Goal: Information Seeking & Learning: Find specific fact

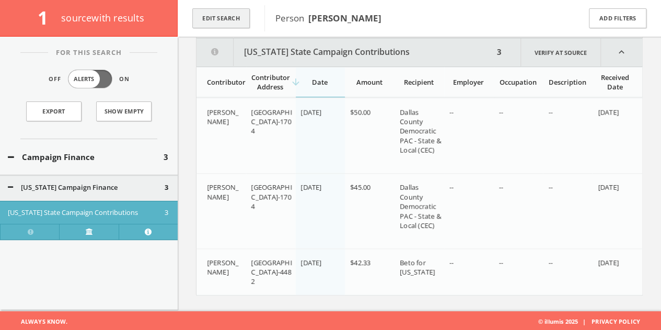
click at [221, 22] on button "Edit Search" at bounding box center [220, 18] width 57 height 20
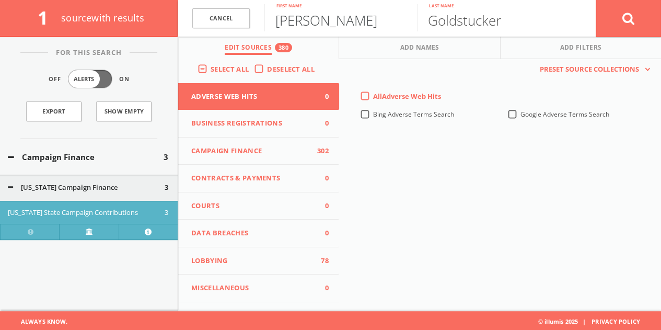
click at [287, 16] on input "[PERSON_NAME]" at bounding box center [340, 17] width 153 height 27
paste input "[PERSON_NAME]"
drag, startPoint x: 332, startPoint y: 21, endPoint x: 668, endPoint y: 18, distance: 336.6
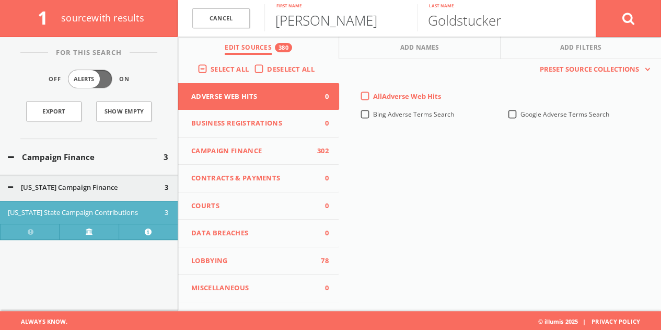
click at [661, 27] on html "Search History Alerts Votes [PERSON_NAME] Edit Profile Change Password Security…" at bounding box center [330, 100] width 661 height 464
type input "[PERSON_NAME]"
click at [596, 0] on button at bounding box center [628, 18] width 65 height 38
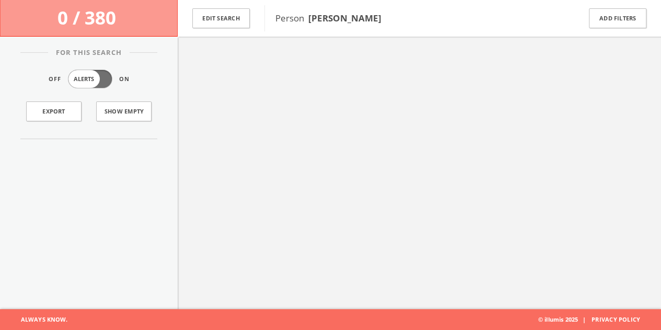
scroll to position [61, 0]
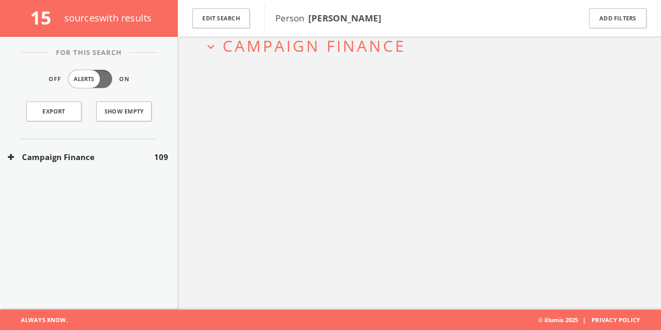
click at [131, 152] on button "Campaign Finance" at bounding box center [81, 157] width 146 height 12
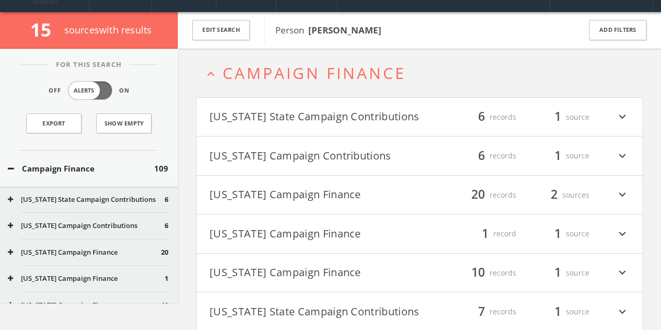
scroll to position [0, 0]
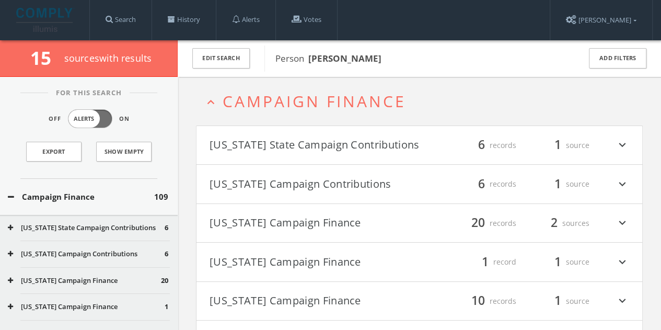
click at [126, 207] on div "Campaign Finance 109" at bounding box center [89, 197] width 178 height 36
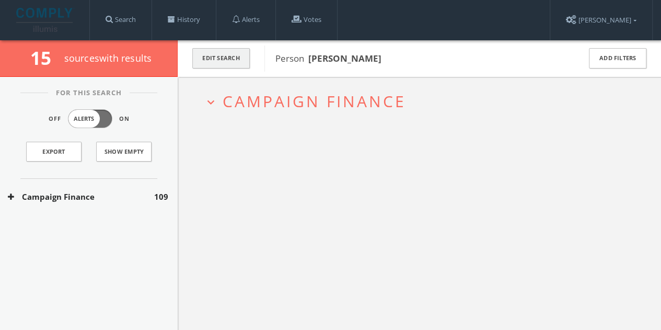
click at [215, 55] on button "Edit Search" at bounding box center [220, 58] width 57 height 20
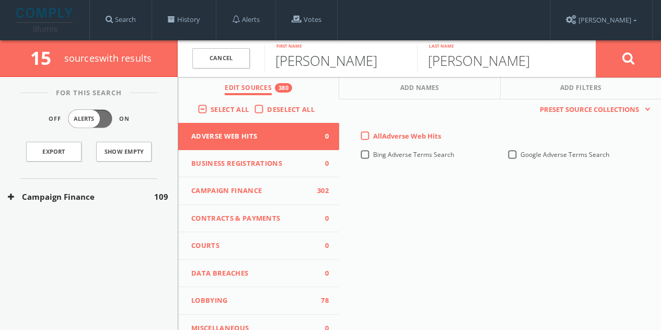
click at [321, 56] on input "[PERSON_NAME]" at bounding box center [340, 57] width 153 height 27
type input "[PERSON_NAME]"
type input "little"
click at [626, 58] on icon at bounding box center [628, 58] width 13 height 13
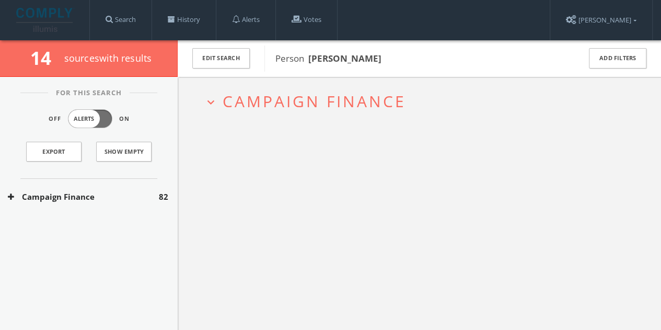
click at [149, 191] on button "Campaign Finance" at bounding box center [83, 197] width 151 height 12
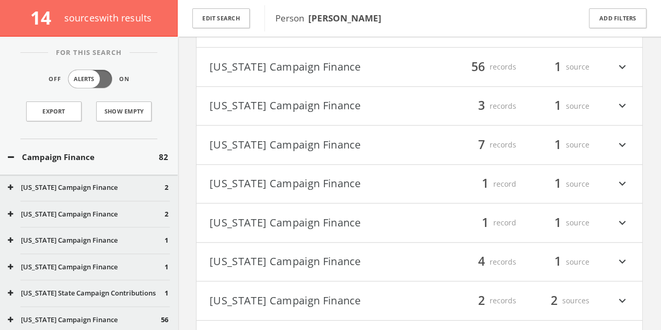
scroll to position [347, 0]
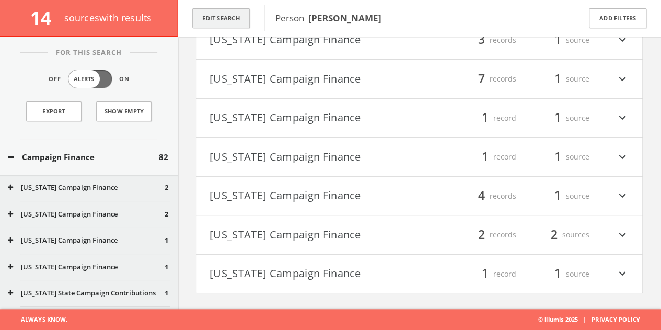
click at [236, 11] on button "Edit Search" at bounding box center [220, 18] width 57 height 20
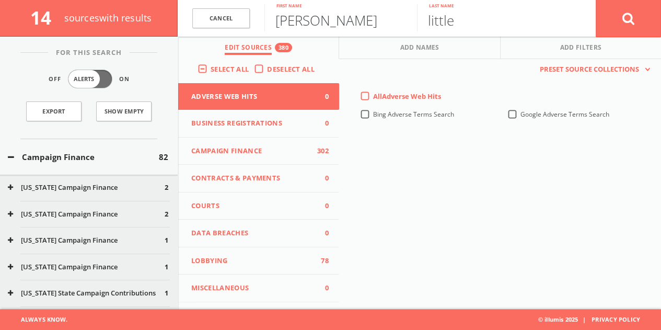
click at [316, 19] on input "[PERSON_NAME]" at bounding box center [340, 17] width 153 height 27
type input "[PERSON_NAME]"
drag, startPoint x: 624, startPoint y: 18, endPoint x: 598, endPoint y: 1, distance: 31.3
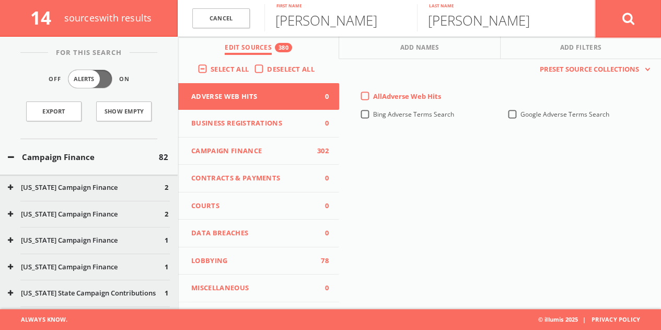
click at [624, 18] on icon at bounding box center [628, 18] width 13 height 13
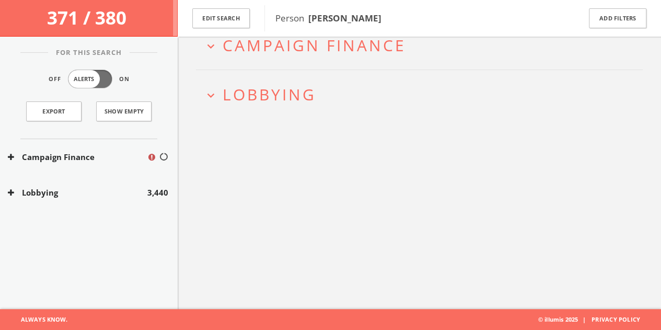
scroll to position [61, 0]
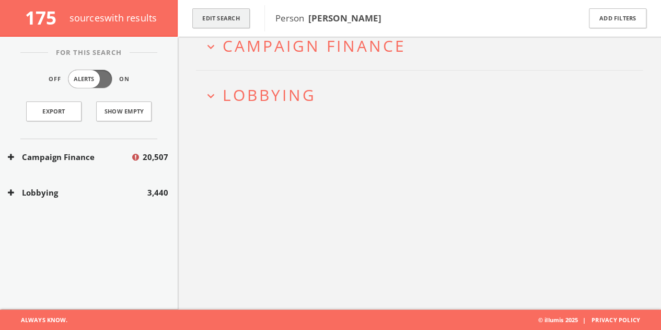
click at [238, 19] on button "Edit Search" at bounding box center [220, 18] width 57 height 20
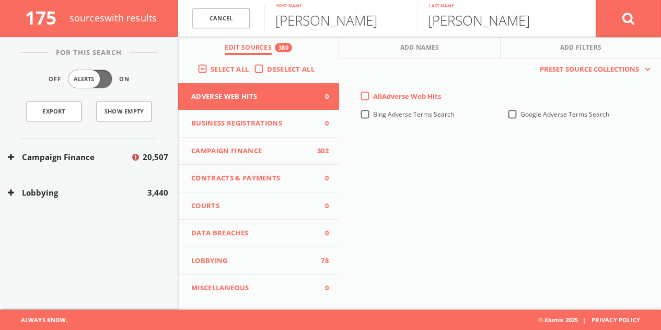
click at [460, 19] on input "[PERSON_NAME]" at bounding box center [493, 17] width 153 height 27
type input "[PERSON_NAME]"
click at [638, 19] on button at bounding box center [628, 18] width 65 height 38
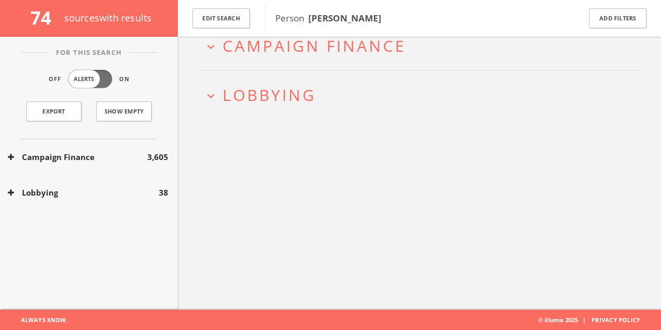
click at [123, 197] on button "Lobbying" at bounding box center [83, 193] width 151 height 12
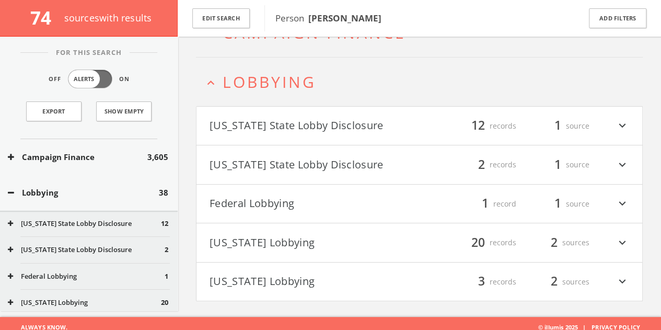
scroll to position [80, 0]
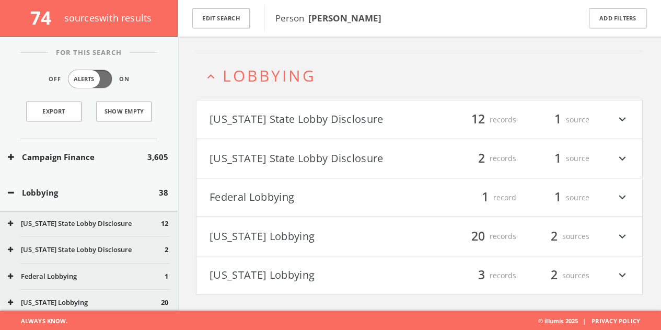
click at [125, 183] on div "Lobbying 38" at bounding box center [89, 193] width 178 height 36
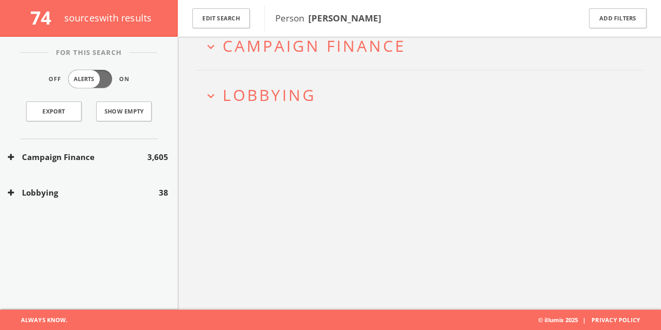
click at [122, 160] on button "Campaign Finance" at bounding box center [78, 157] width 140 height 12
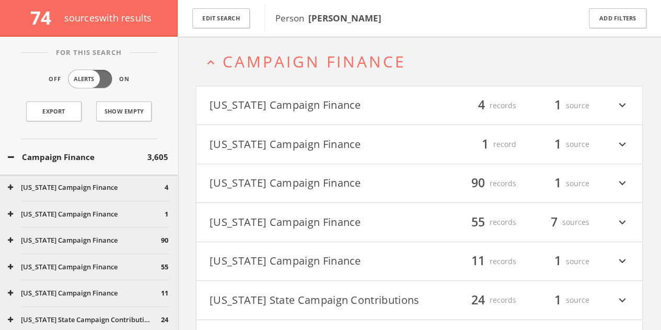
click at [268, 218] on button "[US_STATE] Campaign Finance" at bounding box center [315, 222] width 210 height 18
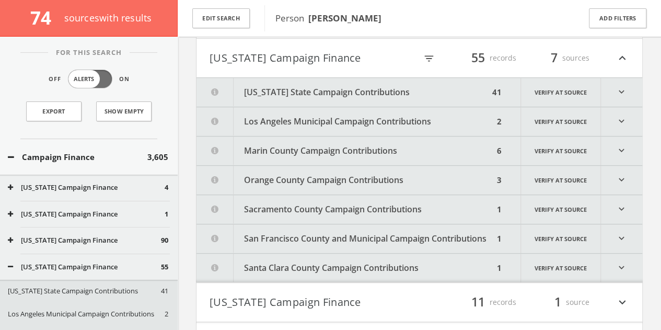
scroll to position [210, 0]
click at [247, 66] on h4 "[US_STATE] Campaign Finance filter_list 55 records 7 sources expand_less" at bounding box center [420, 57] width 446 height 39
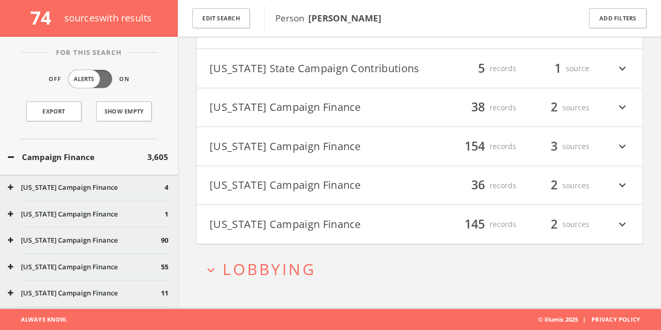
scroll to position [1536, 0]
click at [298, 70] on button "[US_STATE] State Campaign Contributions" at bounding box center [315, 69] width 210 height 18
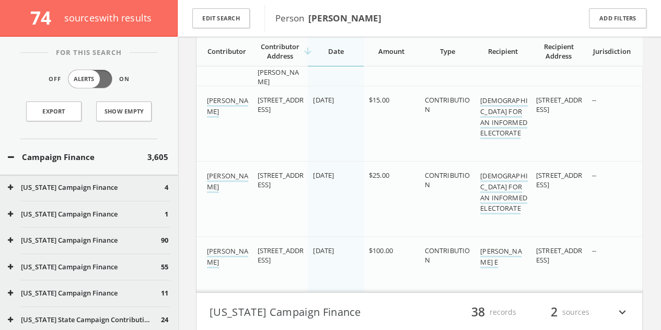
scroll to position [1745, 0]
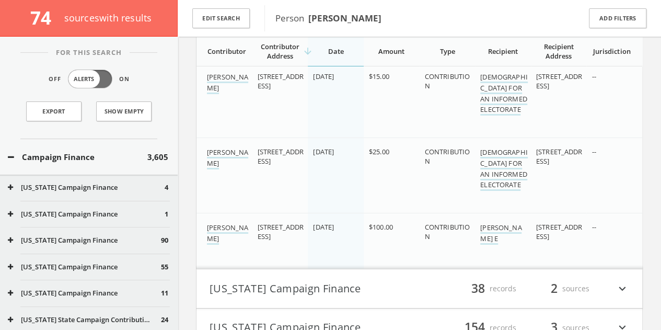
click at [121, 151] on button "Campaign Finance" at bounding box center [78, 157] width 140 height 12
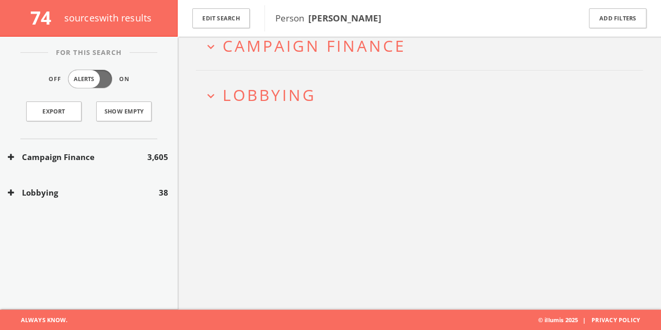
click at [121, 151] on button "Campaign Finance" at bounding box center [78, 157] width 140 height 12
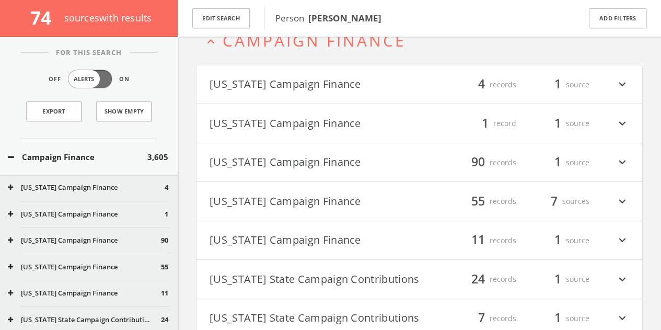
scroll to position [45, 0]
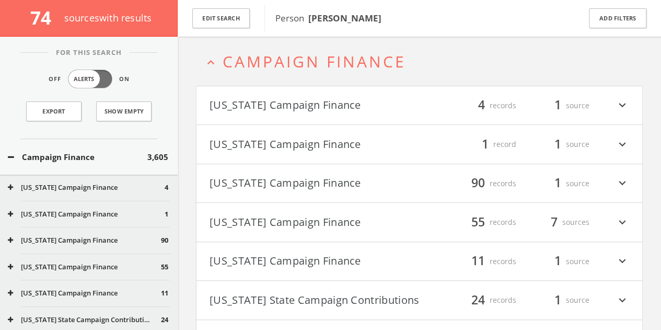
click at [101, 149] on div "Campaign Finance 3,605" at bounding box center [89, 157] width 178 height 36
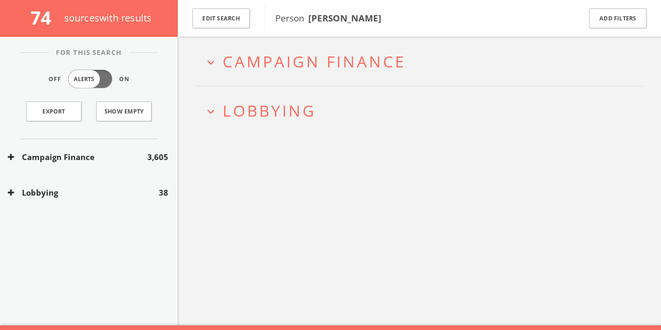
click at [84, 191] on button "Lobbying" at bounding box center [83, 193] width 151 height 12
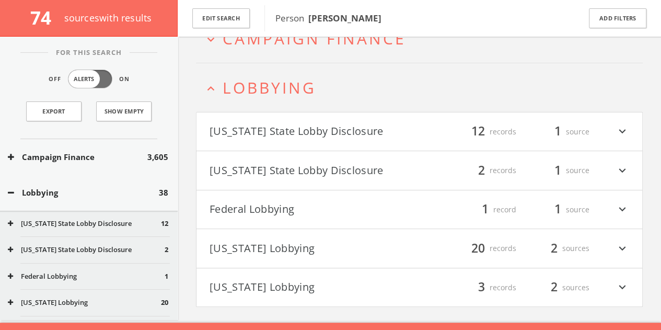
scroll to position [80, 0]
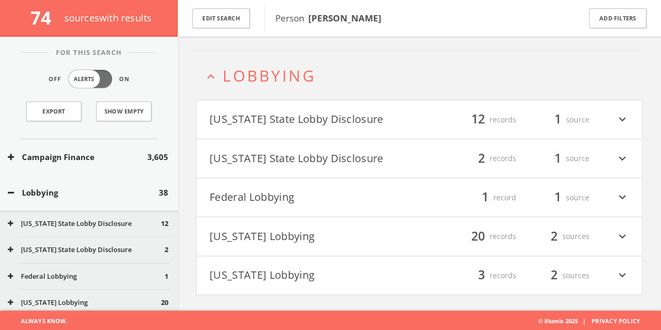
click at [264, 191] on button "Federal Lobbying" at bounding box center [315, 198] width 210 height 18
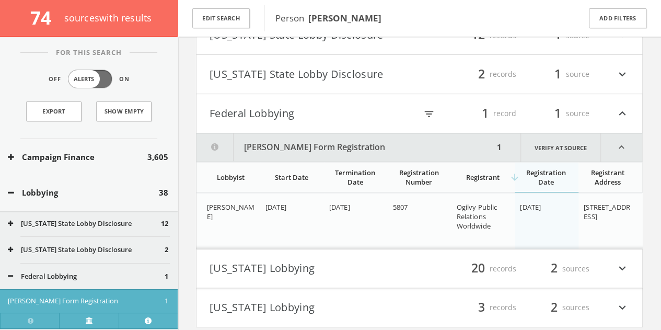
scroll to position [195, 0]
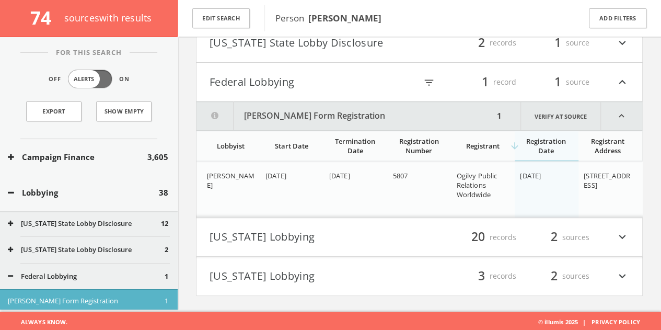
click at [281, 83] on button "Federal Lobbying" at bounding box center [313, 82] width 207 height 18
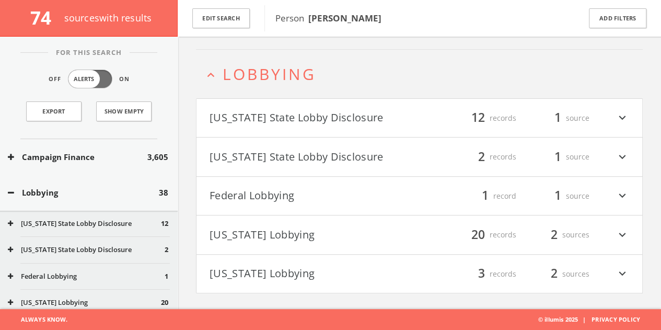
scroll to position [80, 0]
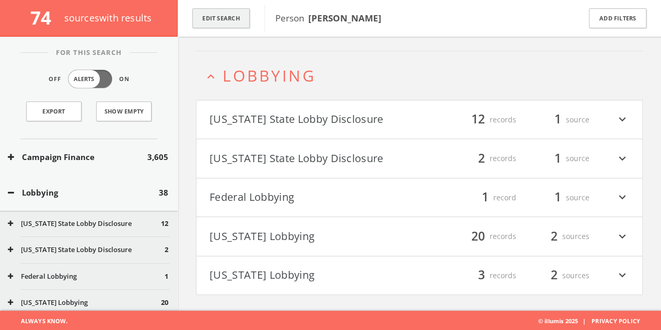
click at [233, 20] on button "Edit Search" at bounding box center [220, 18] width 57 height 20
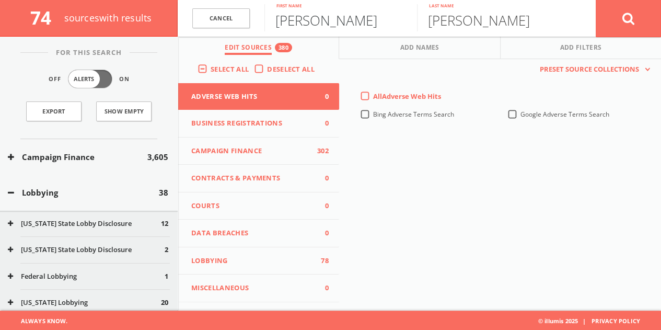
click at [291, 21] on input "[PERSON_NAME]" at bounding box center [340, 17] width 153 height 27
paste input "[PERSON_NAME]"
type input "[PERSON_NAME]"
click at [499, 23] on input "[PERSON_NAME]" at bounding box center [493, 17] width 153 height 27
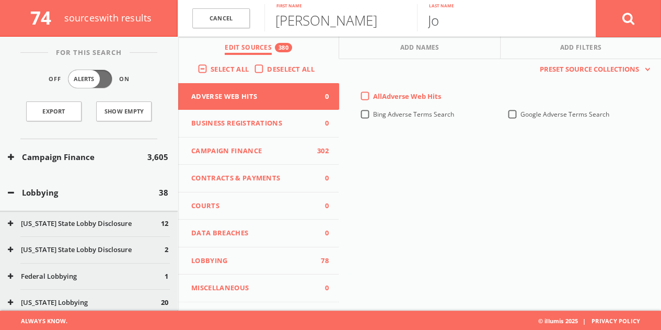
type input "J"
type input "[PERSON_NAME]"
click at [644, 26] on button at bounding box center [628, 18] width 65 height 38
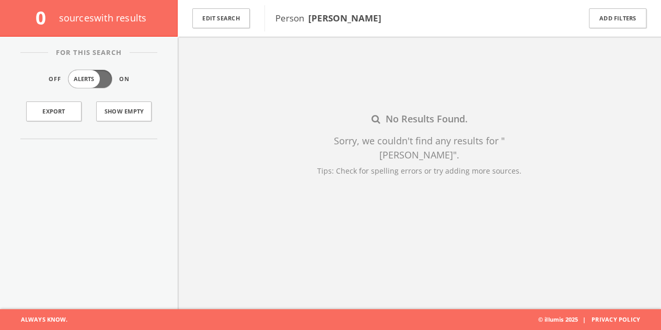
scroll to position [61, 0]
click at [238, 18] on button "Edit Search" at bounding box center [220, 18] width 57 height 20
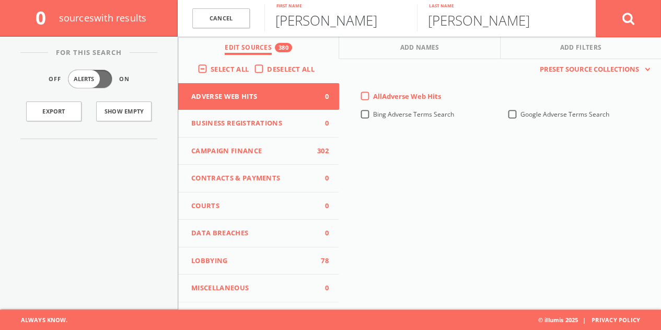
click at [313, 15] on input "[PERSON_NAME]" at bounding box center [340, 17] width 153 height 27
type input "[PERSON_NAME]"
click at [596, 0] on button at bounding box center [628, 18] width 65 height 38
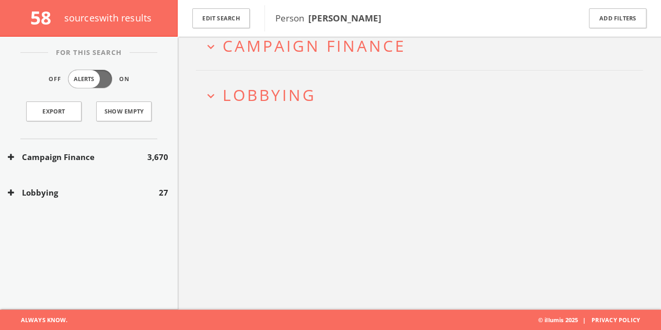
click at [151, 201] on div "Lobbying 27" at bounding box center [89, 193] width 178 height 36
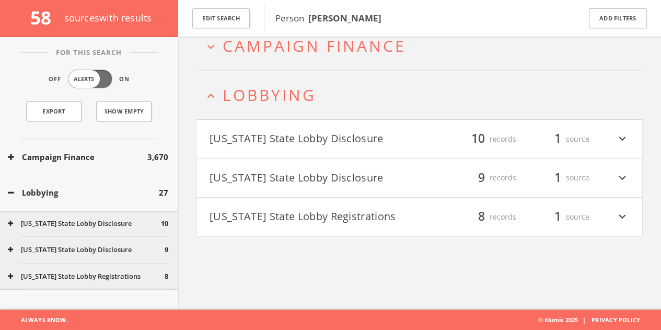
click at [118, 198] on div "Lobbying 27" at bounding box center [89, 193] width 178 height 36
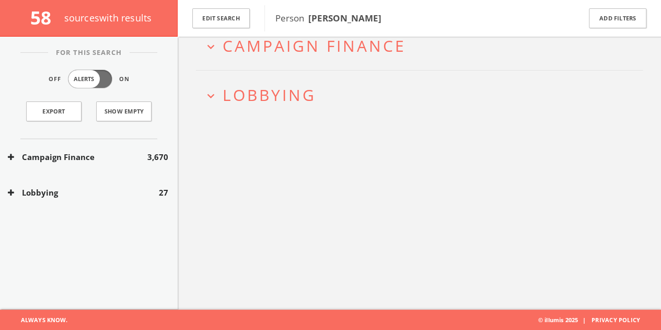
click at [98, 152] on button "Campaign Finance" at bounding box center [78, 157] width 140 height 12
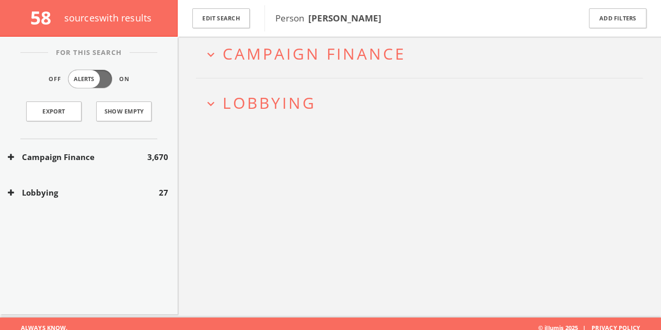
click at [105, 151] on button "Campaign Finance" at bounding box center [78, 157] width 140 height 12
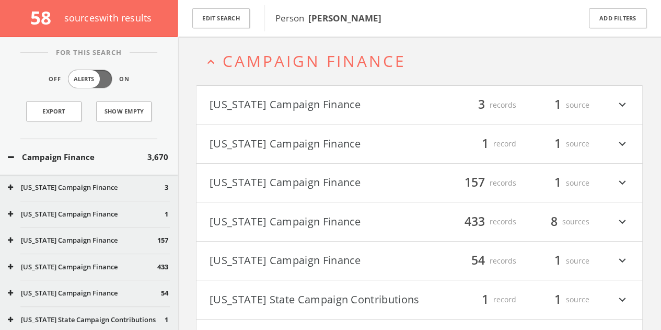
scroll to position [45, 0]
click at [98, 165] on div "Campaign Finance 3,670" at bounding box center [89, 157] width 178 height 36
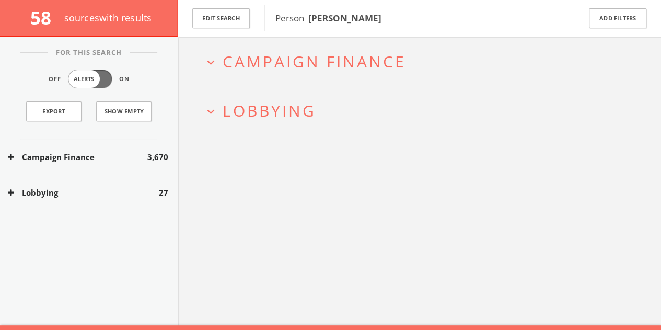
click at [97, 163] on div "Campaign Finance 3,670" at bounding box center [89, 157] width 178 height 36
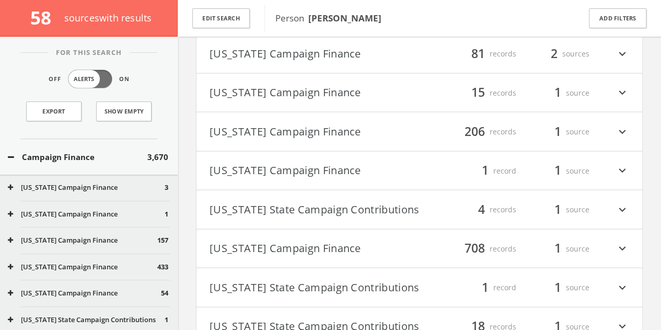
scroll to position [1298, 0]
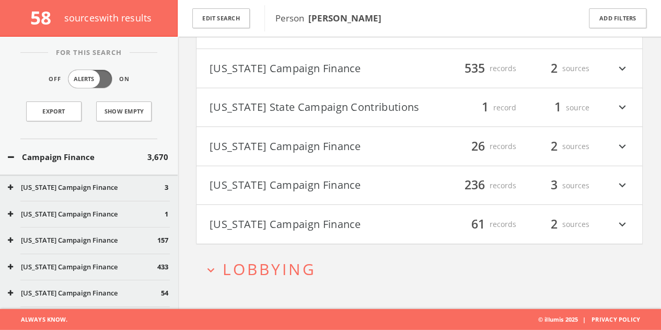
click at [463, 119] on h4 "[US_STATE] State Campaign Contributions filter_list 1 record 1 source expand_mo…" at bounding box center [420, 107] width 446 height 39
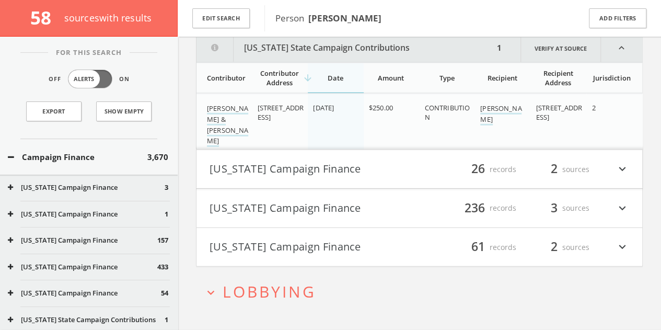
scroll to position [1389, 0]
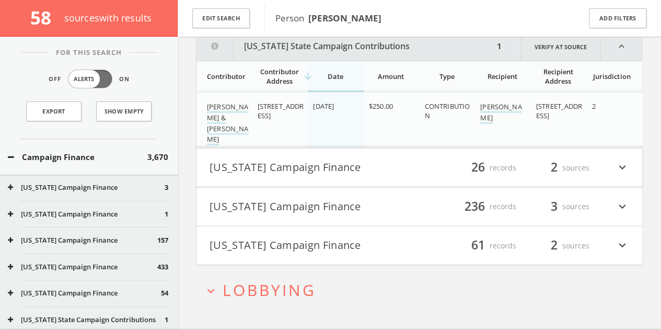
click at [618, 53] on icon "expand_less" at bounding box center [621, 46] width 41 height 28
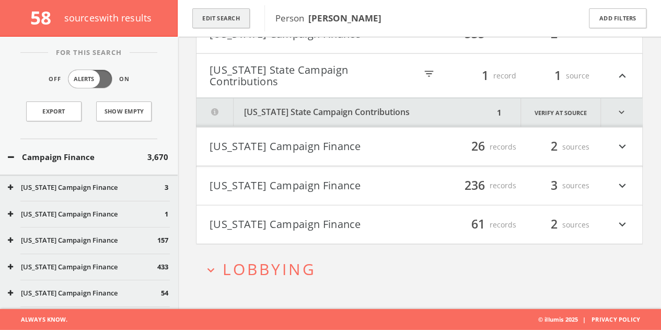
click at [228, 16] on button "Edit Search" at bounding box center [220, 18] width 57 height 20
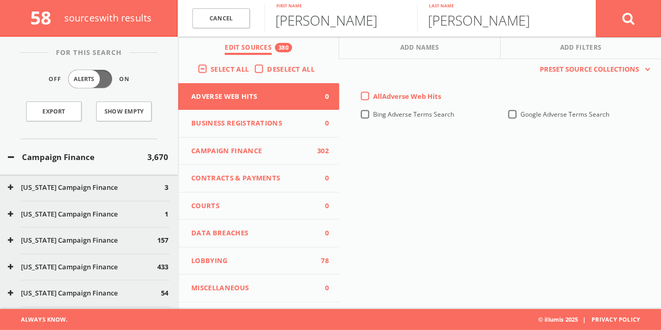
click at [286, 16] on input "[PERSON_NAME]" at bounding box center [340, 17] width 153 height 27
type input "[PERSON_NAME]"
click at [596, 0] on button at bounding box center [628, 18] width 65 height 38
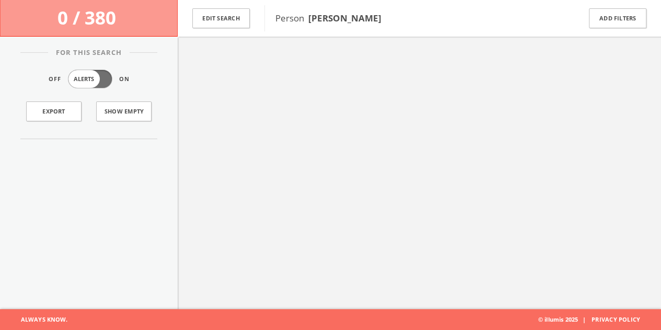
scroll to position [61, 0]
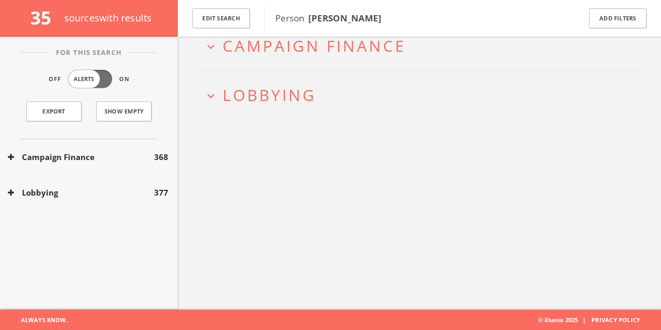
click at [108, 194] on button "Lobbying" at bounding box center [81, 193] width 146 height 12
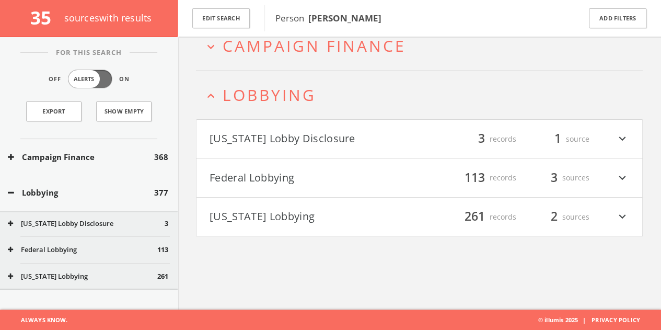
click at [285, 169] on button "Federal Lobbying" at bounding box center [315, 178] width 210 height 18
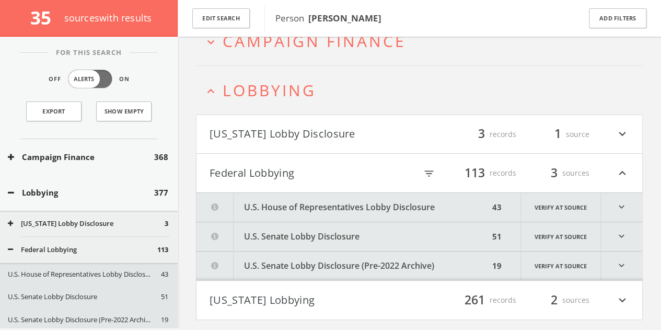
scroll to position [90, 0]
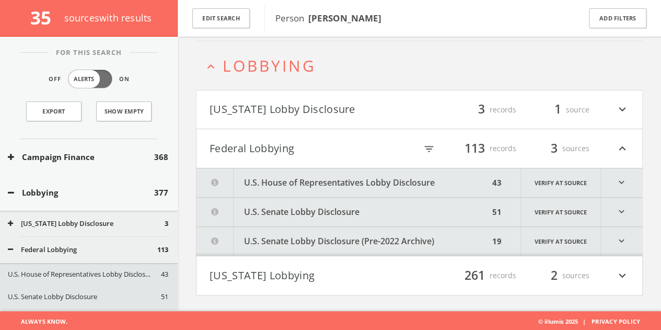
click at [278, 183] on button "U.S. House of Representatives Lobby Disclosure" at bounding box center [343, 182] width 293 height 29
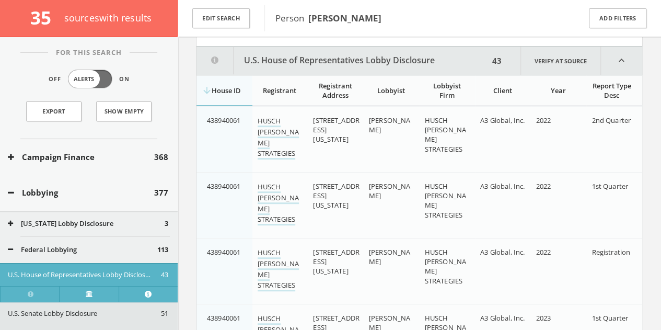
scroll to position [220, 0]
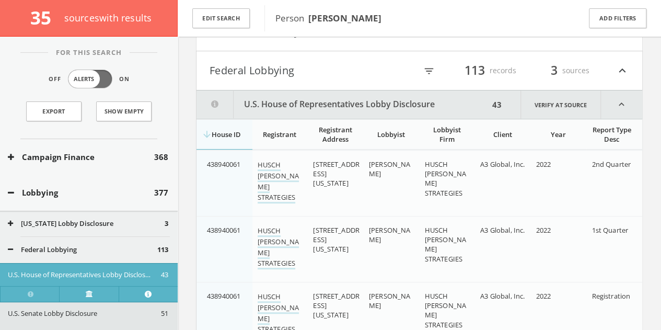
drag, startPoint x: 618, startPoint y: 105, endPoint x: 610, endPoint y: 83, distance: 23.5
click at [618, 105] on icon "expand_less" at bounding box center [621, 104] width 41 height 28
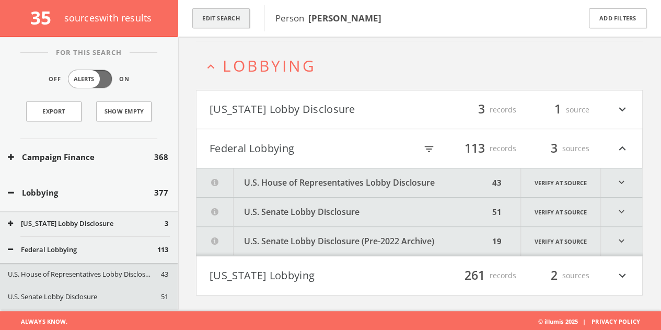
click at [232, 18] on button "Edit Search" at bounding box center [220, 18] width 57 height 20
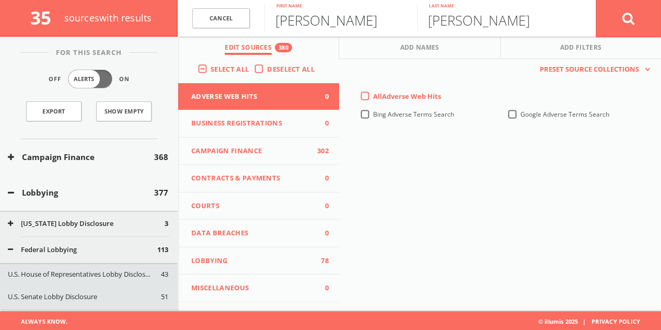
click at [320, 19] on input "[PERSON_NAME]" at bounding box center [340, 17] width 153 height 27
type input "[PERSON_NAME]"
paste input "[PERSON_NAME]"
drag, startPoint x: 509, startPoint y: 25, endPoint x: 155, endPoint y: 4, distance: 353.9
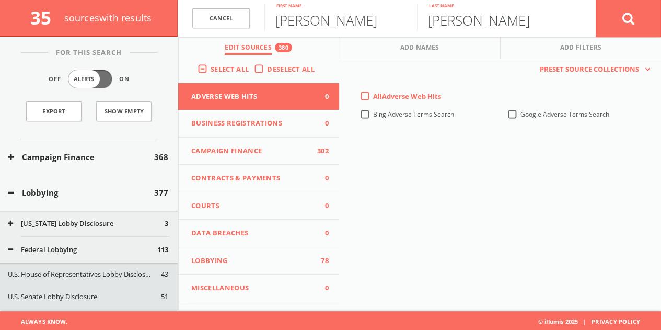
click at [171, 6] on div "35 source s with results Cancel [PERSON_NAME] First name [PERSON_NAME] Last nam…" at bounding box center [330, 18] width 661 height 37
type input "[PERSON_NAME]"
click at [619, 13] on button at bounding box center [628, 18] width 65 height 38
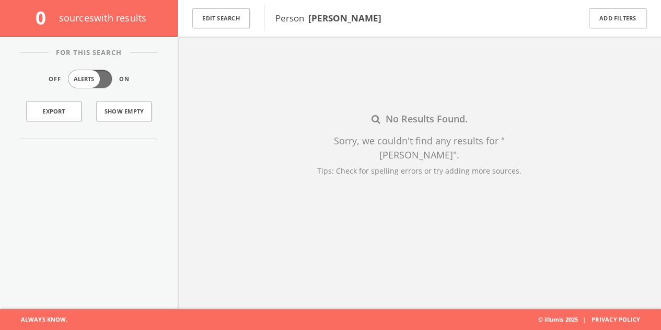
scroll to position [61, 0]
click at [225, 23] on button "Edit Search" at bounding box center [220, 18] width 57 height 20
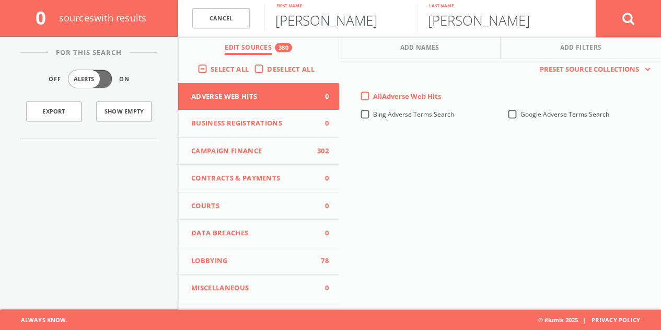
click at [326, 19] on input "[PERSON_NAME]" at bounding box center [340, 17] width 153 height 27
type input "[PERSON_NAME]"
click at [596, 0] on button at bounding box center [628, 18] width 65 height 38
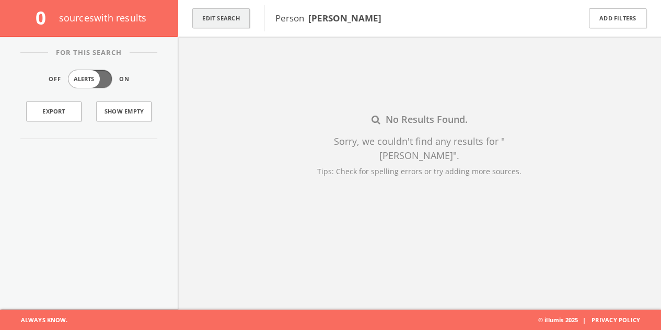
click at [225, 15] on button "Edit Search" at bounding box center [220, 18] width 57 height 20
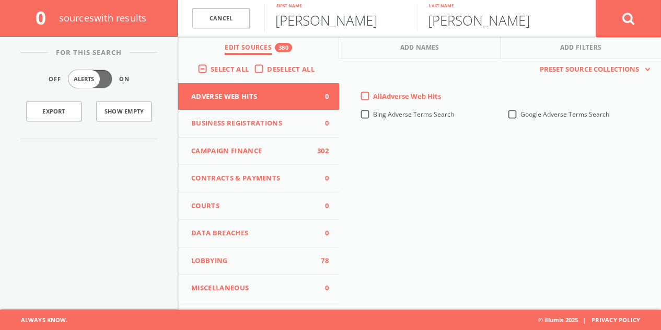
click at [281, 21] on input "[PERSON_NAME]" at bounding box center [340, 17] width 153 height 27
type input "[PERSON_NAME]"
click at [596, 0] on button at bounding box center [628, 18] width 65 height 38
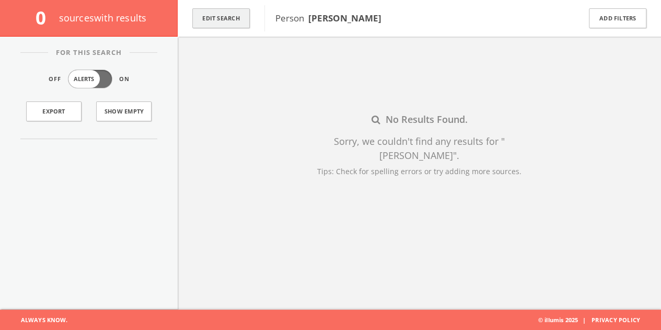
click at [206, 18] on button "Edit Search" at bounding box center [220, 18] width 57 height 20
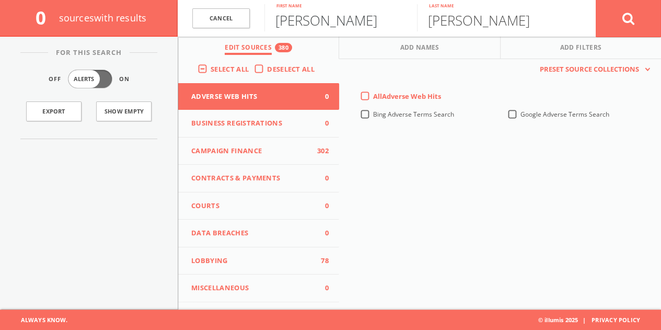
click at [304, 24] on input "[PERSON_NAME]" at bounding box center [340, 17] width 153 height 27
paste input "[PERSON_NAME]"
drag, startPoint x: 307, startPoint y: 21, endPoint x: 668, endPoint y: 8, distance: 361.4
click at [661, 9] on html "Search History Alerts Votes [PERSON_NAME] Edit Profile Change Password Security…" at bounding box center [330, 134] width 661 height 391
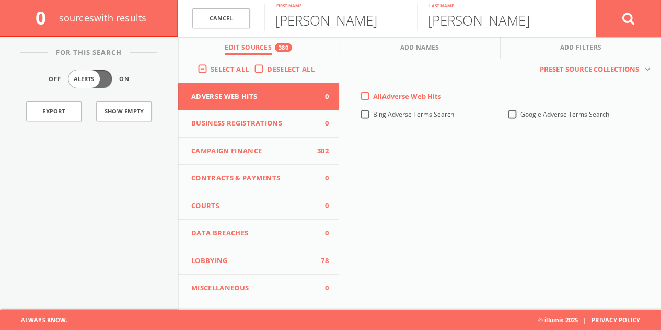
type input "[PERSON_NAME]"
paste input "[PERSON_NAME]"
drag, startPoint x: 495, startPoint y: 16, endPoint x: 239, endPoint y: 15, distance: 255.6
click at [256, 13] on form "Cancel [PERSON_NAME] First name [PERSON_NAME] Last name Cancel" at bounding box center [419, 18] width 483 height 37
type input "[PERSON_NAME]"
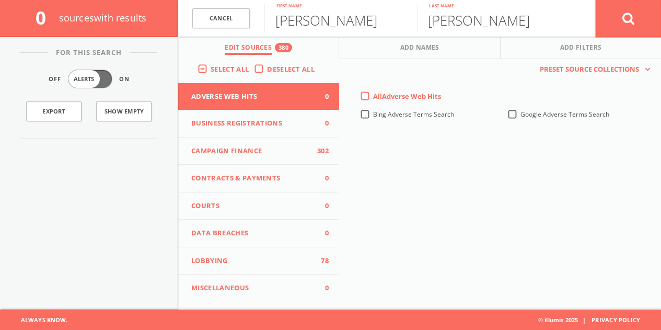
click at [645, 30] on button at bounding box center [628, 18] width 65 height 38
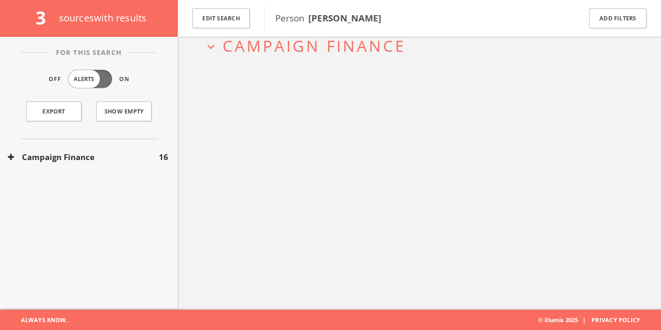
click at [116, 149] on div "Campaign Finance 16" at bounding box center [89, 157] width 178 height 36
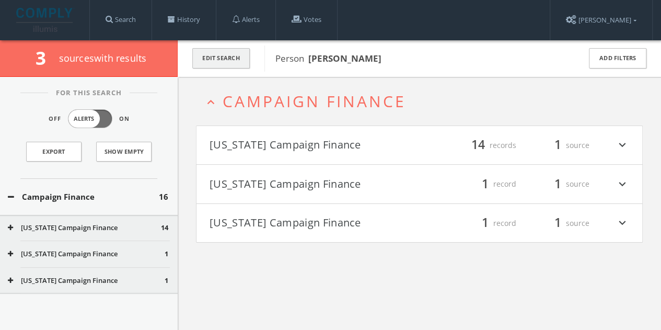
click at [220, 63] on button "Edit Search" at bounding box center [220, 58] width 57 height 20
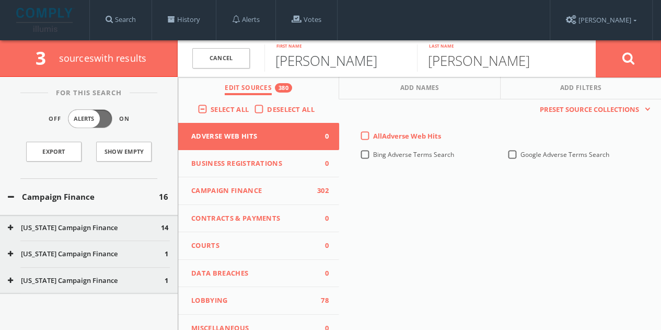
click at [303, 62] on input "[PERSON_NAME]" at bounding box center [340, 57] width 153 height 27
type input "[PERSON_NAME]"
paste input "[PERSON_NAME]"
drag, startPoint x: 505, startPoint y: 60, endPoint x: 201, endPoint y: 53, distance: 304.8
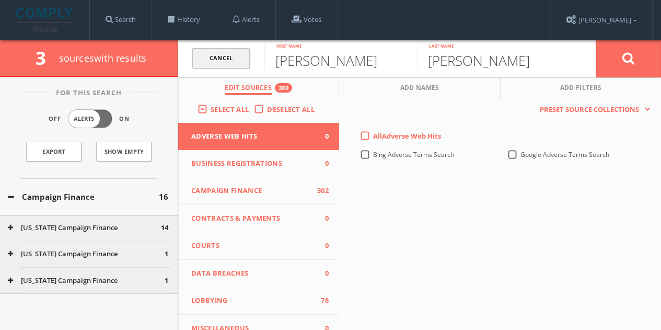
click at [227, 53] on form "Cancel [PERSON_NAME] First name [PERSON_NAME] Last name Cancel" at bounding box center [419, 58] width 483 height 37
type input "[PERSON_NAME]"
click at [632, 63] on icon at bounding box center [628, 58] width 13 height 13
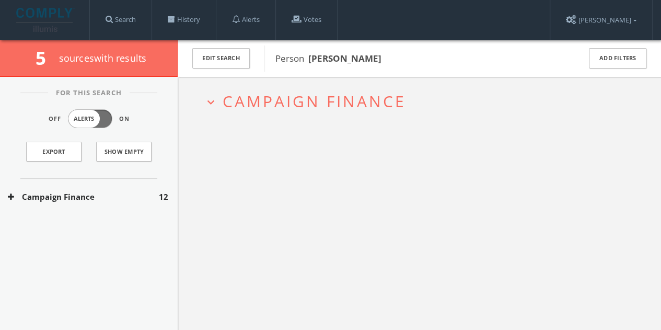
click at [99, 224] on div "For This Search Off Alerts On Export Show Empty Campaign Finance 12 Lobbying 0" at bounding box center [89, 203] width 178 height 253
click at [99, 207] on div "Campaign Finance 12" at bounding box center [89, 197] width 178 height 36
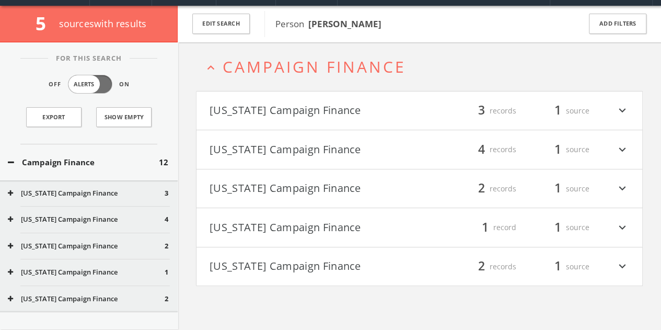
click at [359, 104] on button "[US_STATE] Campaign Finance" at bounding box center [315, 111] width 210 height 18
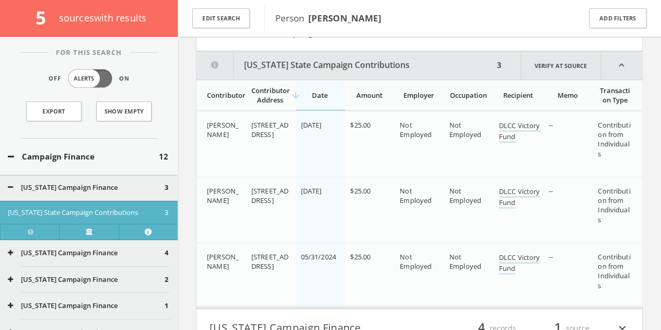
scroll to position [128, 0]
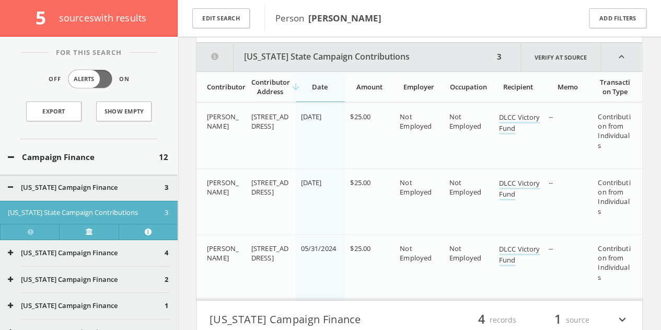
click at [433, 61] on button "[US_STATE] State Campaign Contributions" at bounding box center [345, 57] width 297 height 28
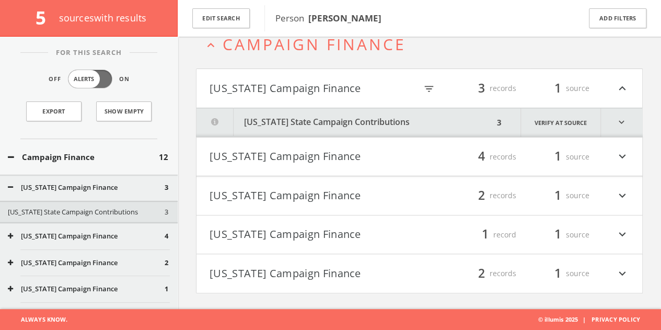
scroll to position [61, 0]
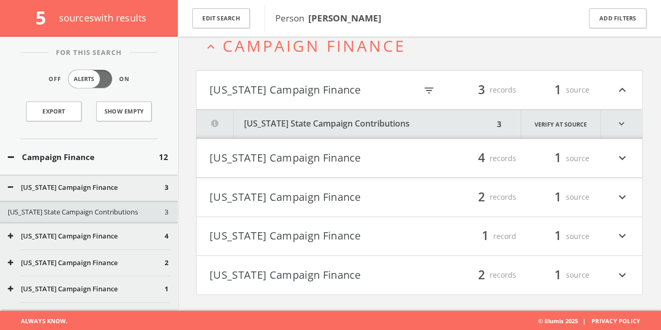
click at [329, 155] on button "[US_STATE] Campaign Finance" at bounding box center [315, 158] width 210 height 18
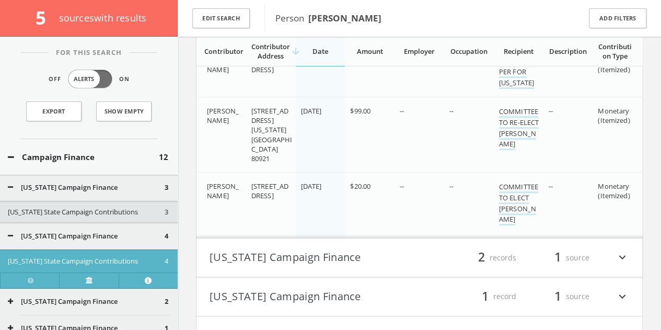
scroll to position [305, 0]
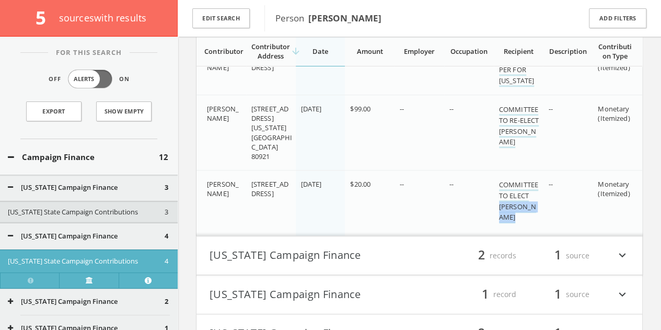
drag, startPoint x: 494, startPoint y: 206, endPoint x: 536, endPoint y: 217, distance: 43.9
click at [536, 217] on td "COMMITTEE TO ELECT [PERSON_NAME]" at bounding box center [519, 203] width 50 height 66
copy link "[PERSON_NAME]"
click at [115, 157] on button "Campaign Finance" at bounding box center [83, 157] width 151 height 12
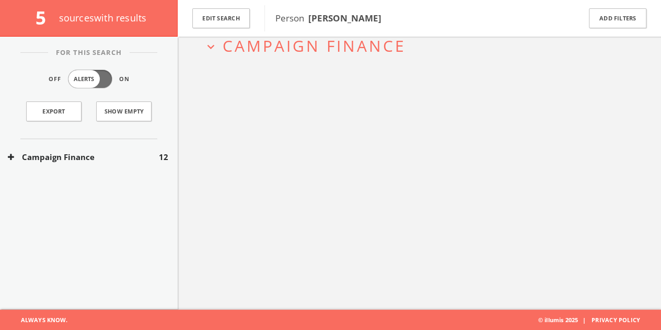
click at [126, 143] on div "Campaign Finance 12" at bounding box center [89, 157] width 178 height 36
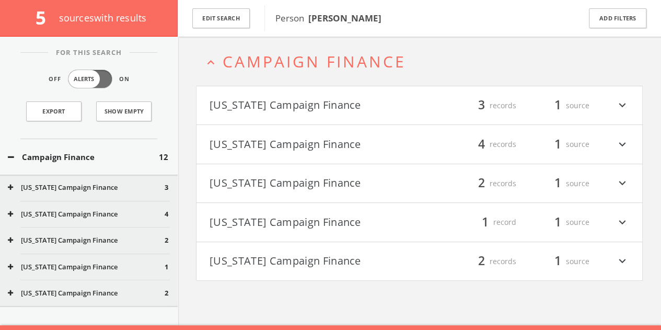
click at [333, 105] on button "[US_STATE] Campaign Finance" at bounding box center [315, 106] width 210 height 18
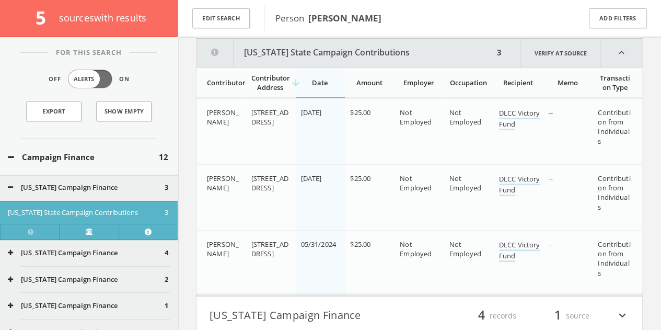
scroll to position [133, 0]
click at [209, 18] on button "Edit Search" at bounding box center [220, 18] width 57 height 20
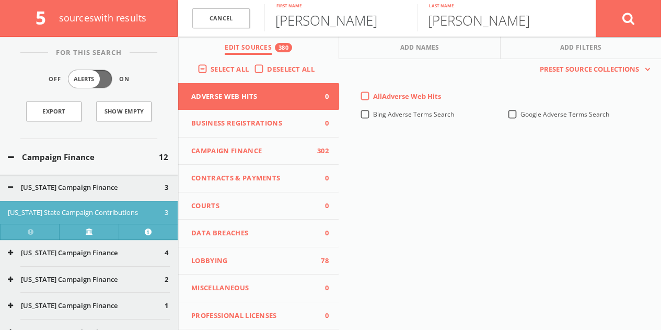
click at [313, 17] on input "[PERSON_NAME]" at bounding box center [340, 17] width 153 height 27
type input "[PERSON_NAME]"
click at [596, 0] on button at bounding box center [628, 18] width 65 height 38
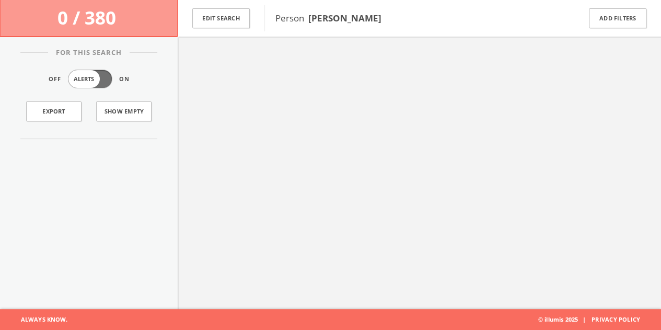
scroll to position [61, 0]
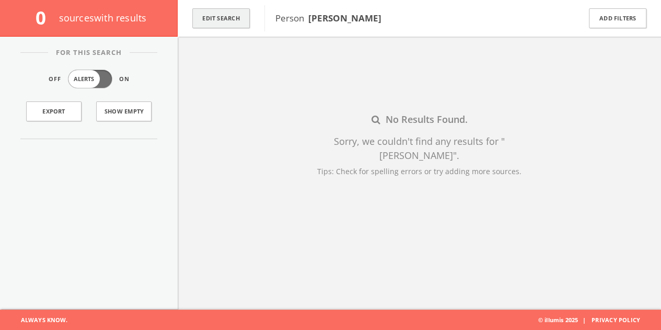
click at [211, 17] on button "Edit Search" at bounding box center [220, 18] width 57 height 20
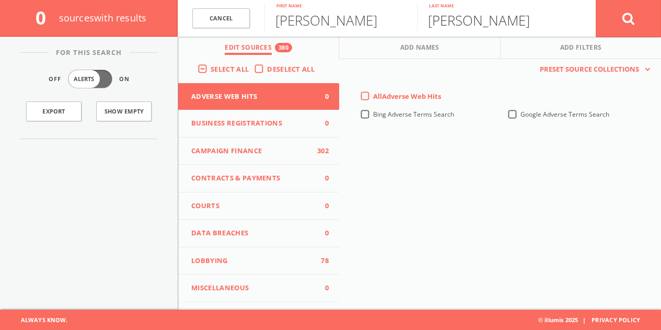
click at [448, 19] on input "[PERSON_NAME]" at bounding box center [493, 17] width 153 height 27
type input "[PERSON_NAME]"
click at [596, 0] on button at bounding box center [628, 18] width 65 height 38
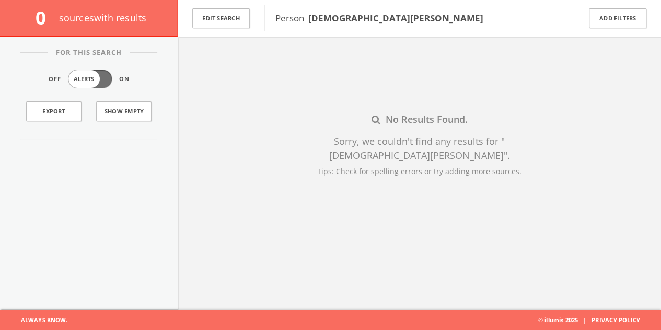
click at [227, 32] on div "Edit Search" at bounding box center [221, 18] width 87 height 37
click at [232, 21] on button "Edit Search" at bounding box center [220, 18] width 57 height 20
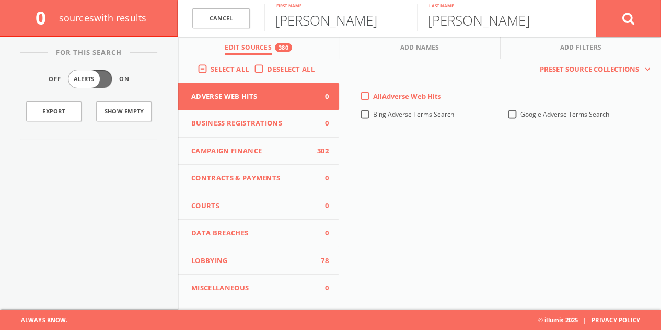
click at [298, 19] on input "[PERSON_NAME]" at bounding box center [340, 17] width 153 height 27
type input "[PERSON_NAME]"
click at [596, 0] on button at bounding box center [628, 18] width 65 height 38
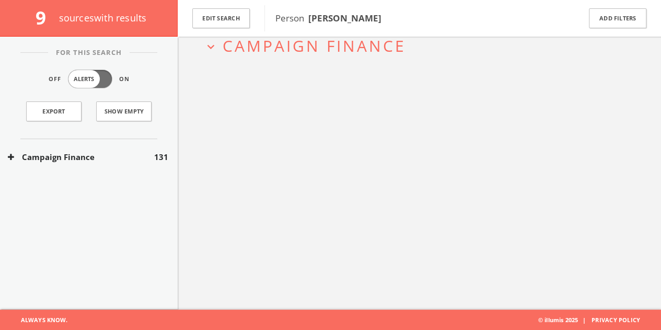
click at [130, 151] on button "Campaign Finance" at bounding box center [81, 157] width 146 height 12
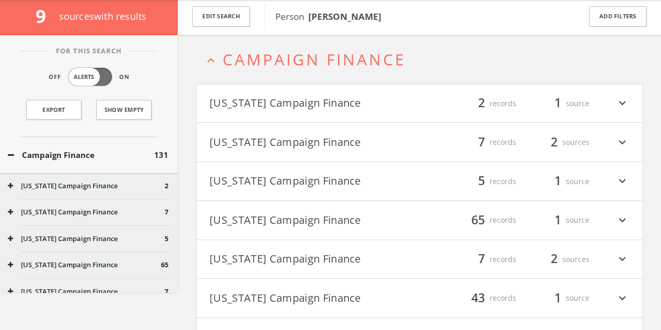
scroll to position [4, 0]
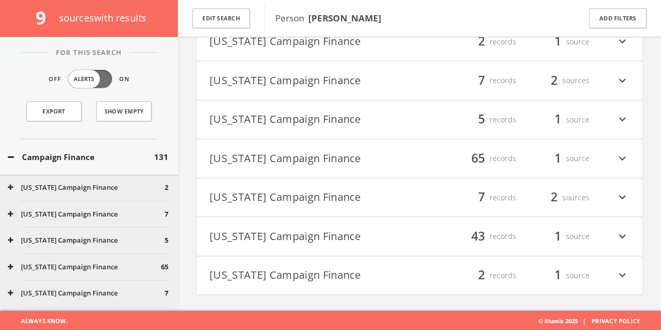
click at [313, 45] on button "[US_STATE] Campaign Finance" at bounding box center [315, 42] width 210 height 18
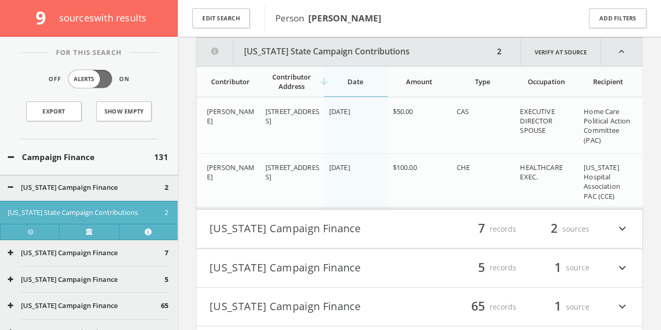
click at [323, 232] on button "[US_STATE] Campaign Finance" at bounding box center [315, 229] width 210 height 18
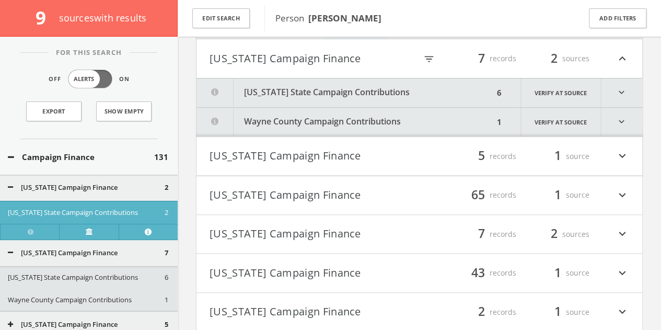
scroll to position [304, 0]
click at [318, 94] on html "Search History Alerts Votes [PERSON_NAME] Edit Profile Change Password Security…" at bounding box center [330, 31] width 661 height 671
click at [291, 118] on button "Wayne County Campaign Contributions" at bounding box center [345, 121] width 297 height 29
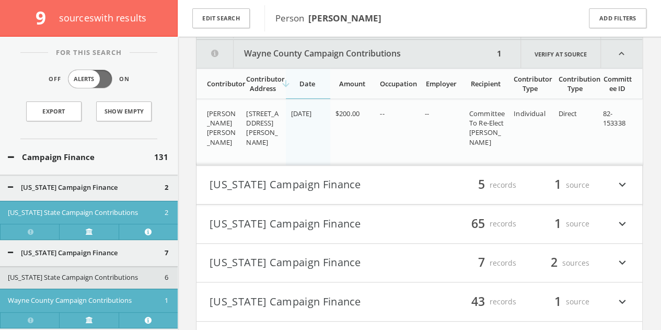
click at [291, 181] on html "Search History Alerts Votes [PERSON_NAME] Edit Profile Change Password Security…" at bounding box center [330, 13] width 661 height 768
click at [289, 180] on button "[US_STATE] Campaign Finance" at bounding box center [315, 184] width 210 height 18
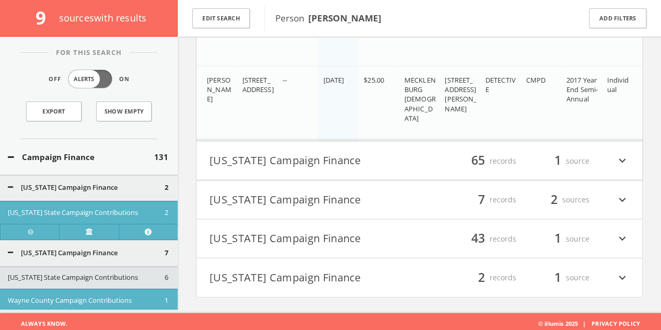
click at [304, 152] on button "[US_STATE] Campaign Finance" at bounding box center [315, 161] width 210 height 18
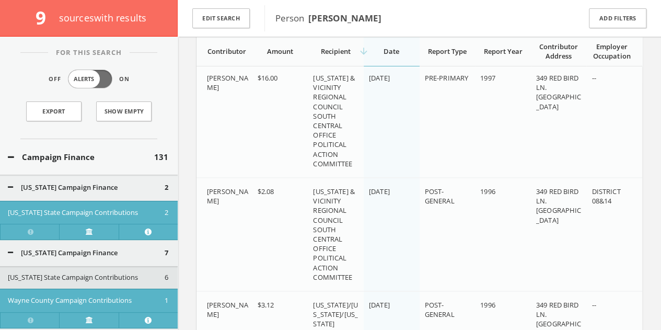
scroll to position [6969, 0]
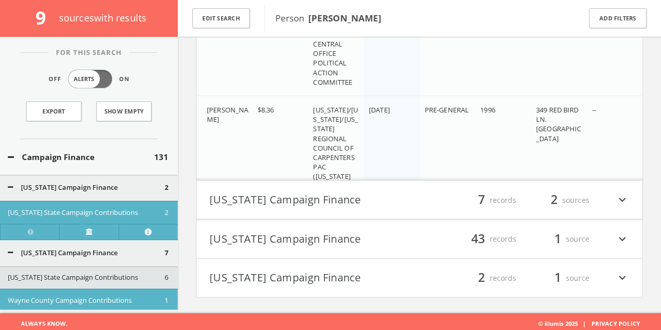
click at [290, 210] on h4 "[US_STATE] Campaign Finance filter_list 7 records 2 sources expand_more" at bounding box center [420, 200] width 446 height 39
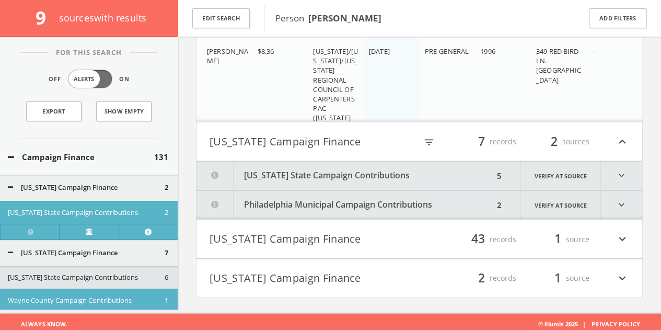
click at [308, 239] on button "[US_STATE] Campaign Finance" at bounding box center [315, 239] width 210 height 18
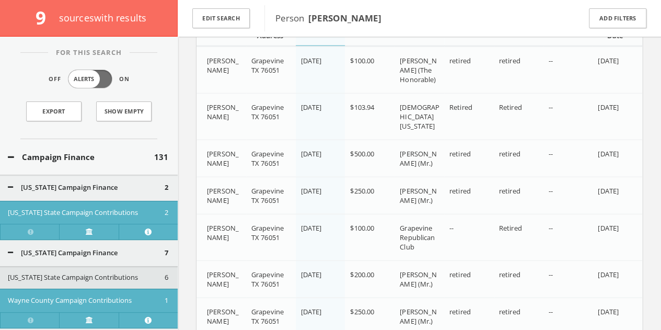
scroll to position [7246, 0]
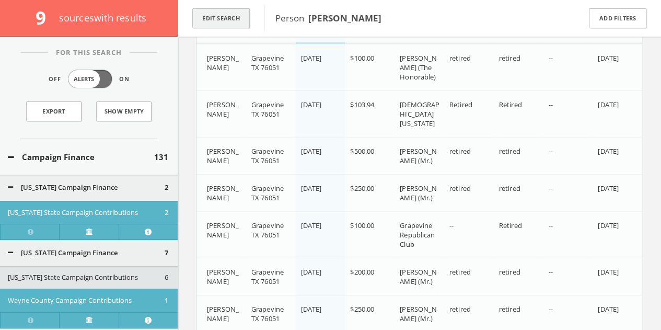
click at [222, 9] on button "Edit Search" at bounding box center [220, 18] width 57 height 20
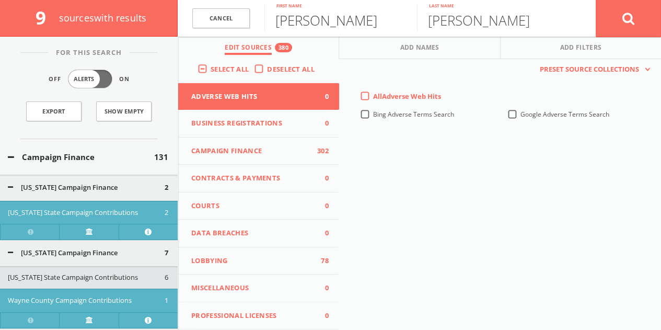
click at [301, 19] on input "[PERSON_NAME]" at bounding box center [340, 17] width 153 height 27
type input "[PERSON_NAME]"
click at [596, 0] on button at bounding box center [628, 18] width 65 height 38
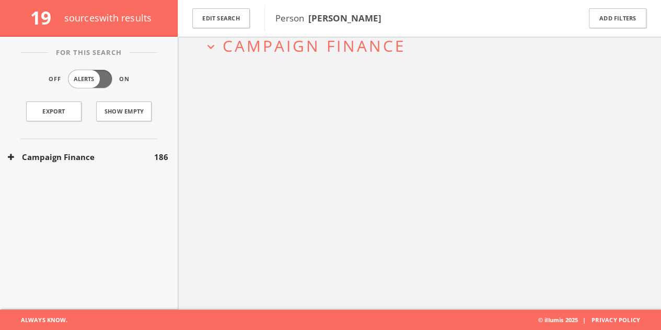
click at [129, 159] on button "Campaign Finance" at bounding box center [81, 157] width 146 height 12
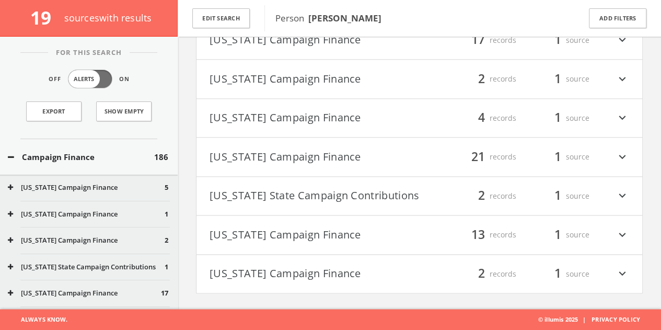
click at [315, 201] on button "[US_STATE] State Campaign Contributions" at bounding box center [315, 196] width 210 height 18
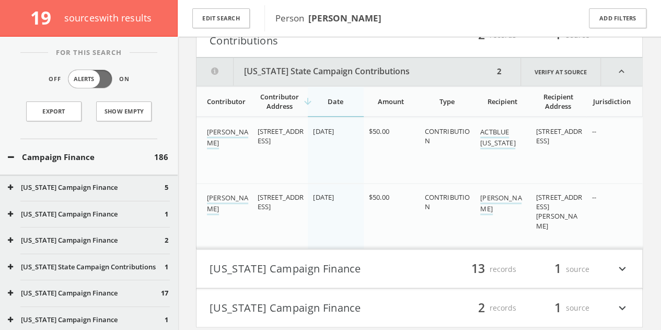
scroll to position [764, 0]
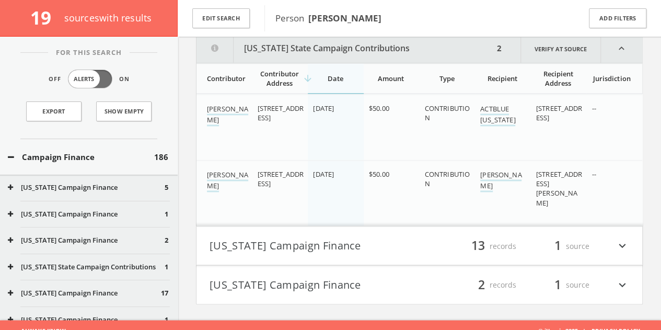
click at [307, 57] on button "[US_STATE] State Campaign Contributions" at bounding box center [345, 48] width 297 height 28
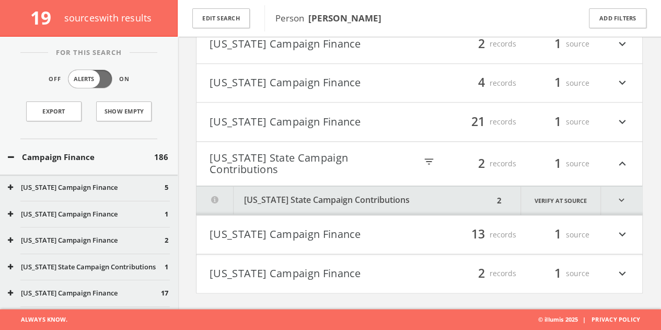
click at [307, 53] on button "[US_STATE] Campaign Finance" at bounding box center [315, 44] width 210 height 18
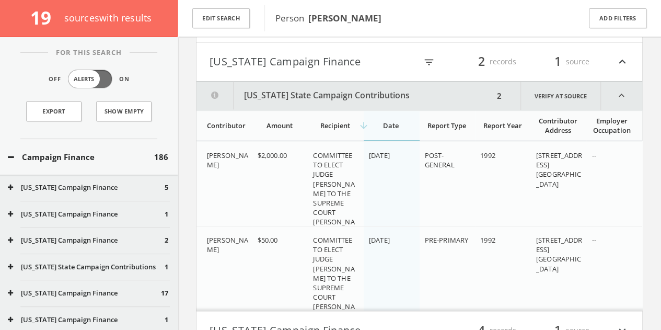
click at [305, 71] on button "[US_STATE] Campaign Finance" at bounding box center [313, 62] width 207 height 18
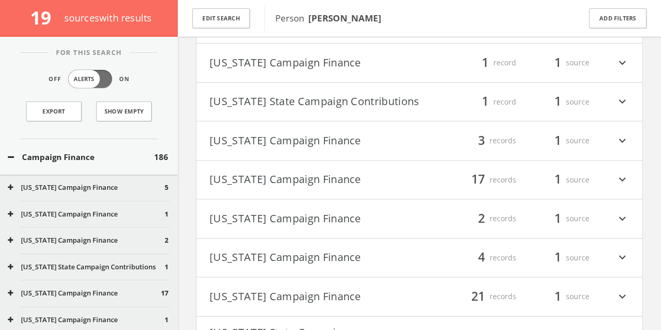
scroll to position [614, 0]
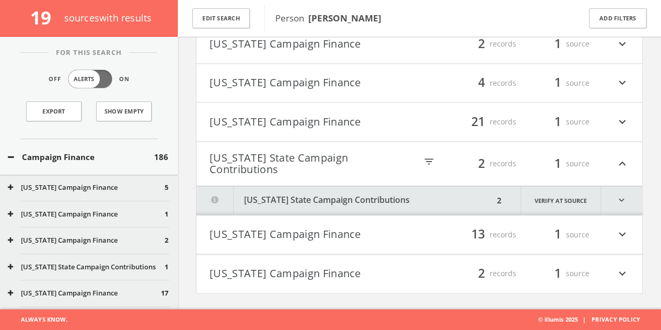
click at [303, 168] on button "[US_STATE] State Campaign Contributions" at bounding box center [313, 163] width 207 height 23
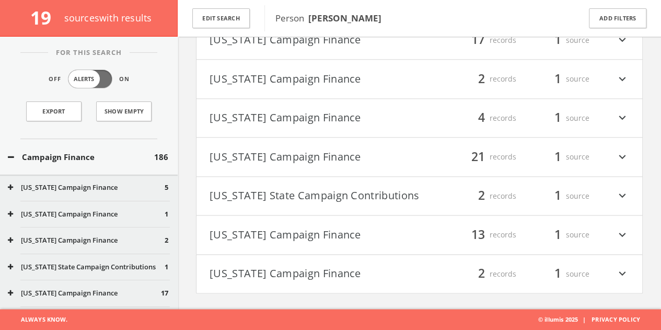
click at [304, 188] on button "[US_STATE] State Campaign Contributions" at bounding box center [315, 196] width 210 height 18
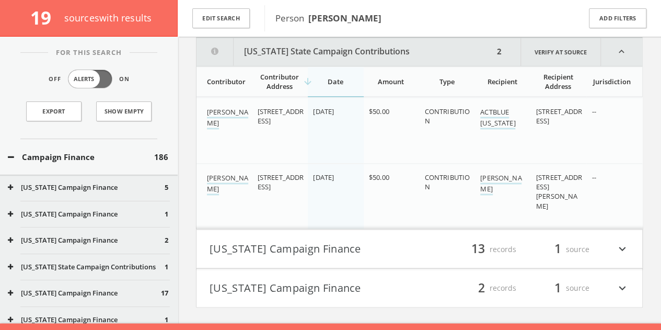
scroll to position [764, 0]
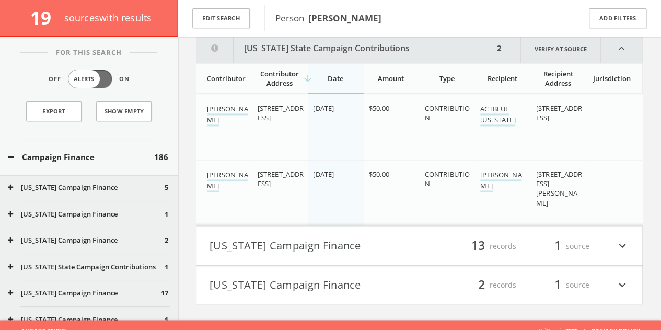
click at [257, 44] on button "[US_STATE] State Campaign Contributions" at bounding box center [345, 48] width 297 height 28
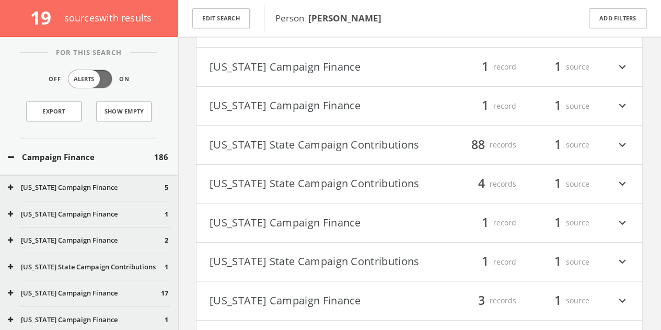
scroll to position [366, 0]
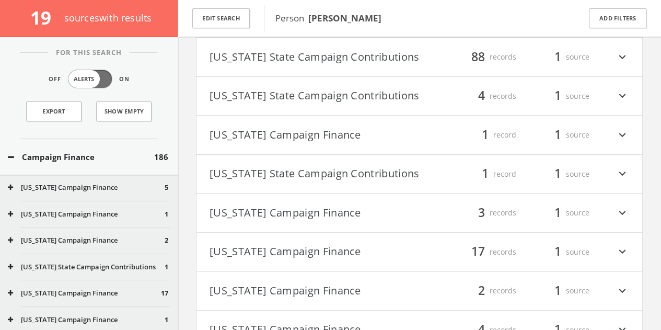
click at [453, 220] on div "filter_list 3 records 1 source expand_more" at bounding box center [525, 213] width 210 height 18
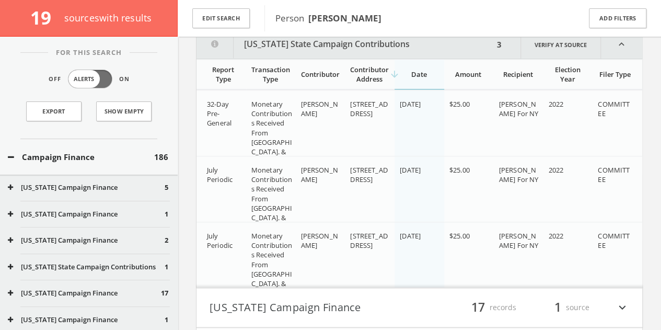
scroll to position [570, 0]
click at [230, 7] on div "Edit Search" at bounding box center [221, 18] width 87 height 37
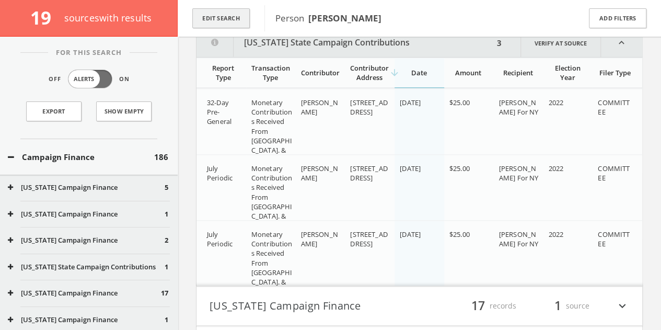
click at [218, 22] on button "Edit Search" at bounding box center [220, 18] width 57 height 20
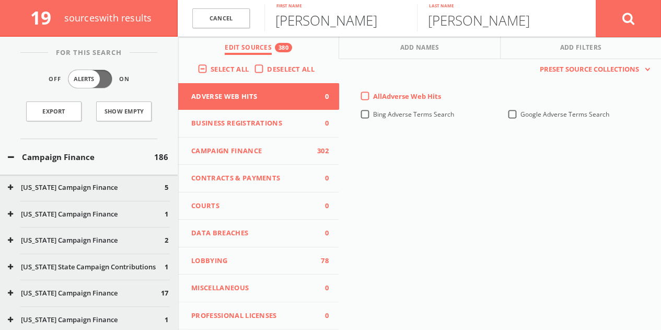
click at [307, 22] on input "[PERSON_NAME]" at bounding box center [340, 17] width 153 height 27
type input "[PERSON_NAME]"
paste input "[PERSON_NAME]"
type input "[PERSON_NAME]"
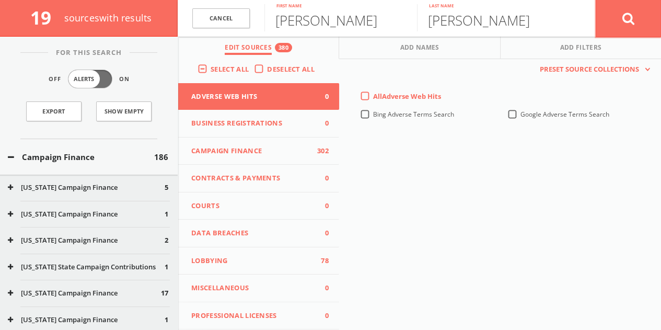
click at [638, 13] on button at bounding box center [628, 18] width 65 height 38
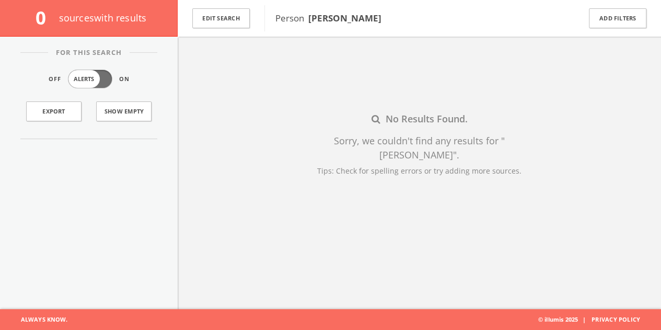
scroll to position [61, 0]
click at [223, 21] on button "Edit Search" at bounding box center [220, 18] width 57 height 20
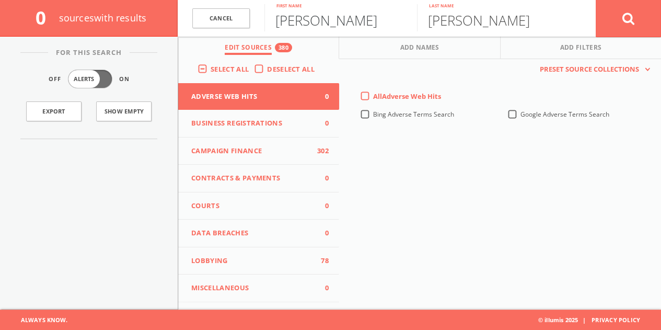
click at [294, 26] on input "[PERSON_NAME]" at bounding box center [340, 17] width 153 height 27
type input "[PERSON_NAME]"
click at [640, 16] on button at bounding box center [628, 18] width 65 height 38
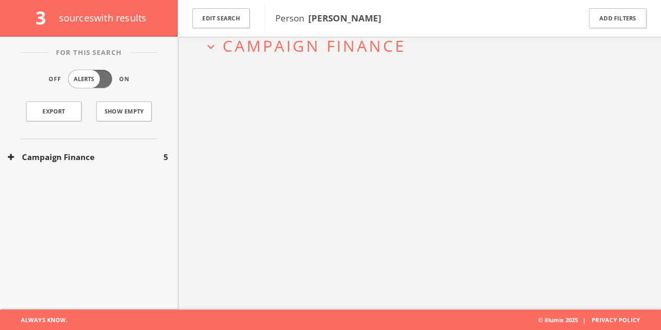
click at [157, 151] on button "Campaign Finance" at bounding box center [86, 157] width 156 height 12
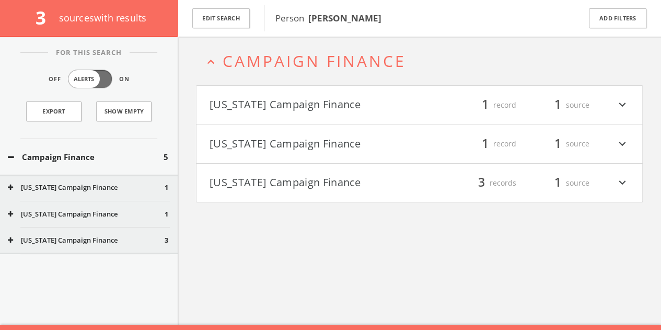
scroll to position [45, 0]
click at [284, 171] on h4 "[US_STATE] Campaign Finance filter_list 3 records 1 source expand_more" at bounding box center [420, 183] width 446 height 39
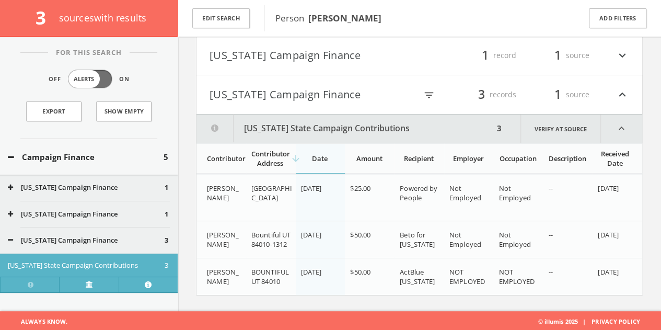
scroll to position [82, 0]
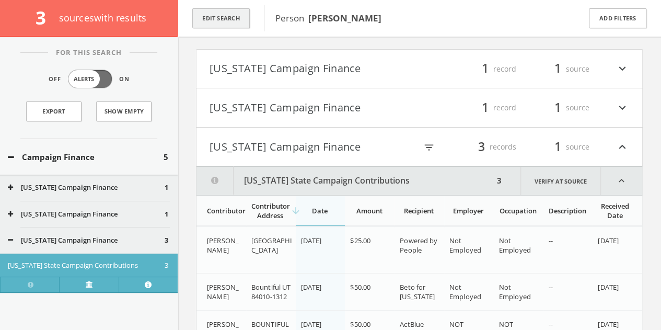
click at [234, 17] on button "Edit Search" at bounding box center [220, 18] width 57 height 20
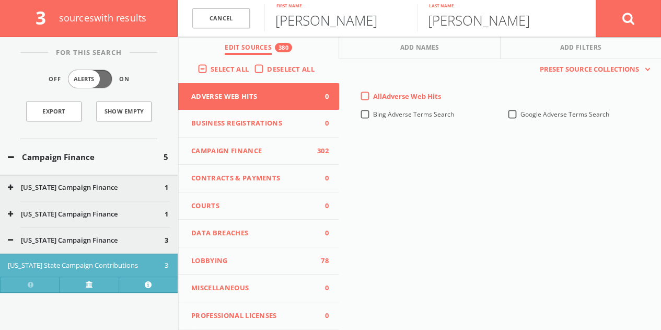
click at [313, 15] on input "[PERSON_NAME]" at bounding box center [340, 17] width 153 height 27
paste input "[PERSON_NAME]"
drag, startPoint x: 315, startPoint y: 27, endPoint x: 613, endPoint y: 30, distance: 297.9
click at [605, 33] on form "Cancel [PERSON_NAME] First name [PERSON_NAME] Last name Cancel" at bounding box center [419, 18] width 483 height 37
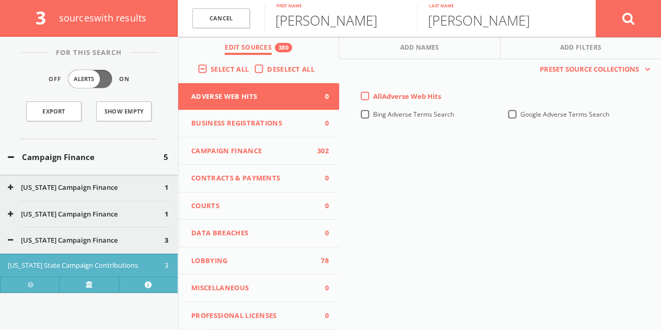
type input "[PERSON_NAME]"
type input "a"
type input "[PERSON_NAME]"
click at [596, 0] on button at bounding box center [628, 18] width 65 height 38
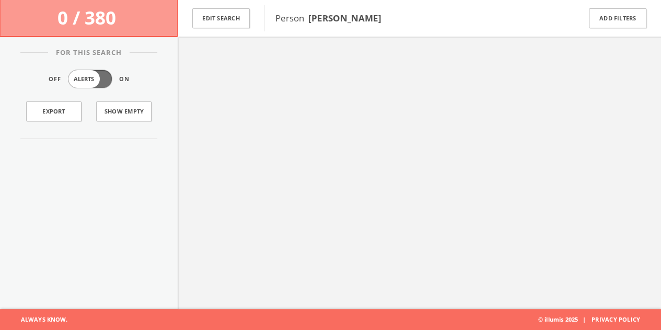
scroll to position [61, 0]
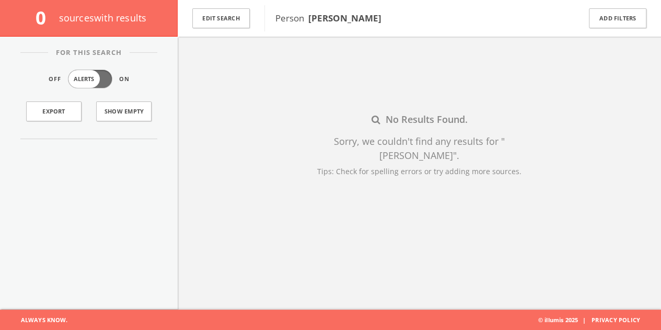
click at [217, 29] on div "Edit Search" at bounding box center [221, 18] width 87 height 37
click at [206, 18] on button "Edit Search" at bounding box center [220, 18] width 57 height 20
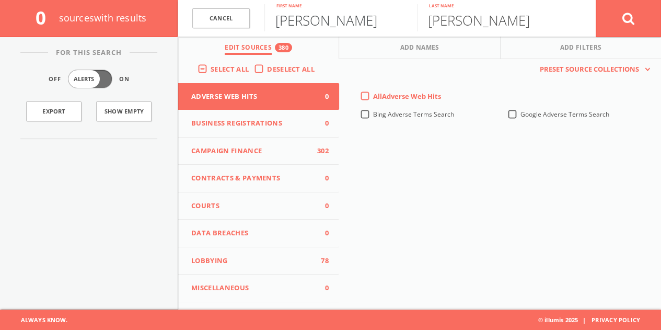
click at [302, 22] on input "[PERSON_NAME]" at bounding box center [340, 17] width 153 height 27
paste input "[PERSON_NAME]"
drag, startPoint x: 315, startPoint y: 27, endPoint x: 624, endPoint y: 29, distance: 309.4
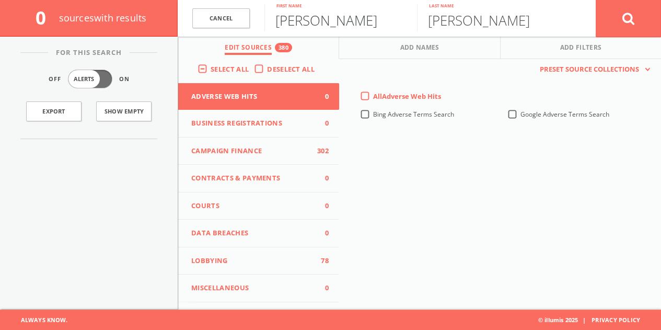
click at [615, 29] on form "Cancel [PERSON_NAME] First name [PERSON_NAME] Last name [PERSON_NAME]" at bounding box center [419, 18] width 483 height 37
type input "[PERSON_NAME]"
paste input "[PERSON_NAME]"
drag, startPoint x: 507, startPoint y: 19, endPoint x: 257, endPoint y: 19, distance: 249.8
click at [281, 28] on form "Cancel [PERSON_NAME] First name [PERSON_NAME] Last name Cancel" at bounding box center [419, 18] width 483 height 37
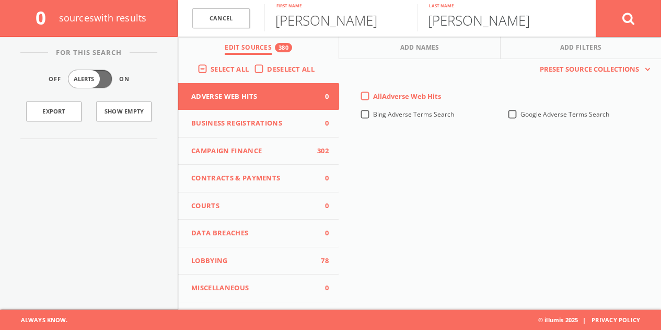
type input "[PERSON_NAME]"
click at [596, 0] on button at bounding box center [628, 18] width 65 height 38
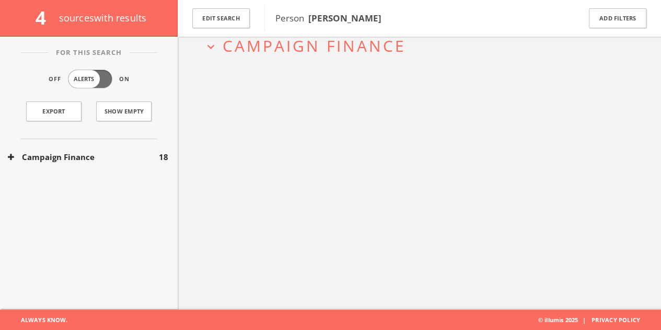
click at [147, 147] on div "Campaign Finance 18" at bounding box center [89, 157] width 178 height 36
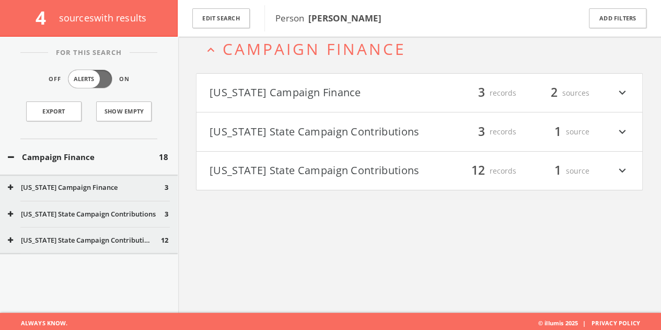
scroll to position [45, 0]
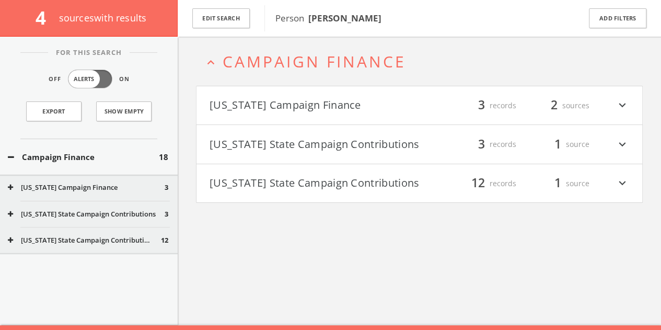
click at [284, 178] on button "[US_STATE] State Campaign Contributions" at bounding box center [315, 184] width 210 height 18
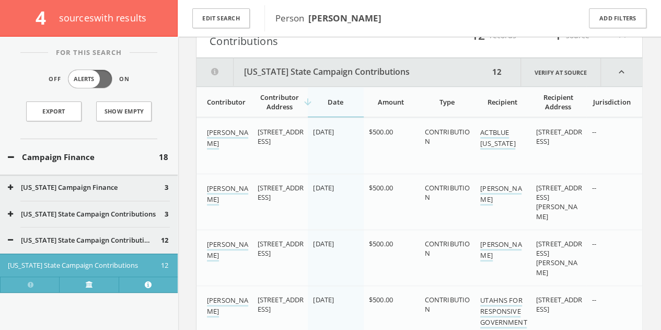
scroll to position [141, 0]
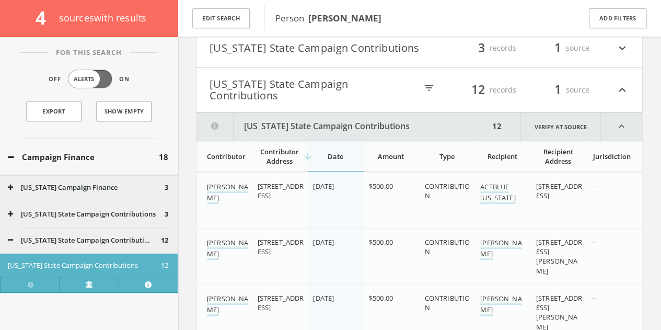
click at [128, 159] on button "Campaign Finance" at bounding box center [83, 157] width 151 height 12
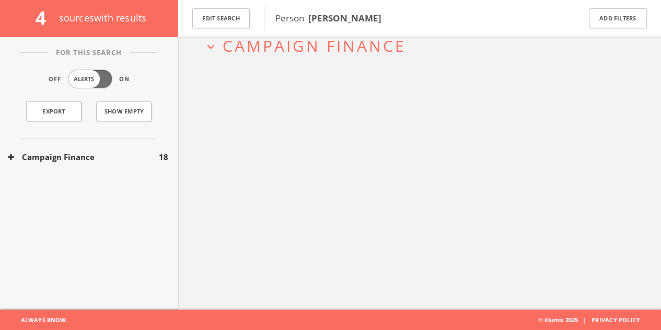
click at [116, 160] on button "Campaign Finance" at bounding box center [83, 157] width 151 height 12
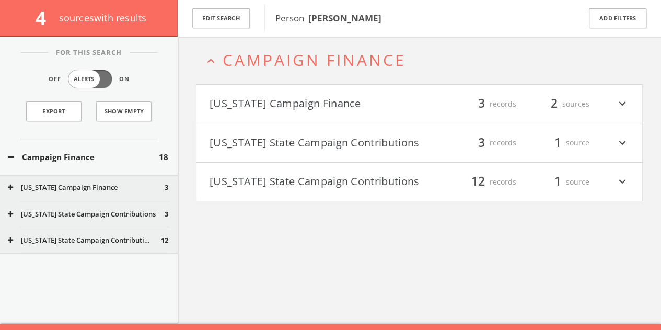
click at [350, 180] on button "[US_STATE] State Campaign Contributions" at bounding box center [315, 182] width 210 height 18
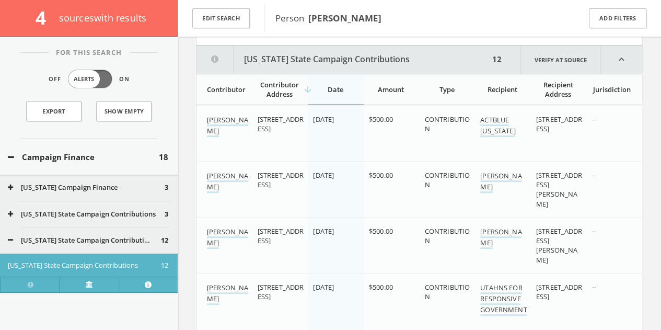
scroll to position [210, 0]
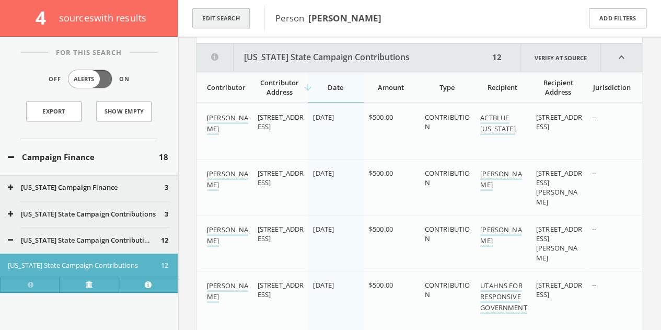
click at [217, 19] on button "Edit Search" at bounding box center [220, 18] width 57 height 20
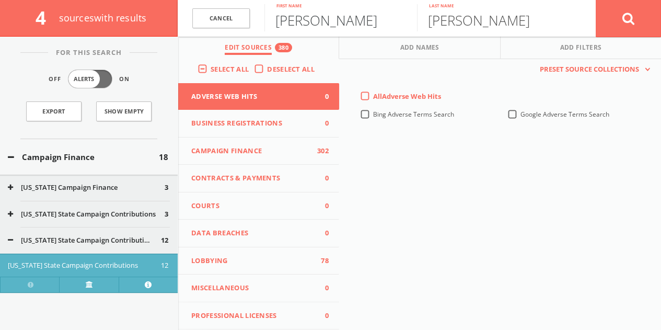
click at [318, 23] on input "[PERSON_NAME]" at bounding box center [340, 17] width 153 height 27
paste input "[PERSON_NAME]"
drag, startPoint x: 322, startPoint y: 25, endPoint x: 634, endPoint y: 33, distance: 312.1
click at [608, 34] on form "Cancel [PERSON_NAME] First name [PERSON_NAME] Last name Cancel" at bounding box center [419, 18] width 483 height 37
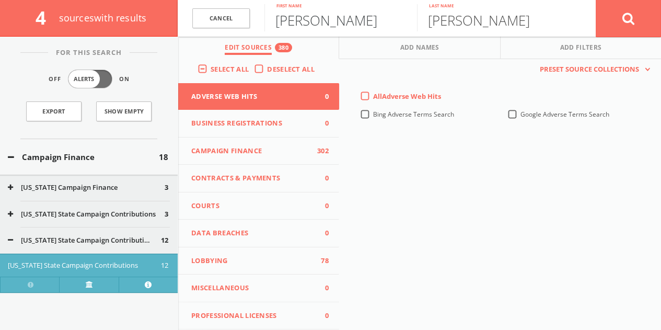
type input "[PERSON_NAME]"
paste input "[PERSON_NAME]"
drag, startPoint x: 508, startPoint y: 21, endPoint x: 165, endPoint y: 12, distance: 343.5
click at [201, 18] on form "Cancel [PERSON_NAME] First name [PERSON_NAME] Last name Cancel" at bounding box center [419, 18] width 483 height 37
type input "Kolasch"
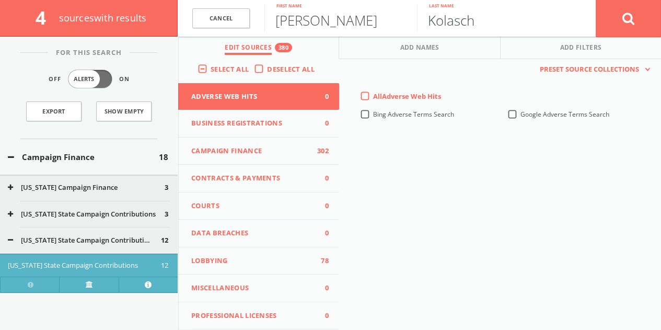
click at [596, 0] on button at bounding box center [628, 18] width 65 height 38
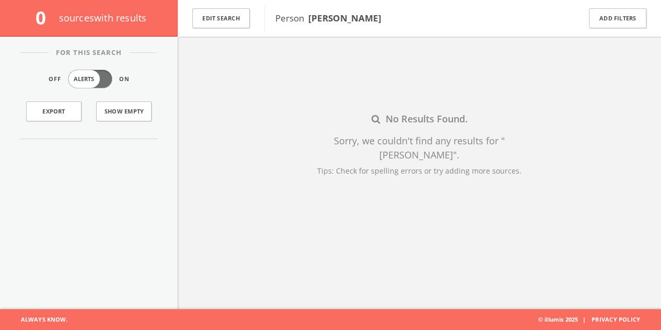
scroll to position [61, 0]
click at [238, 20] on button "Edit Search" at bounding box center [220, 18] width 57 height 20
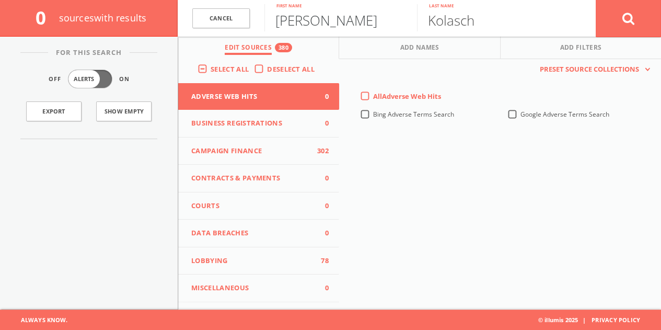
click at [313, 27] on input "[PERSON_NAME]" at bounding box center [340, 17] width 153 height 27
drag, startPoint x: 313, startPoint y: 27, endPoint x: 314, endPoint y: 13, distance: 14.2
click at [313, 21] on input "[PERSON_NAME]" at bounding box center [340, 17] width 153 height 27
type input "[PERSON_NAME]"
click at [652, 16] on button at bounding box center [628, 18] width 65 height 38
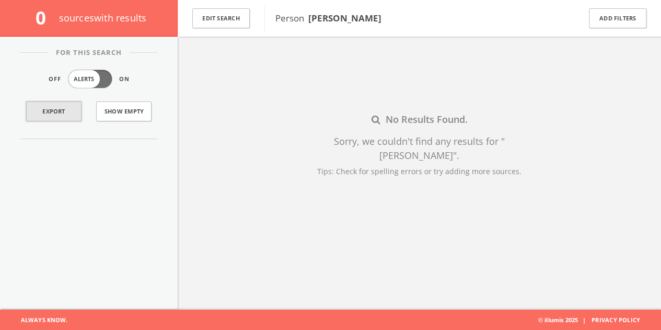
click at [52, 110] on link "Export" at bounding box center [53, 111] width 55 height 20
drag, startPoint x: 202, startPoint y: 34, endPoint x: 218, endPoint y: 24, distance: 19.7
click at [202, 33] on div "Edit Search" at bounding box center [221, 18] width 87 height 37
click at [220, 22] on button "Edit Search" at bounding box center [220, 18] width 57 height 20
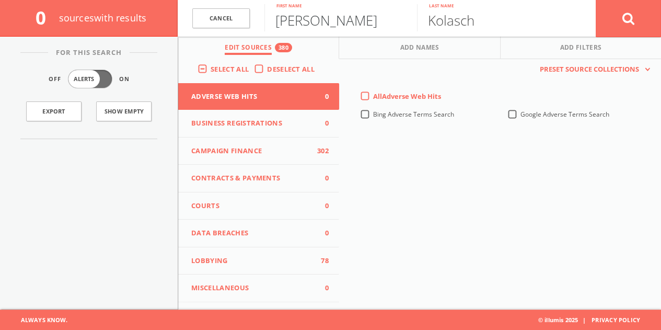
click at [315, 16] on input "[PERSON_NAME]" at bounding box center [340, 17] width 153 height 27
paste input "[PERSON_NAME] [PERSON_NAME]"
drag, startPoint x: 328, startPoint y: 20, endPoint x: 668, endPoint y: 9, distance: 340.4
click at [661, 10] on html "Search History Alerts Votes [PERSON_NAME] Edit Profile Change Password Security…" at bounding box center [330, 134] width 661 height 391
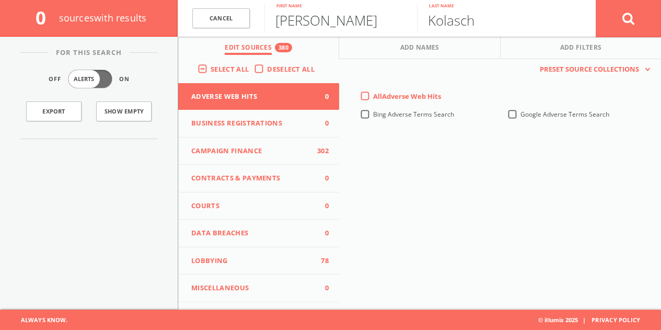
type input "[PERSON_NAME]"
type input "ware"
click at [613, 21] on button at bounding box center [628, 18] width 65 height 38
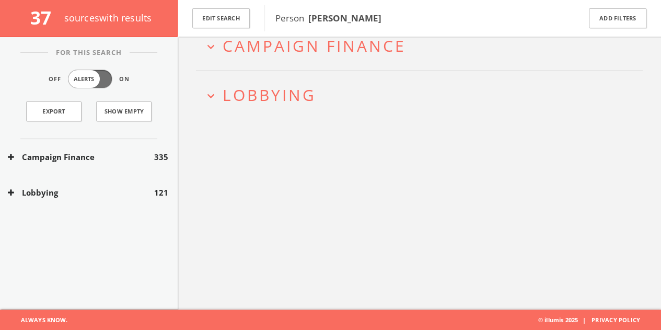
click at [223, 104] on span "Lobbying" at bounding box center [270, 94] width 94 height 21
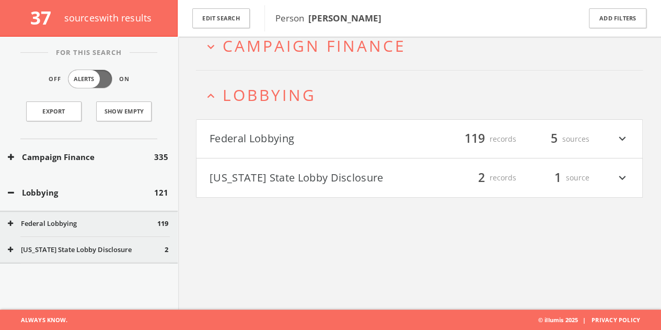
click at [278, 134] on button "Federal Lobbying" at bounding box center [315, 139] width 210 height 18
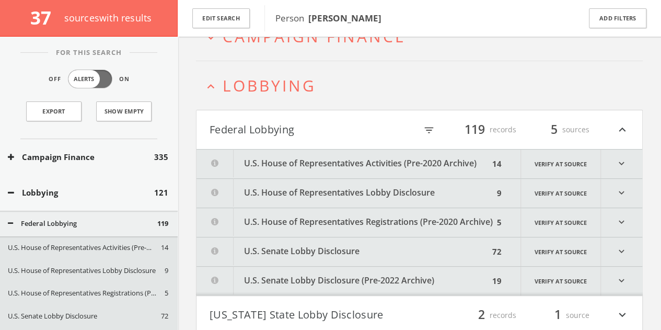
scroll to position [109, 0]
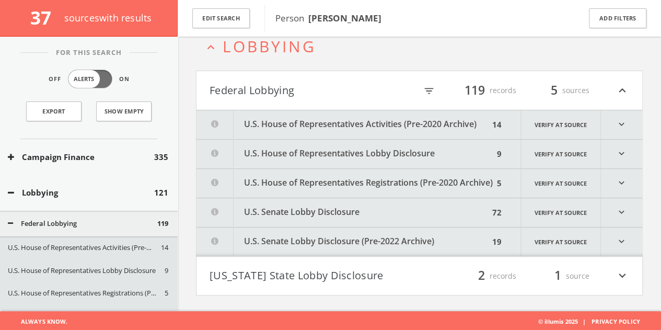
click at [301, 215] on button "U.S. Senate Lobby Disclosure" at bounding box center [343, 212] width 293 height 29
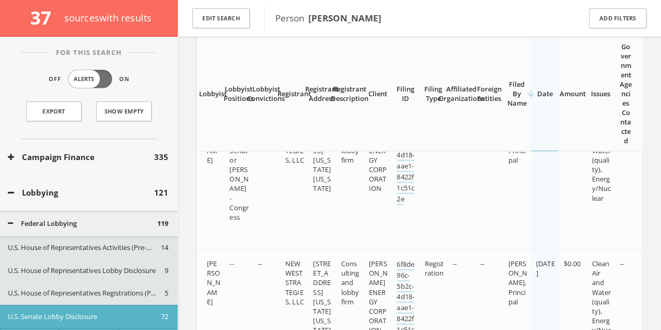
scroll to position [10385, 0]
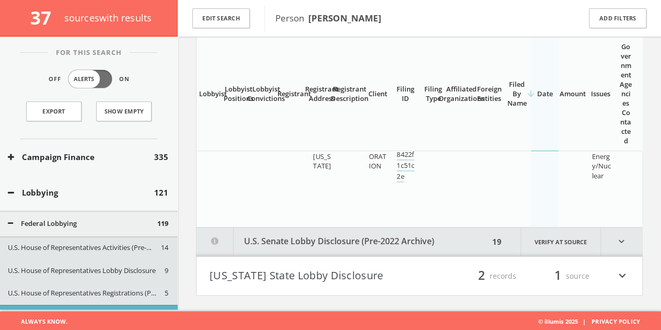
click at [299, 271] on button "[US_STATE] State Lobby Disclosure" at bounding box center [315, 276] width 210 height 18
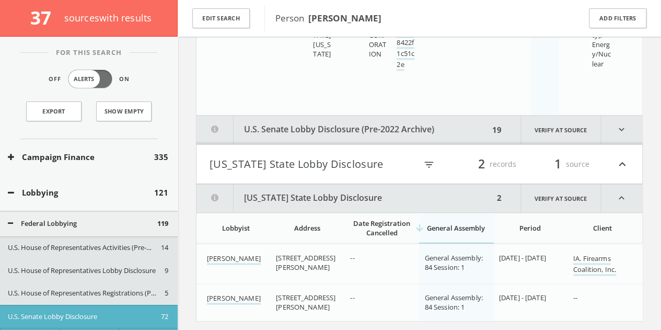
scroll to position [10522, 0]
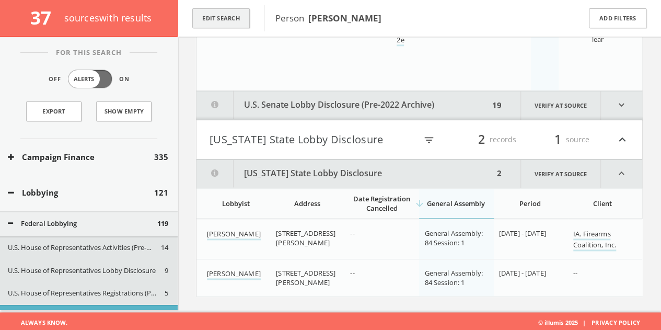
click at [203, 27] on button "Edit Search" at bounding box center [220, 18] width 57 height 20
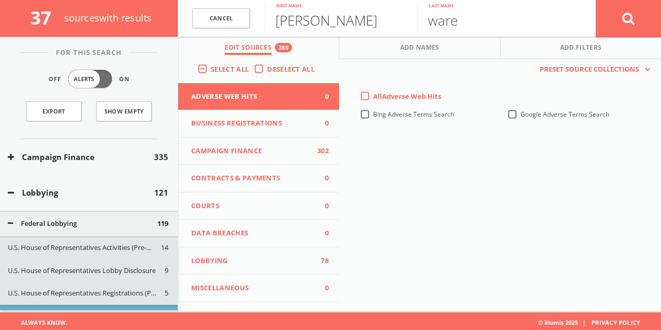
drag, startPoint x: 203, startPoint y: 27, endPoint x: 301, endPoint y: 25, distance: 98.3
click at [301, 25] on input "[PERSON_NAME]" at bounding box center [340, 17] width 153 height 27
type input "[PERSON_NAME]"
click at [596, 0] on button at bounding box center [628, 18] width 65 height 38
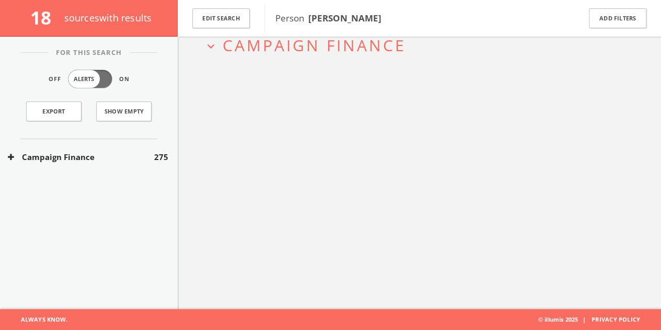
scroll to position [61, 0]
click at [121, 149] on div "Campaign Finance 275" at bounding box center [89, 157] width 178 height 36
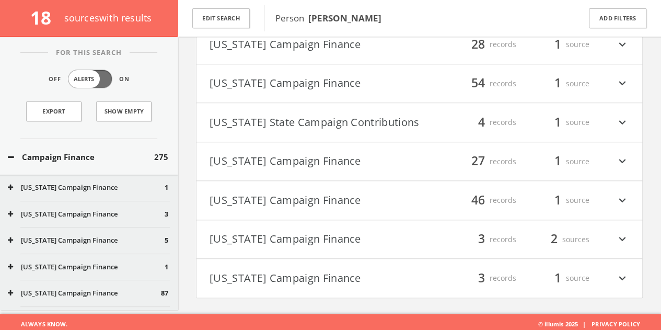
scroll to position [457, 0]
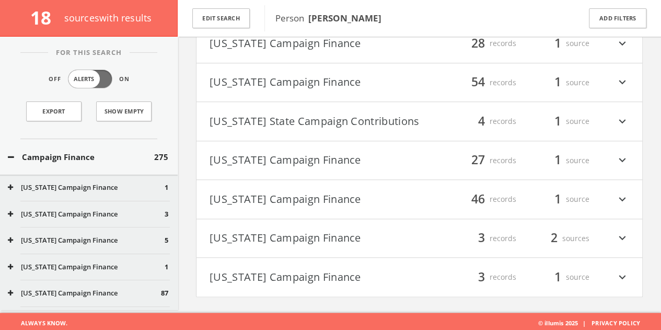
click at [255, 15] on div "Edit Search" at bounding box center [221, 18] width 87 height 37
click at [234, 14] on button "Edit Search" at bounding box center [220, 18] width 57 height 20
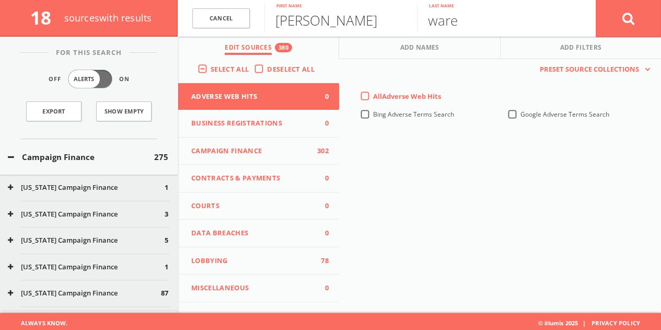
click at [285, 16] on input "[PERSON_NAME]" at bounding box center [340, 17] width 153 height 27
paste input "[PERSON_NAME]"
drag, startPoint x: 311, startPoint y: 18, endPoint x: 666, endPoint y: 17, distance: 354.9
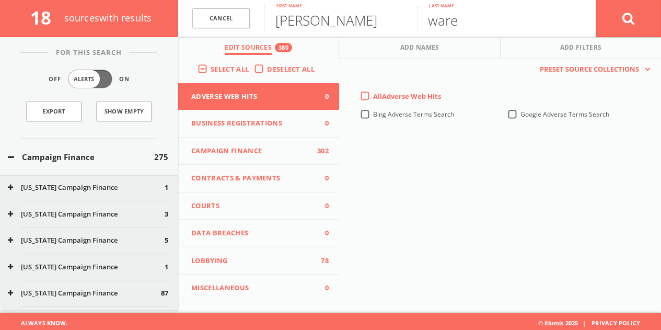
type input "[PERSON_NAME]"
paste input "[PERSON_NAME]"
drag, startPoint x: 511, startPoint y: 19, endPoint x: 20, endPoint y: 26, distance: 490.8
click at [102, 26] on div "18 source s with results Cancel [PERSON_NAME] First name [PERSON_NAME] Last nam…" at bounding box center [330, 18] width 661 height 37
type input "Pananos"
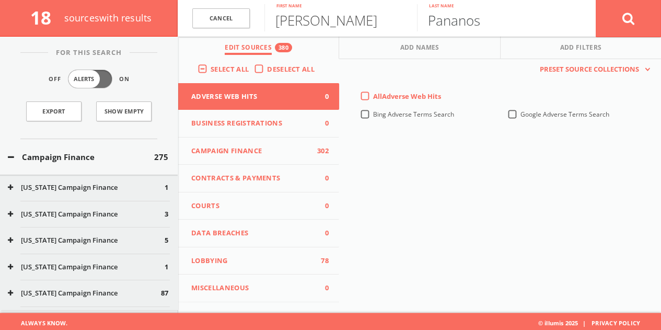
click at [596, 0] on button at bounding box center [628, 18] width 65 height 38
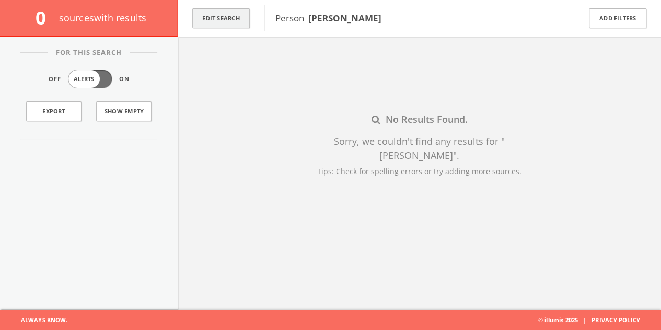
click at [227, 17] on button "Edit Search" at bounding box center [220, 18] width 57 height 20
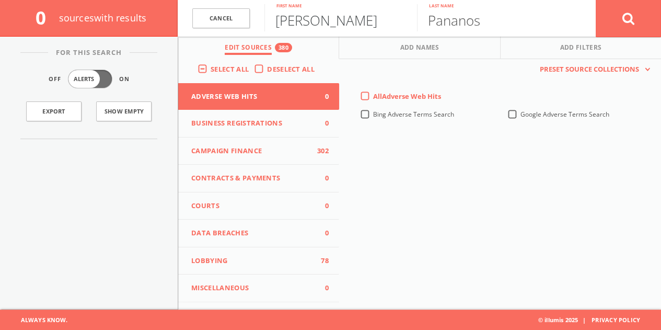
click at [336, 15] on input "[PERSON_NAME]" at bounding box center [340, 17] width 153 height 27
paste input "[PERSON_NAME]"
drag, startPoint x: 314, startPoint y: 22, endPoint x: 668, endPoint y: 34, distance: 355.1
click at [661, 39] on html "Search History Alerts Votes [PERSON_NAME] Edit Profile Change Password Security…" at bounding box center [330, 134] width 661 height 391
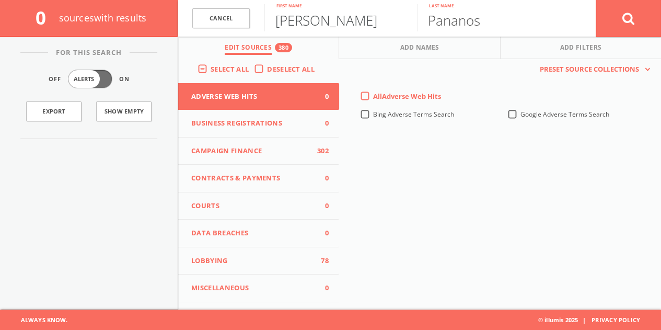
type input "[PERSON_NAME]"
click at [596, 0] on button at bounding box center [628, 18] width 65 height 38
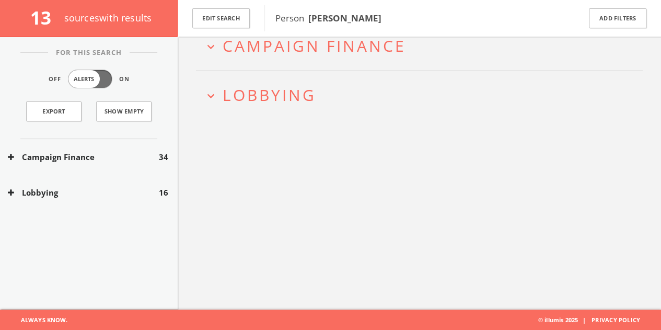
click at [130, 194] on button "Lobbying" at bounding box center [83, 193] width 151 height 12
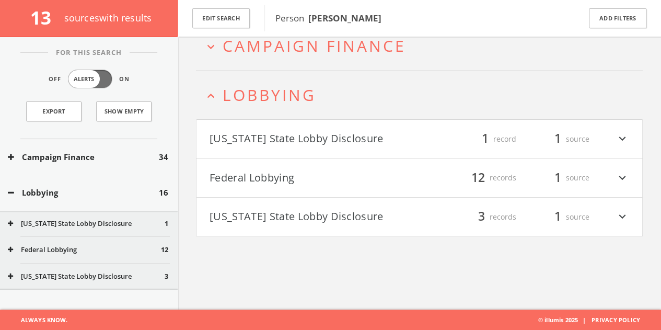
click at [303, 172] on button "Federal Lobbying" at bounding box center [315, 178] width 210 height 18
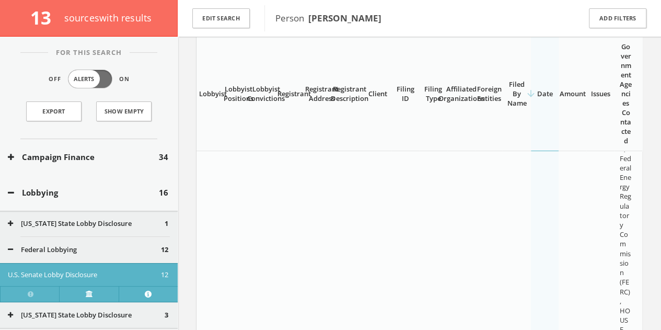
scroll to position [690, 0]
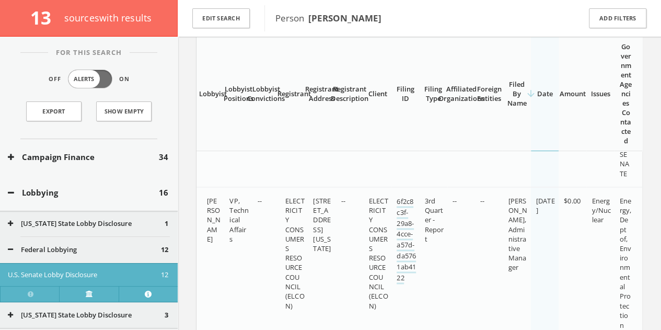
click at [75, 244] on div "Federal Lobbying 12" at bounding box center [89, 250] width 178 height 26
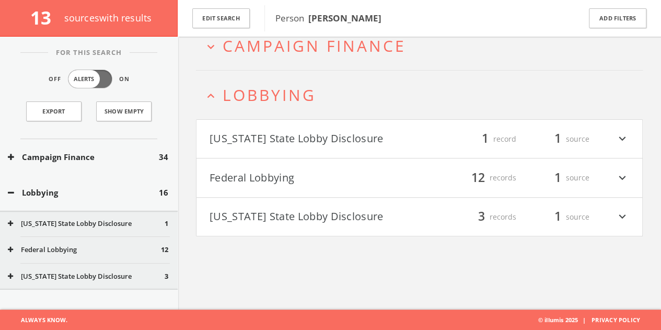
click at [103, 286] on div "[US_STATE] State Lobby Disclosure 3" at bounding box center [89, 276] width 178 height 26
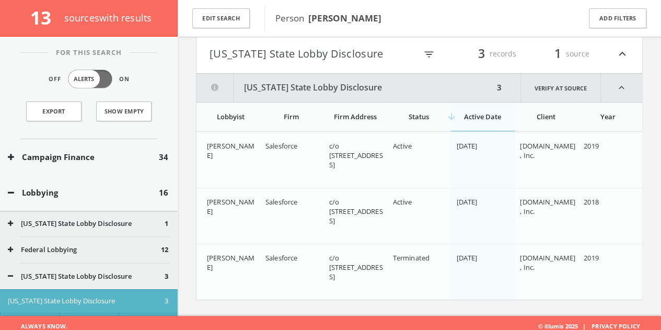
scroll to position [229, 0]
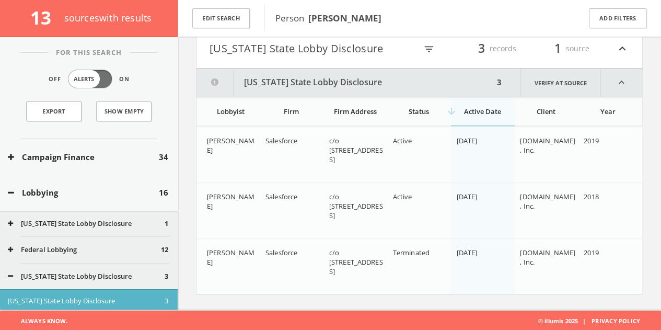
click at [32, 205] on div "Lobbying 16" at bounding box center [89, 193] width 178 height 36
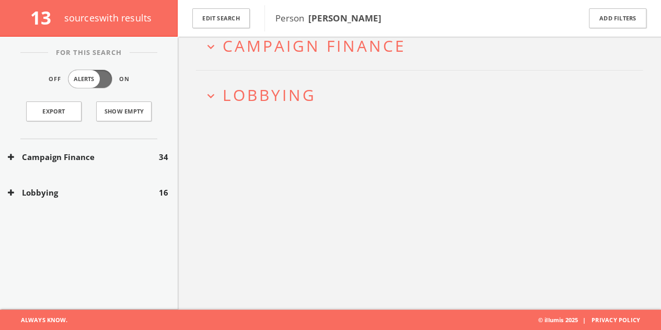
click at [30, 177] on div "Lobbying 16" at bounding box center [89, 193] width 178 height 36
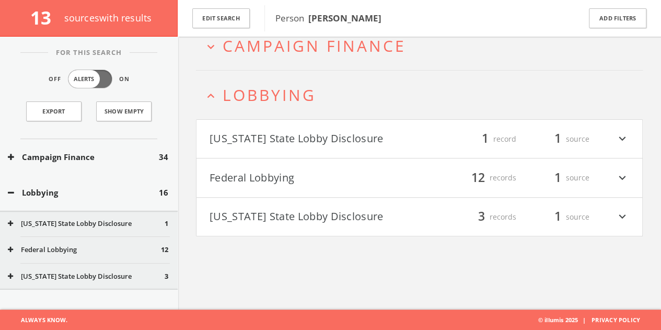
click at [36, 162] on div "Campaign Finance 34" at bounding box center [89, 157] width 178 height 36
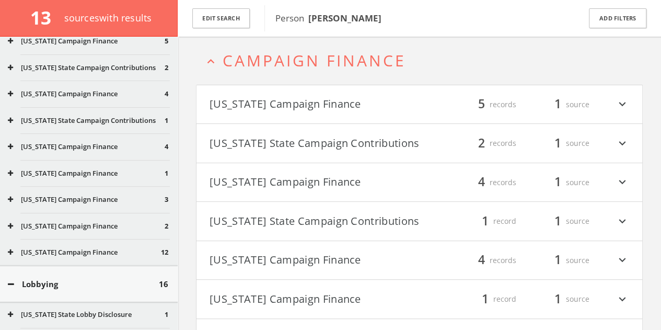
scroll to position [45, 0]
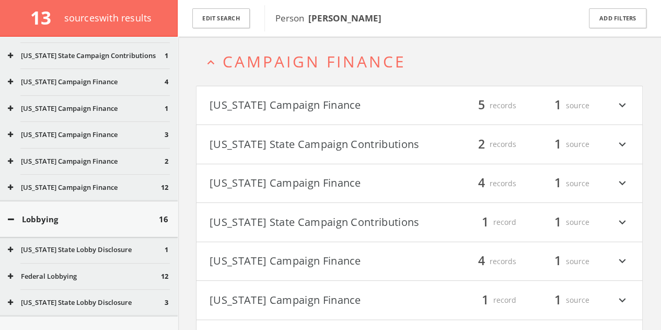
click at [58, 226] on div "Lobbying 16" at bounding box center [89, 219] width 178 height 36
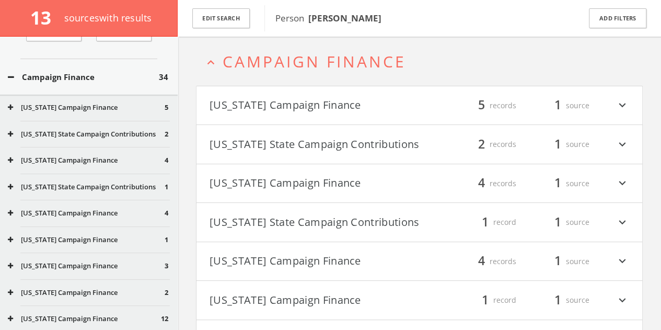
scroll to position [0, 0]
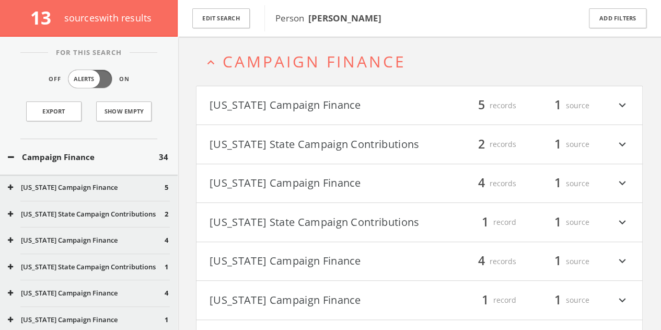
drag, startPoint x: 72, startPoint y: 152, endPoint x: 129, endPoint y: 0, distance: 162.2
click at [72, 151] on button "Campaign Finance" at bounding box center [83, 157] width 151 height 12
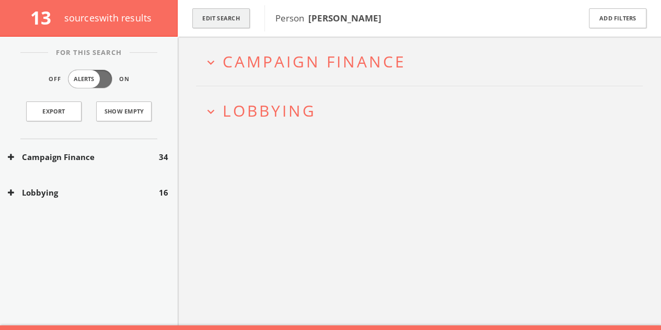
click at [239, 18] on button "Edit Search" at bounding box center [220, 18] width 57 height 20
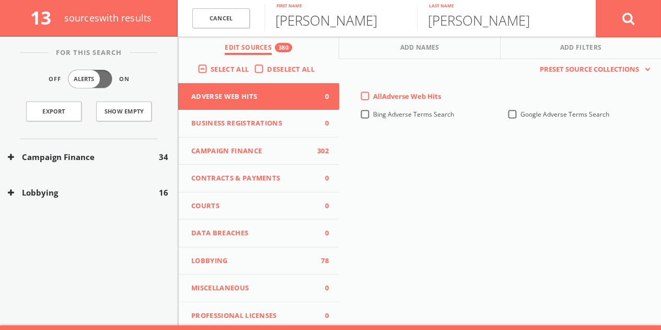
click at [306, 20] on input "[PERSON_NAME]" at bounding box center [340, 17] width 153 height 27
type input "[PERSON_NAME]"
click at [596, 0] on button at bounding box center [628, 18] width 65 height 38
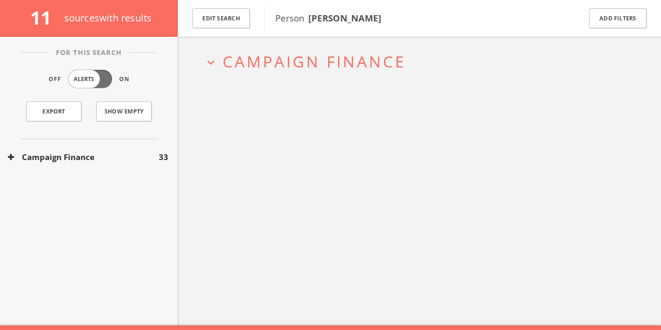
click at [150, 161] on button "Campaign Finance" at bounding box center [83, 157] width 151 height 12
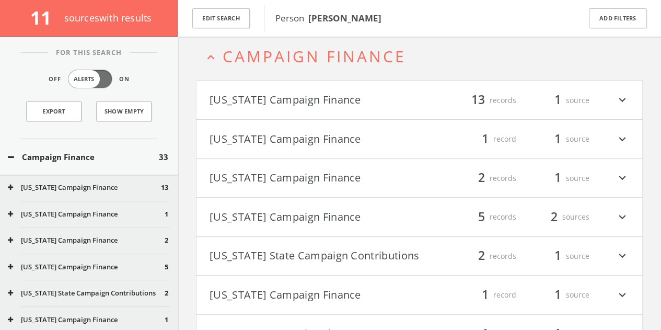
scroll to position [21, 0]
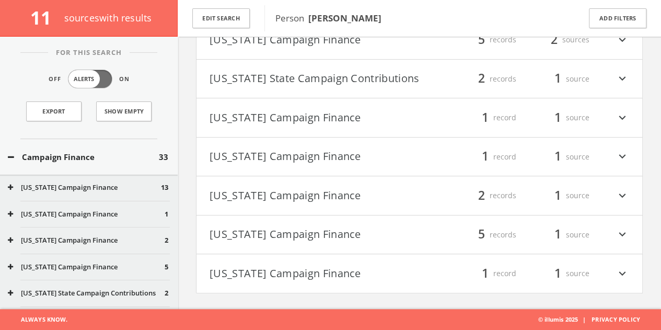
click at [142, 152] on button "Campaign Finance" at bounding box center [83, 157] width 151 height 12
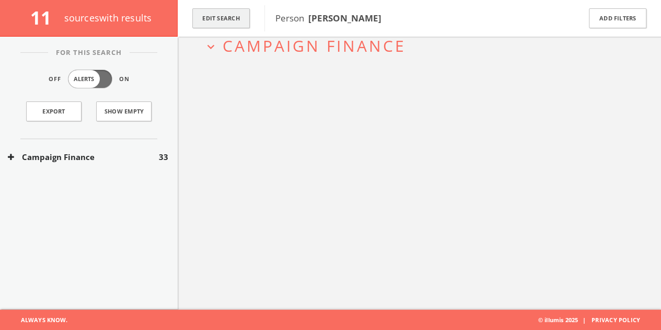
click at [237, 19] on button "Edit Search" at bounding box center [220, 18] width 57 height 20
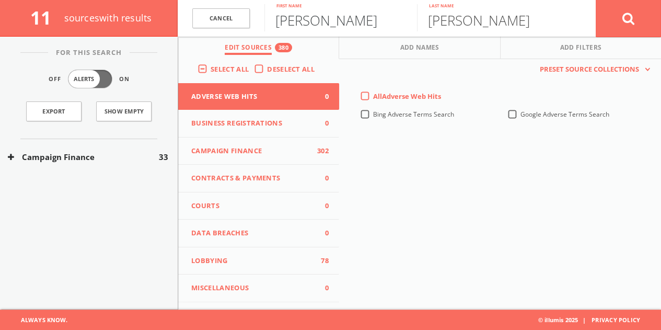
click at [308, 20] on input "[PERSON_NAME]" at bounding box center [340, 17] width 153 height 27
type input "[PERSON_NAME]"
click at [596, 0] on button at bounding box center [628, 18] width 65 height 38
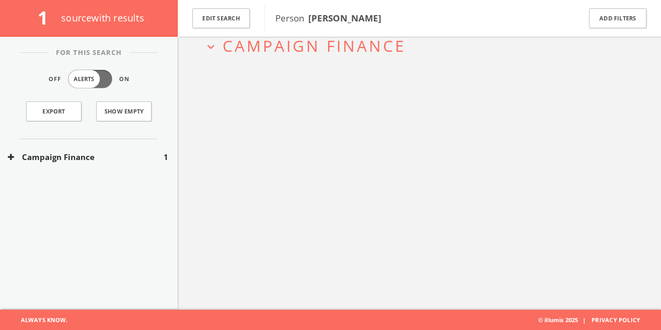
click at [149, 161] on button "Campaign Finance" at bounding box center [86, 157] width 156 height 12
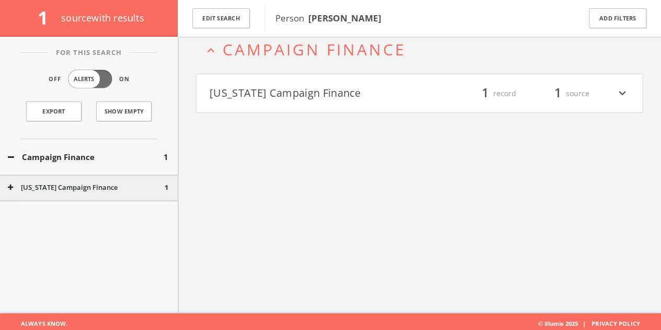
click at [301, 89] on button "[US_STATE] Campaign Finance" at bounding box center [315, 94] width 210 height 18
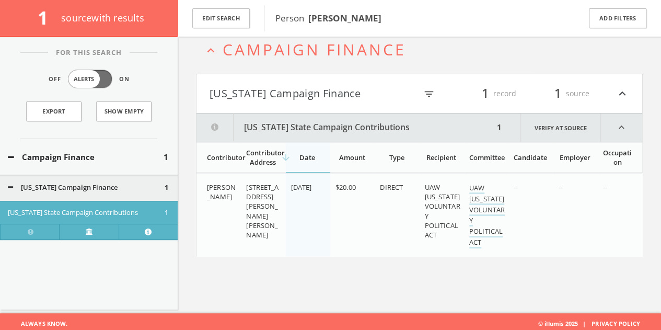
scroll to position [61, 0]
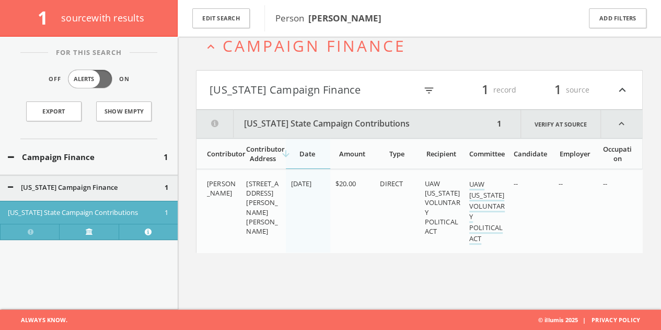
click at [310, 90] on button "[US_STATE] Campaign Finance" at bounding box center [313, 90] width 207 height 18
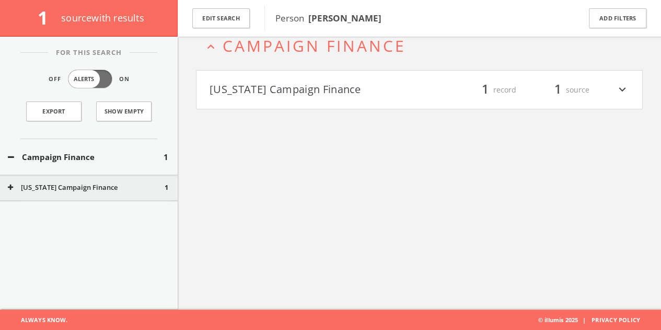
click at [224, 29] on div "Edit Search" at bounding box center [221, 18] width 87 height 37
click at [226, 19] on button "Edit Search" at bounding box center [220, 18] width 57 height 20
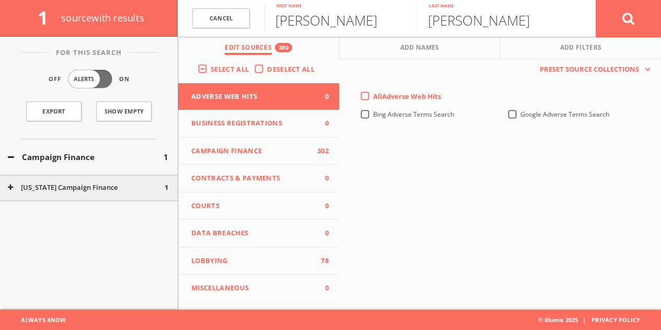
click at [307, 18] on input "[PERSON_NAME]" at bounding box center [340, 17] width 153 height 27
type input "[PERSON_NAME]"
click at [596, 0] on button at bounding box center [628, 18] width 65 height 38
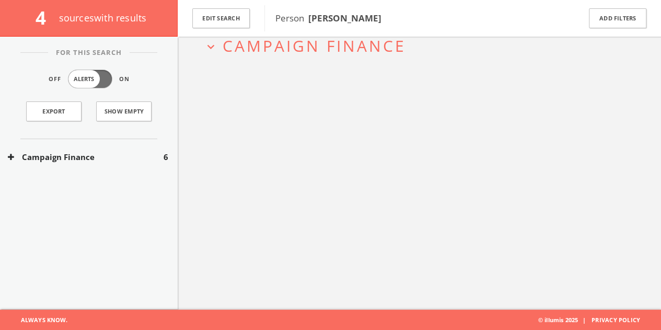
click at [102, 157] on button "Campaign Finance" at bounding box center [86, 157] width 156 height 12
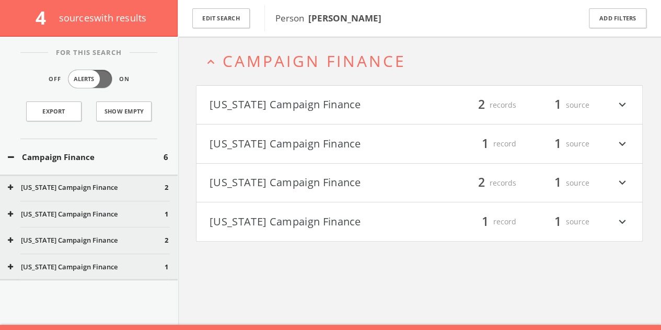
click at [306, 209] on h4 "[US_STATE] Campaign Finance filter_list 1 record 1 source expand_more" at bounding box center [420, 221] width 446 height 39
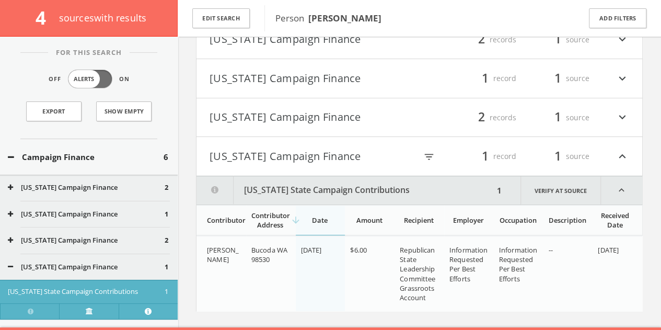
scroll to position [128, 0]
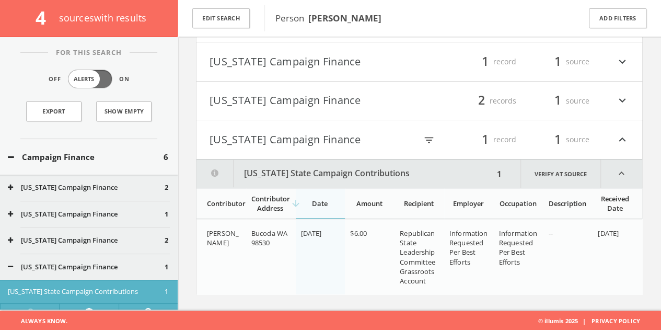
click at [314, 90] on h4 "[US_STATE] Campaign Finance filter_list 2 records 1 source expand_more" at bounding box center [420, 101] width 446 height 39
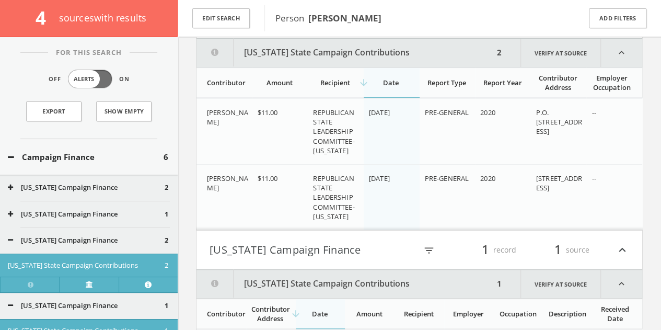
scroll to position [210, 0]
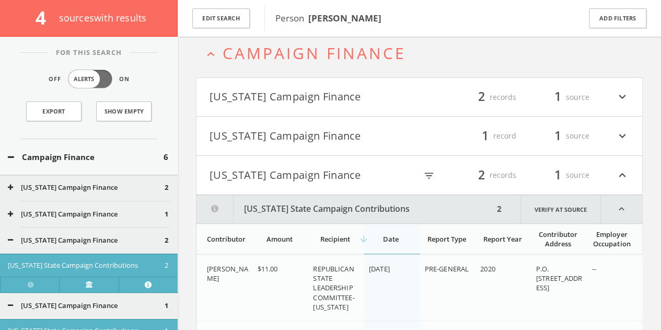
click at [295, 129] on button "[US_STATE] Campaign Finance" at bounding box center [315, 136] width 210 height 18
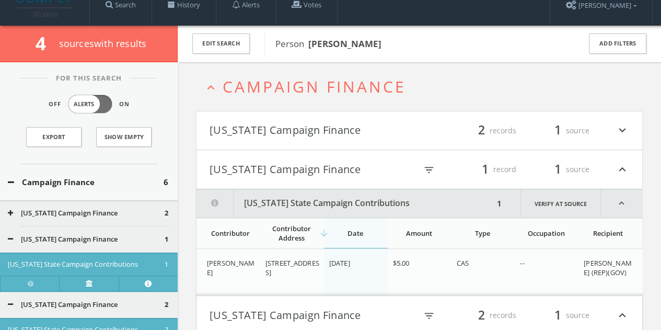
click at [295, 123] on button "[US_STATE] Campaign Finance" at bounding box center [315, 131] width 210 height 18
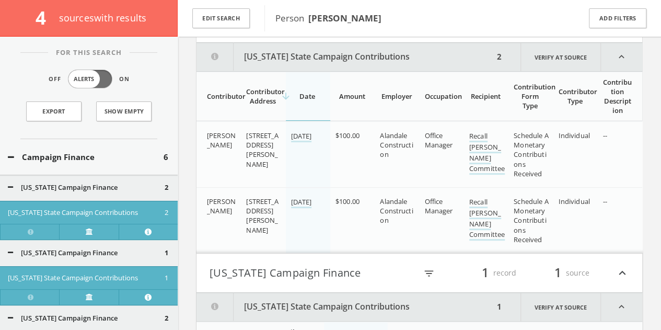
scroll to position [0, 0]
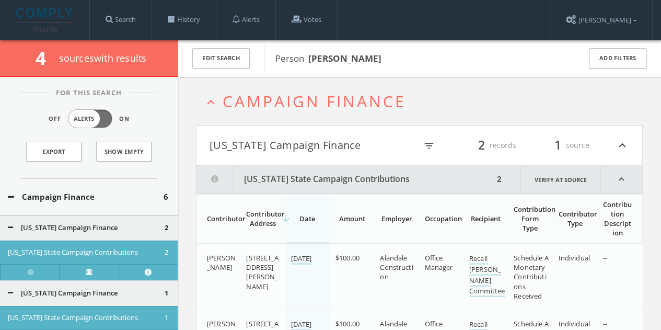
click at [245, 142] on button "[US_STATE] Campaign Finance" at bounding box center [313, 145] width 207 height 18
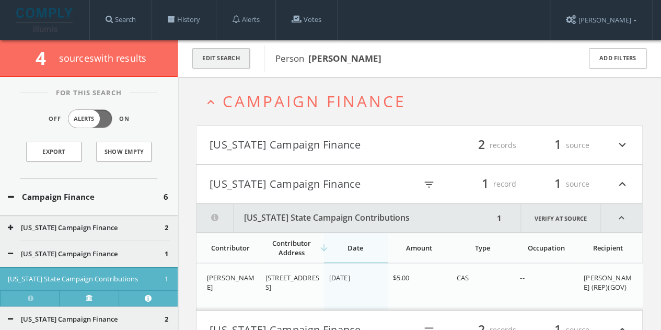
click at [218, 61] on button "Edit Search" at bounding box center [220, 58] width 57 height 20
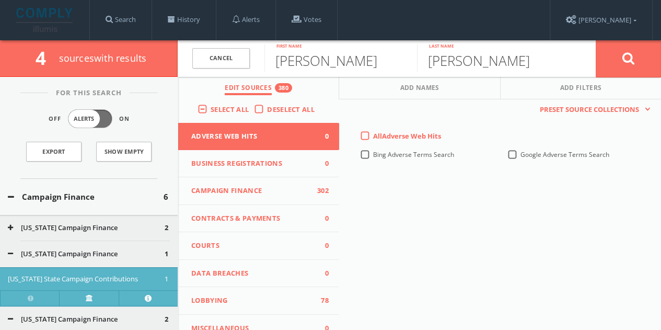
click at [319, 81] on button "Edit Sources 380" at bounding box center [258, 88] width 161 height 22
click at [309, 67] on input "[PERSON_NAME]" at bounding box center [340, 57] width 153 height 27
paste input "[PERSON_NAME]"
drag, startPoint x: 315, startPoint y: 59, endPoint x: 664, endPoint y: 53, distance: 349.2
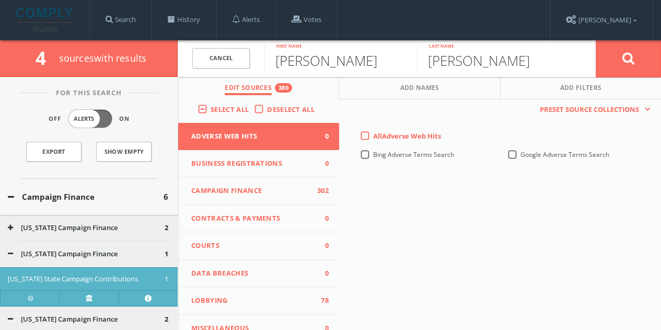
type input "Carly"
paste input "[PERSON_NAME]"
drag, startPoint x: 495, startPoint y: 62, endPoint x: 171, endPoint y: 61, distance: 324.1
click at [172, 61] on div "4 source s with results Cancel [PERSON_NAME] First name [PERSON_NAME] Last name…" at bounding box center [330, 58] width 661 height 37
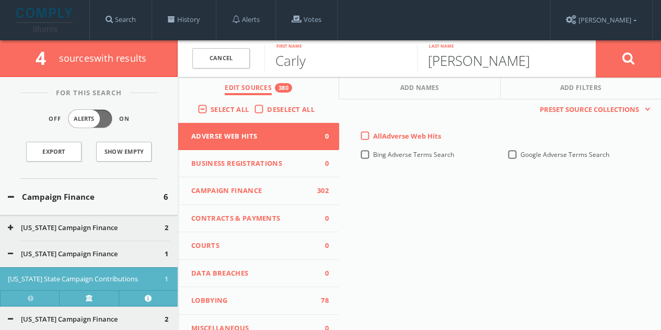
type input "[PERSON_NAME]"
click at [596, 40] on button at bounding box center [628, 59] width 65 height 38
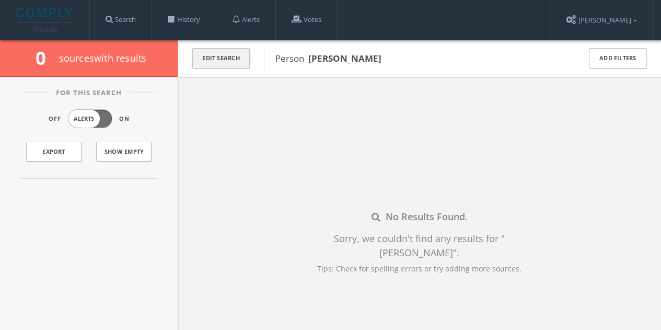
click at [222, 60] on button "Edit Search" at bounding box center [220, 58] width 57 height 20
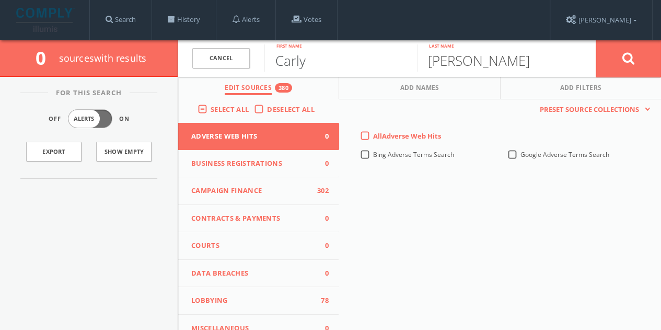
click at [278, 54] on input "Carly" at bounding box center [340, 57] width 153 height 27
paste input "[PERSON_NAME] Kayijamahe"
drag, startPoint x: 412, startPoint y: 61, endPoint x: 339, endPoint y: 66, distance: 72.8
click at [339, 66] on input "[PERSON_NAME] Kayijamahe" at bounding box center [340, 57] width 153 height 27
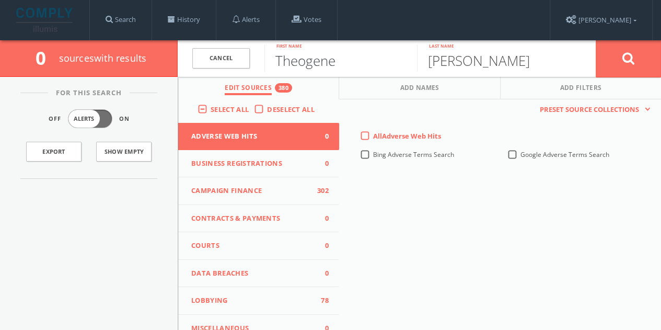
type input "Theogene"
click at [482, 72] on div "[PERSON_NAME] Last name" at bounding box center [506, 58] width 179 height 37
drag, startPoint x: 482, startPoint y: 72, endPoint x: 397, endPoint y: 68, distance: 85.3
click at [397, 68] on form "Cancel [PERSON_NAME] First name [PERSON_NAME] Last name Cancel" at bounding box center [419, 58] width 483 height 37
click at [492, 56] on input "[PERSON_NAME]" at bounding box center [493, 57] width 153 height 27
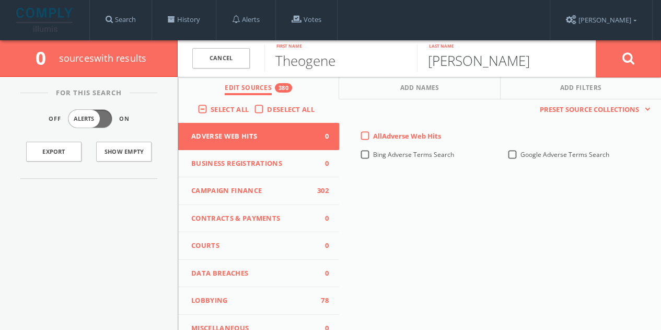
drag, startPoint x: 492, startPoint y: 56, endPoint x: 372, endPoint y: 58, distance: 120.8
click at [359, 59] on form "Cancel [PERSON_NAME] First name [PERSON_NAME] Last name Cancel" at bounding box center [419, 58] width 483 height 37
paste input "[PERSON_NAME] Kayijamahe"
drag, startPoint x: 497, startPoint y: 59, endPoint x: 0, endPoint y: 58, distance: 496.5
click at [23, 62] on div "0 source s with results Cancel [PERSON_NAME] First name [PERSON_NAME] Kayijamah…" at bounding box center [330, 58] width 661 height 37
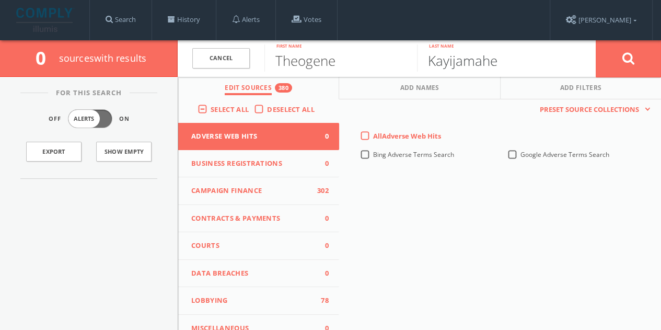
type input "Kayijamahe"
click at [631, 52] on button at bounding box center [628, 59] width 65 height 38
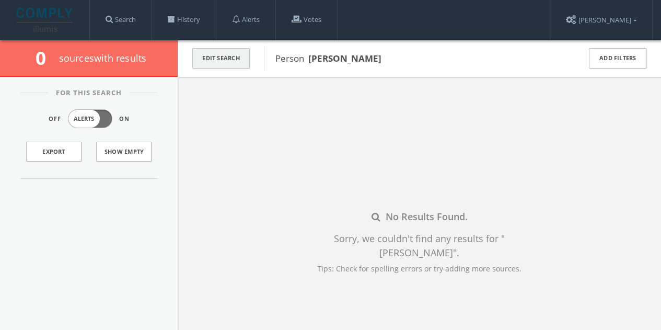
drag, startPoint x: 235, startPoint y: 76, endPoint x: 233, endPoint y: 65, distance: 10.8
click at [235, 76] on div "Edit Search" at bounding box center [221, 58] width 87 height 37
click at [232, 62] on button "Edit Search" at bounding box center [220, 58] width 57 height 20
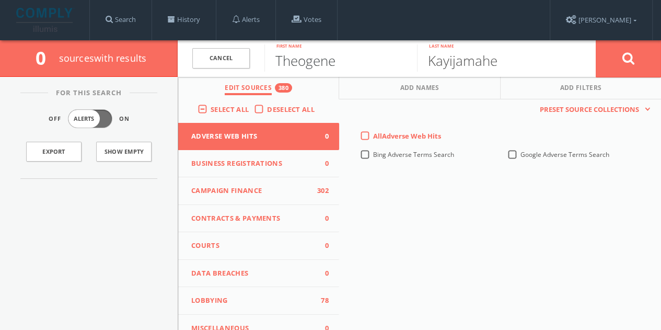
click at [274, 61] on input "Theogene" at bounding box center [340, 57] width 153 height 27
type input "[PERSON_NAME]"
click at [596, 40] on button at bounding box center [628, 59] width 65 height 38
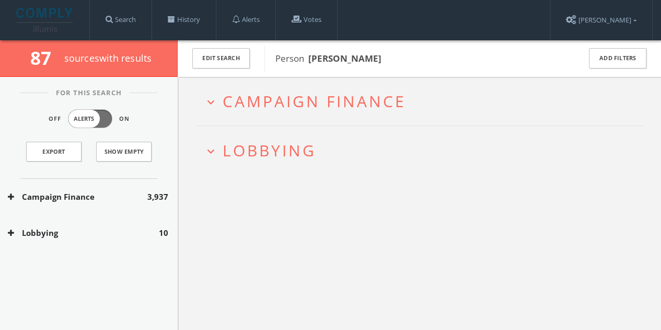
click at [135, 227] on button "Lobbying" at bounding box center [83, 233] width 151 height 12
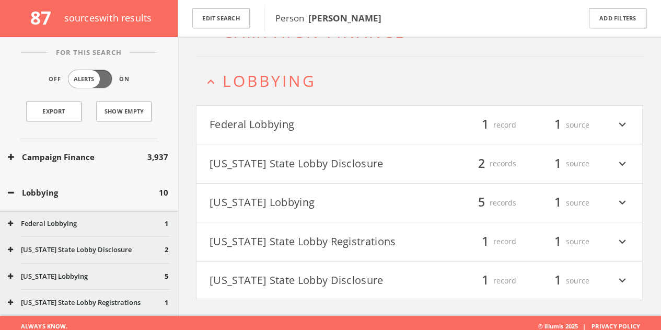
scroll to position [80, 0]
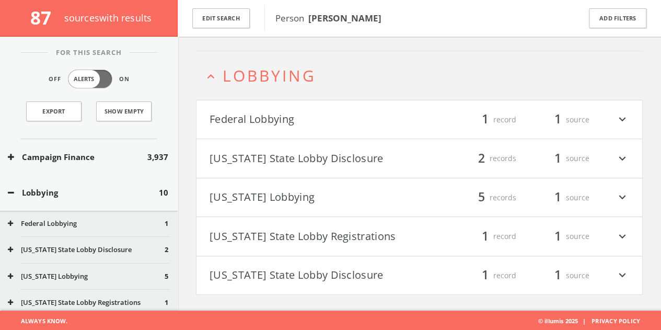
drag, startPoint x: 88, startPoint y: 199, endPoint x: 96, endPoint y: 172, distance: 28.1
click at [88, 197] on div "Lobbying 10" at bounding box center [89, 193] width 178 height 36
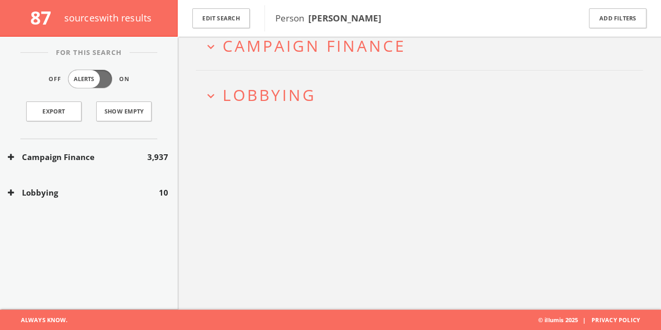
click at [96, 169] on div "Campaign Finance 3,937" at bounding box center [89, 157] width 178 height 36
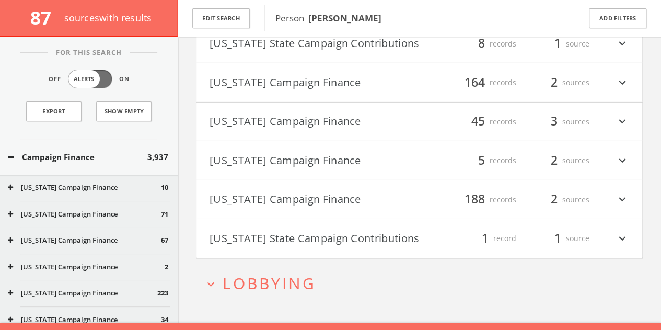
scroll to position [1665, 0]
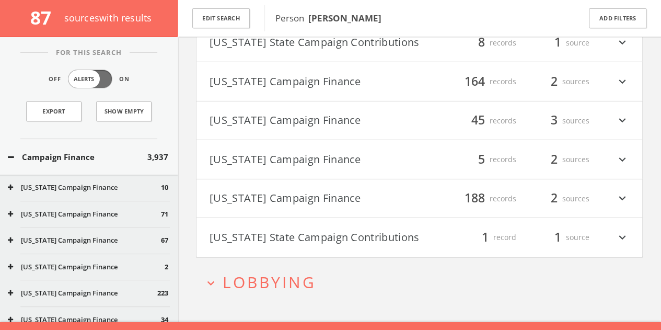
click at [558, 52] on span "1" at bounding box center [558, 42] width 16 height 18
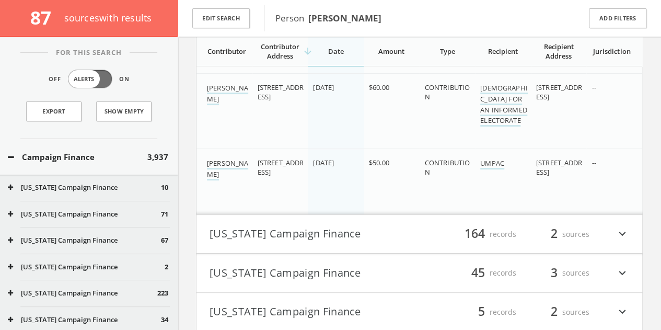
scroll to position [2129, 0]
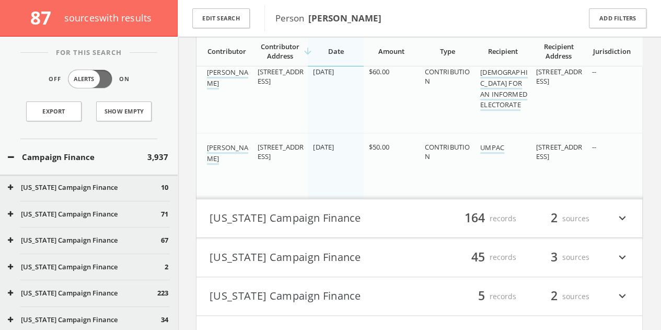
click at [213, 29] on div "Edit Search" at bounding box center [221, 18] width 87 height 37
click at [234, 21] on button "Edit Search" at bounding box center [220, 18] width 57 height 20
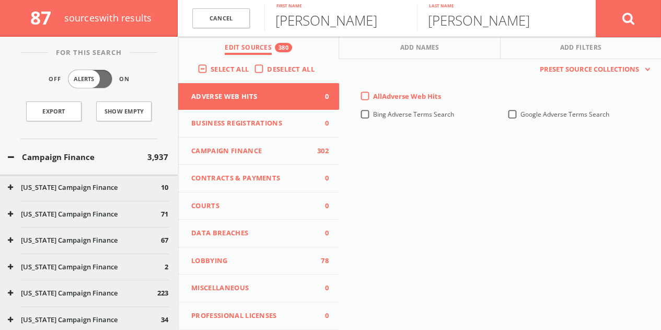
click at [338, 19] on input "[PERSON_NAME]" at bounding box center [340, 17] width 153 height 27
paste input "[PERSON_NAME]"
drag, startPoint x: 321, startPoint y: 22, endPoint x: 668, endPoint y: 0, distance: 347.7
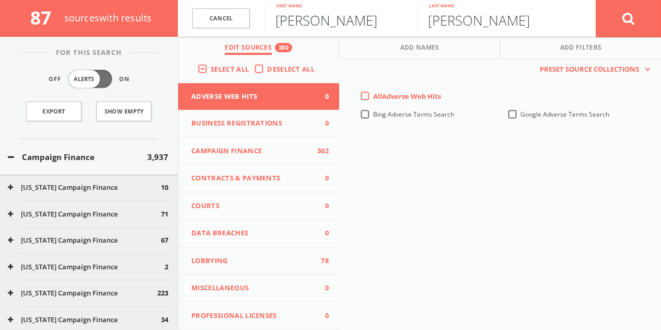
type input "[PERSON_NAME]"
paste input "[PERSON_NAME]"
drag, startPoint x: 526, startPoint y: 24, endPoint x: 169, endPoint y: 28, distance: 357.0
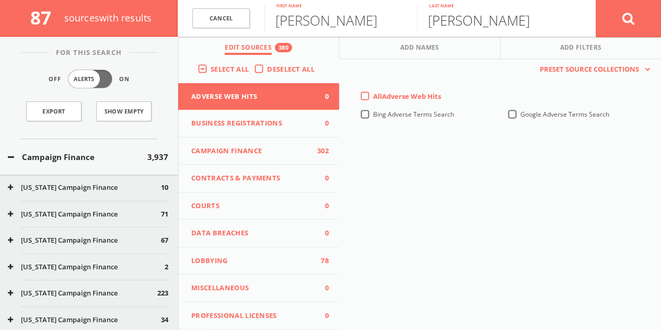
click at [172, 32] on div "87 source s with results Cancel [PERSON_NAME] First name [PERSON_NAME] Last nam…" at bounding box center [330, 18] width 661 height 37
type input "[PERSON_NAME]"
click at [615, 13] on button at bounding box center [628, 18] width 65 height 38
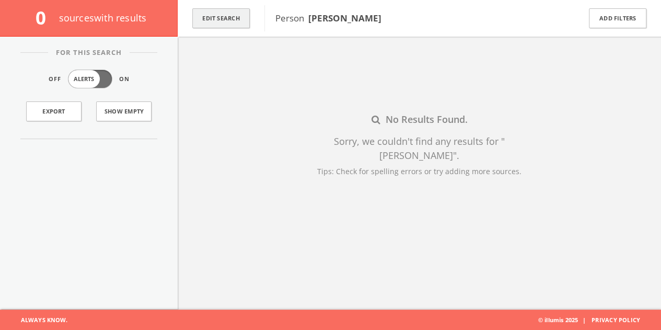
click at [229, 12] on button "Edit Search" at bounding box center [220, 18] width 57 height 20
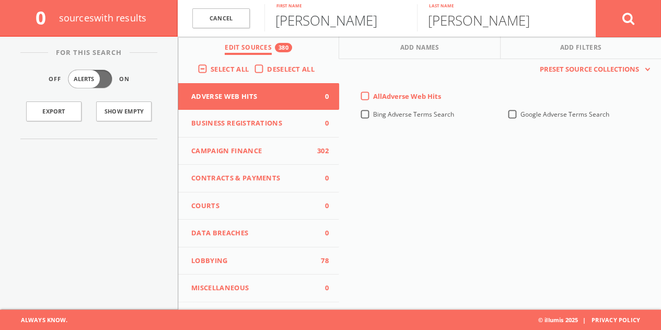
click at [349, 26] on input "[PERSON_NAME]" at bounding box center [340, 17] width 153 height 27
paste input "mie [PERSON_NAME]"
drag, startPoint x: 310, startPoint y: 21, endPoint x: 609, endPoint y: 38, distance: 299.4
click at [535, 37] on div "Cancel [PERSON_NAME] First name [PERSON_NAME] Last name Cancel Edit Sources 380…" at bounding box center [419, 18] width 483 height 37
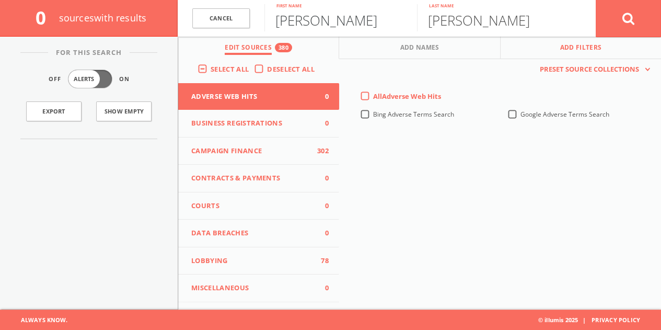
type input "[PERSON_NAME]"
click at [596, 0] on button at bounding box center [628, 18] width 65 height 38
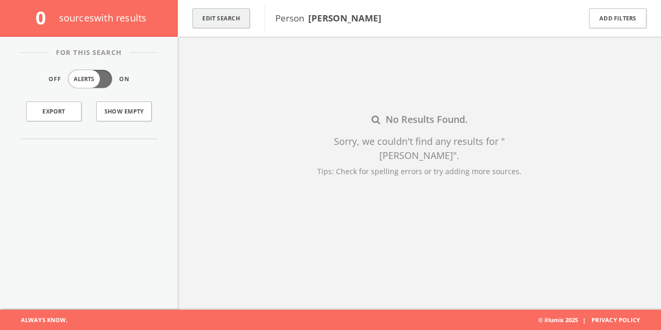
click at [225, 21] on button "Edit Search" at bounding box center [220, 18] width 57 height 20
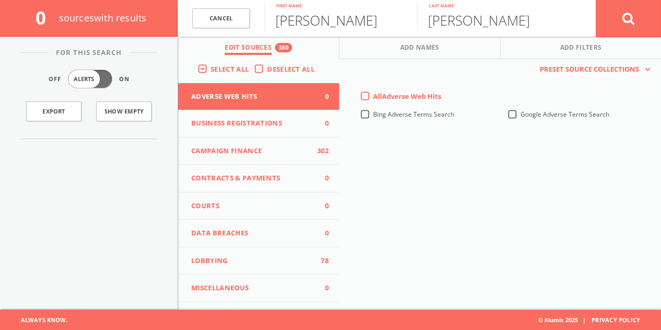
click at [273, 23] on input "[PERSON_NAME]" at bounding box center [340, 17] width 153 height 27
paste input "[PERSON_NAME]"
drag, startPoint x: 366, startPoint y: 22, endPoint x: 653, endPoint y: 1, distance: 287.8
click at [628, 8] on form "Cancel [PERSON_NAME] First name [PERSON_NAME] Last name Cancel" at bounding box center [419, 18] width 483 height 37
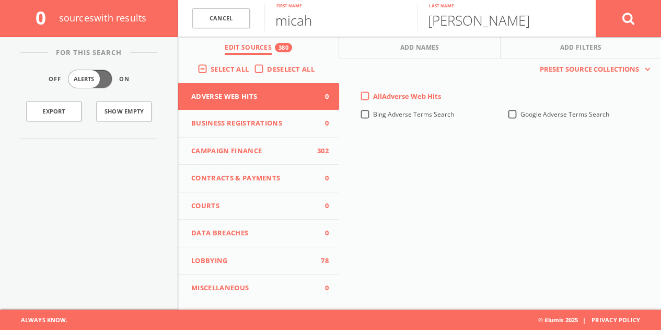
type input "micah"
type input "[PERSON_NAME]"
click at [596, 0] on button at bounding box center [628, 18] width 65 height 38
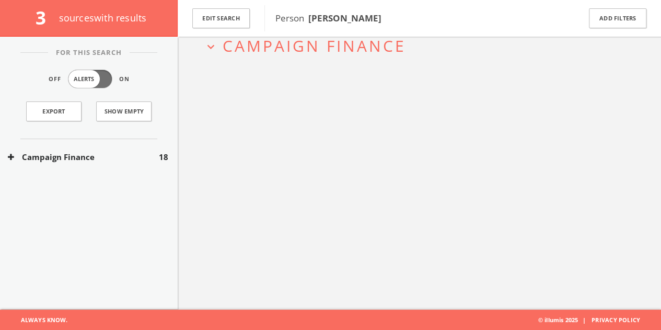
drag, startPoint x: 128, startPoint y: 142, endPoint x: 121, endPoint y: 153, distance: 12.6
click at [122, 153] on div "Campaign Finance 18" at bounding box center [89, 157] width 178 height 36
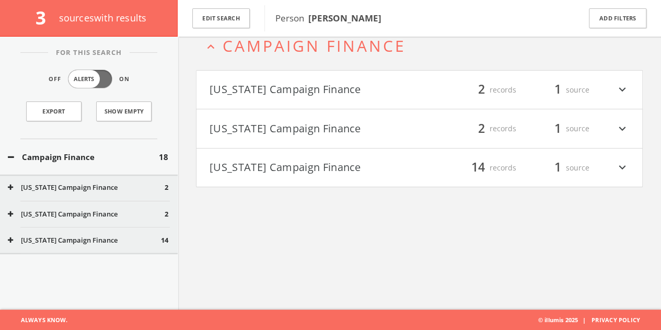
click at [121, 153] on button "Campaign Finance" at bounding box center [83, 157] width 151 height 12
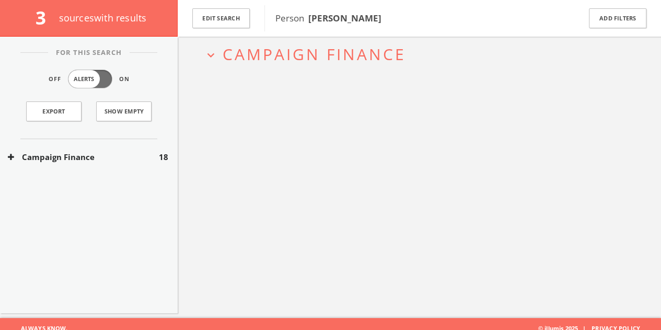
click at [121, 153] on button "Campaign Finance" at bounding box center [83, 157] width 151 height 12
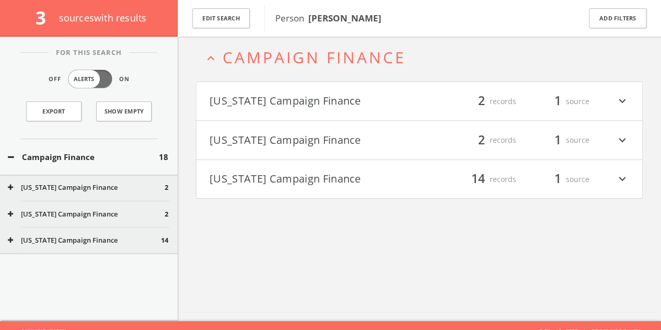
scroll to position [45, 0]
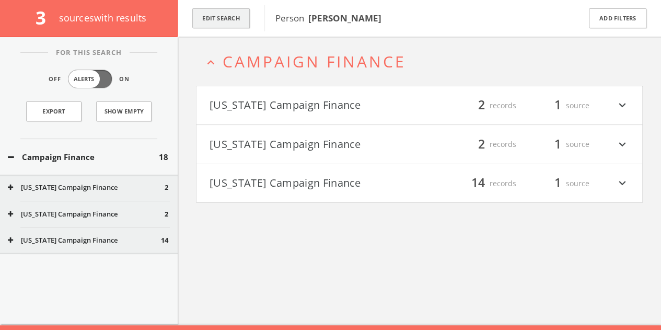
click at [224, 10] on button "Edit Search" at bounding box center [220, 18] width 57 height 20
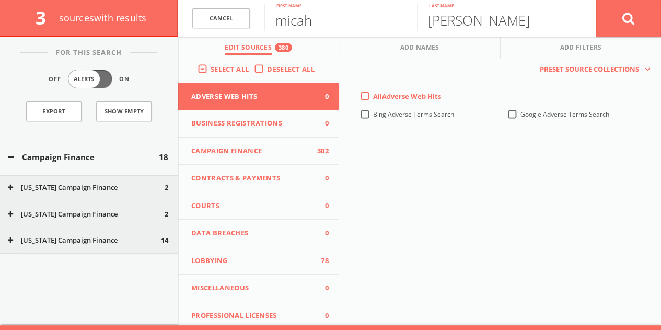
click at [329, 20] on input "micah" at bounding box center [340, 17] width 153 height 27
paste input "[PERSON_NAME]"
drag, startPoint x: 326, startPoint y: 25, endPoint x: 581, endPoint y: 25, distance: 254.5
click at [578, 27] on form "Cancel [PERSON_NAME] First name [PERSON_NAME] Last name Cancel" at bounding box center [419, 18] width 483 height 37
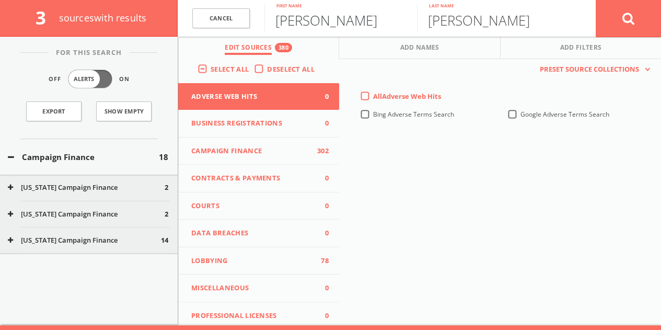
type input "[PERSON_NAME]"
click at [596, 0] on button at bounding box center [628, 18] width 65 height 38
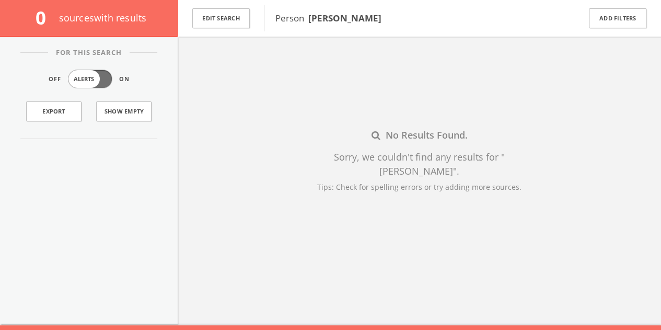
click at [221, 32] on div "Edit Search" at bounding box center [221, 18] width 87 height 37
click at [223, 27] on button "Edit Search" at bounding box center [220, 18] width 57 height 20
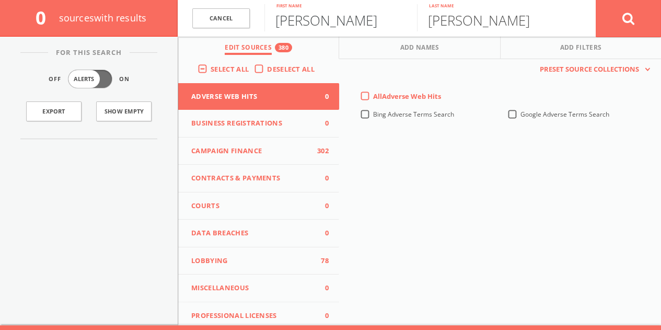
click at [304, 20] on input "[PERSON_NAME]" at bounding box center [340, 17] width 153 height 27
paste input "[PERSON_NAME]"
click at [308, 18] on input "[PERSON_NAME]" at bounding box center [340, 17] width 153 height 27
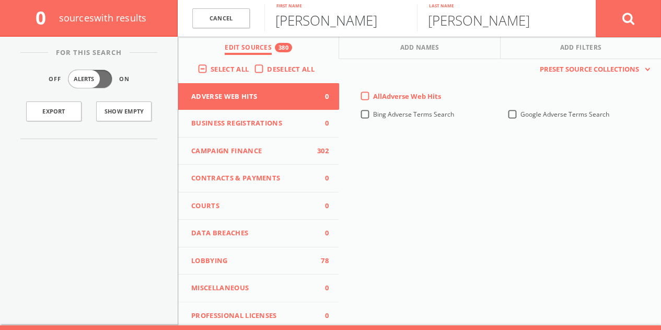
click at [308, 18] on input "[PERSON_NAME]" at bounding box center [340, 17] width 153 height 27
drag, startPoint x: 308, startPoint y: 18, endPoint x: 582, endPoint y: 17, distance: 273.9
click at [582, 17] on form "Cancel [PERSON_NAME] First name [PERSON_NAME] Last name Cancel" at bounding box center [419, 18] width 483 height 37
type input "Ellisandre"
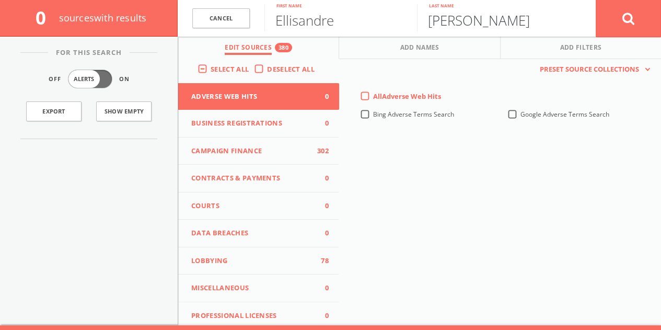
paste input "[PERSON_NAME]"
drag, startPoint x: 513, startPoint y: 24, endPoint x: 77, endPoint y: 22, distance: 435.9
click at [94, 22] on div "0 source s with results [PERSON_NAME] First name [PERSON_NAME] Last name Cancel…" at bounding box center [330, 18] width 661 height 37
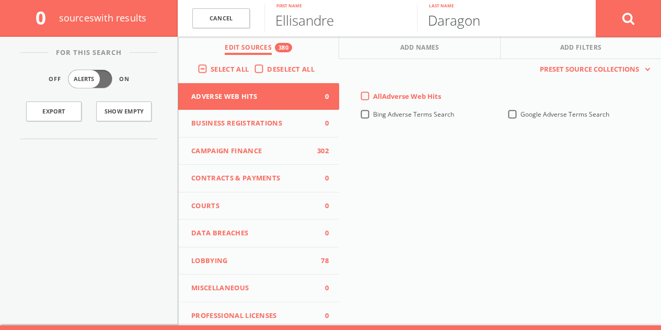
type input "Daragon"
click at [596, 0] on button at bounding box center [628, 18] width 65 height 38
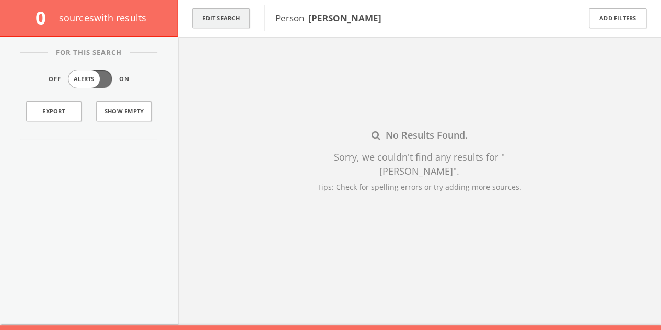
click at [234, 18] on button "Edit Search" at bounding box center [220, 18] width 57 height 20
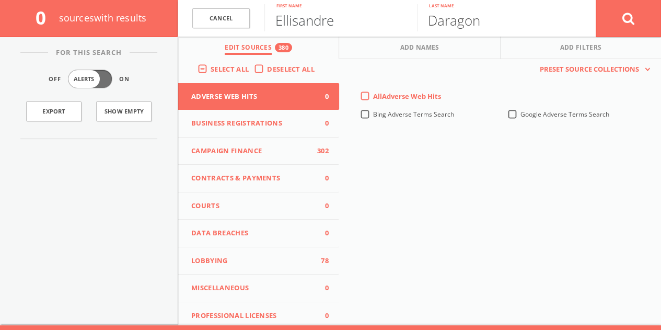
click at [329, 19] on input "Ellisandre" at bounding box center [340, 17] width 153 height 27
paste input "[PERSON_NAME]"
drag, startPoint x: 505, startPoint y: 40, endPoint x: 668, endPoint y: 11, distance: 165.7
click at [661, 20] on html "Search History Alerts Votes [PERSON_NAME] Edit Profile Change Password Security…" at bounding box center [330, 150] width 661 height 391
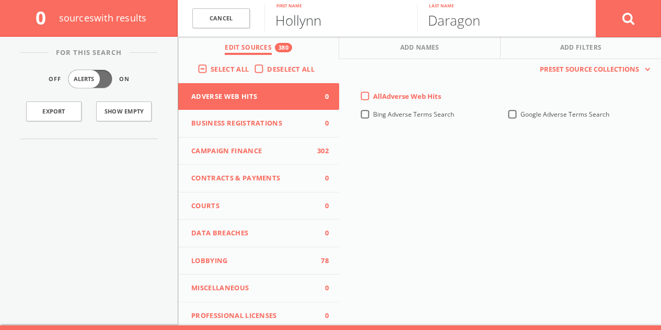
type input "Hollynn"
paste input "[PERSON_NAME]"
drag, startPoint x: 501, startPoint y: 21, endPoint x: 221, endPoint y: 19, distance: 280.2
click at [252, 21] on form "Cancel [PERSON_NAME] First name [PERSON_NAME] Last name Cancel" at bounding box center [419, 18] width 483 height 37
type input "[PERSON_NAME]"
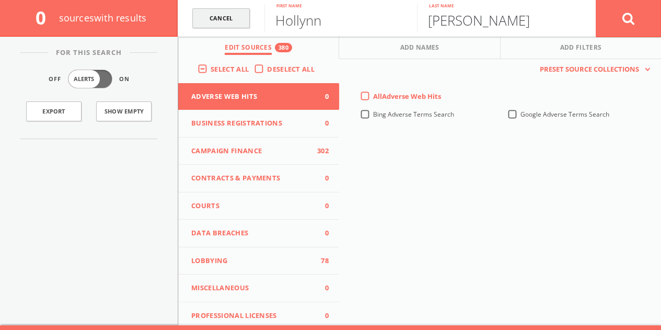
click at [596, 0] on button at bounding box center [628, 18] width 65 height 38
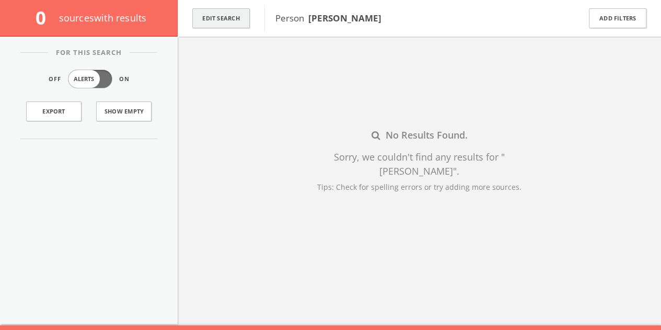
click at [220, 24] on button "Edit Search" at bounding box center [220, 18] width 57 height 20
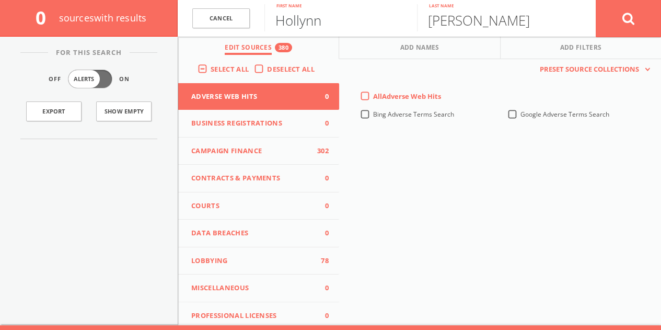
click at [306, 24] on input "Hollynn" at bounding box center [340, 17] width 153 height 27
type input "[PERSON_NAME]"
click at [465, 11] on input "[PERSON_NAME]" at bounding box center [493, 17] width 153 height 27
click at [464, 12] on input "[PERSON_NAME]" at bounding box center [493, 17] width 153 height 27
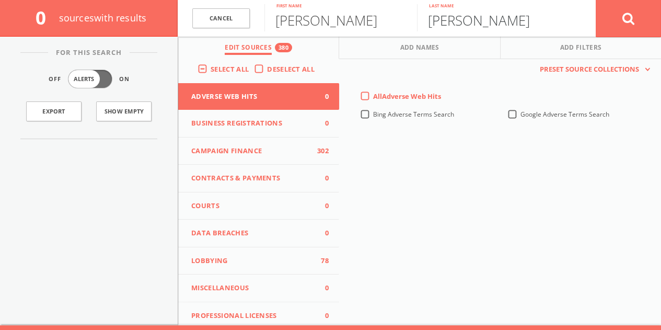
click at [464, 12] on input "[PERSON_NAME]" at bounding box center [493, 17] width 153 height 27
type input "[PERSON_NAME]"
click at [596, 0] on button at bounding box center [628, 18] width 65 height 38
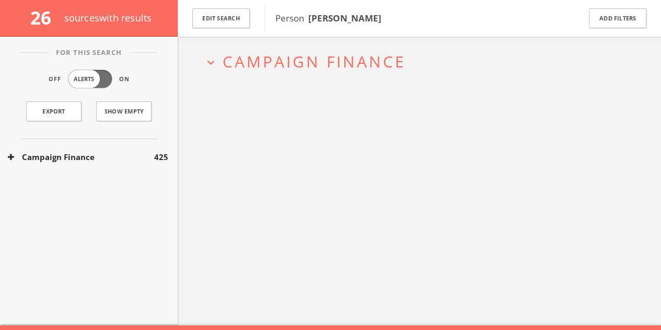
click at [131, 154] on button "Campaign Finance" at bounding box center [81, 157] width 146 height 12
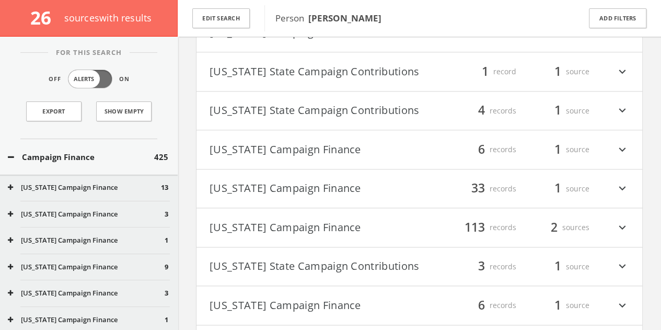
scroll to position [568, 0]
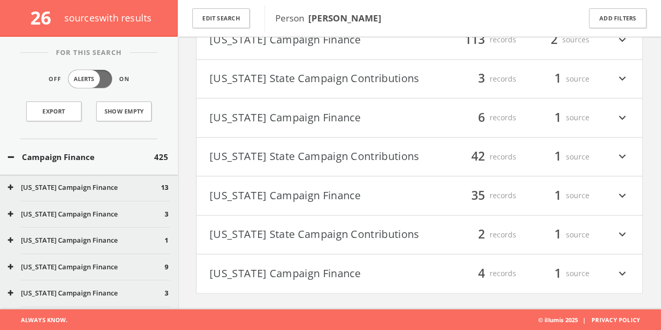
click at [325, 225] on h4 "[US_STATE] State Campaign Contributions filter_list 2 records 1 source expand_m…" at bounding box center [420, 234] width 446 height 39
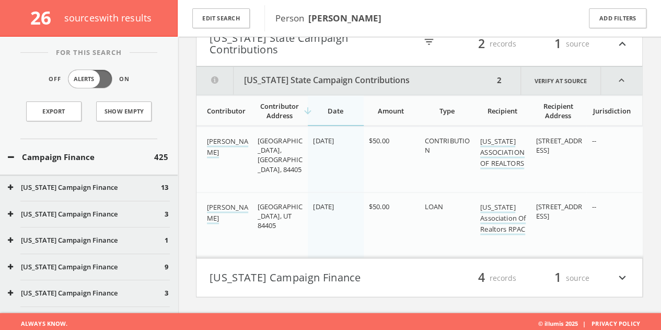
scroll to position [893, 0]
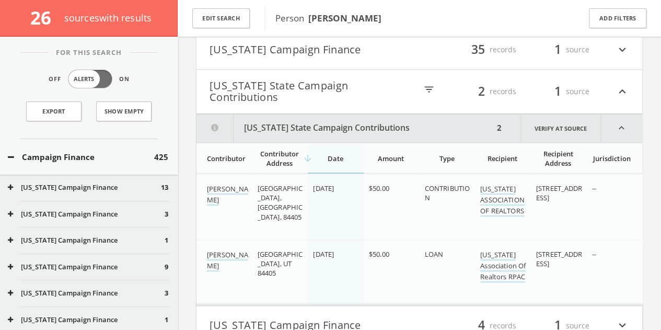
click at [286, 89] on button "[US_STATE] State Campaign Contributions" at bounding box center [313, 91] width 207 height 23
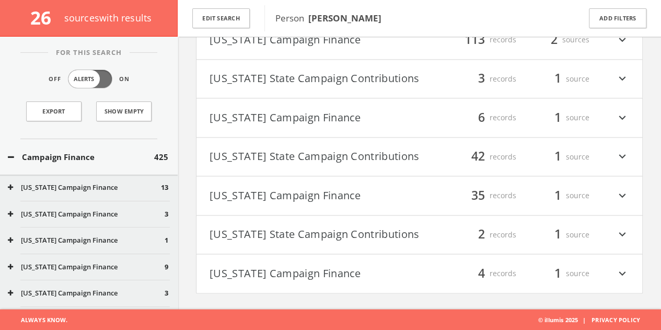
click at [307, 110] on button "[US_STATE] Campaign Finance" at bounding box center [315, 118] width 210 height 18
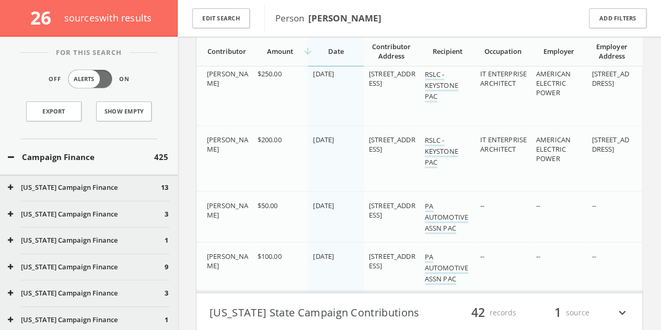
scroll to position [1011, 0]
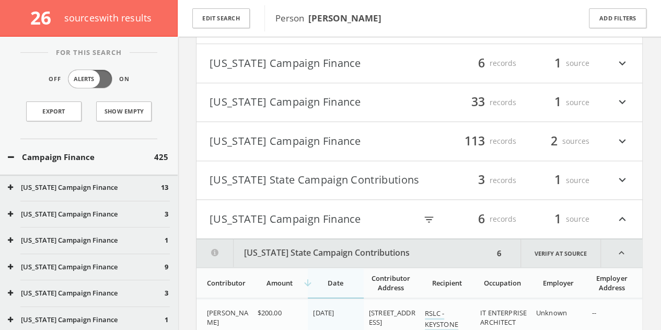
click at [262, 228] on button "[US_STATE] Campaign Finance" at bounding box center [313, 219] width 207 height 18
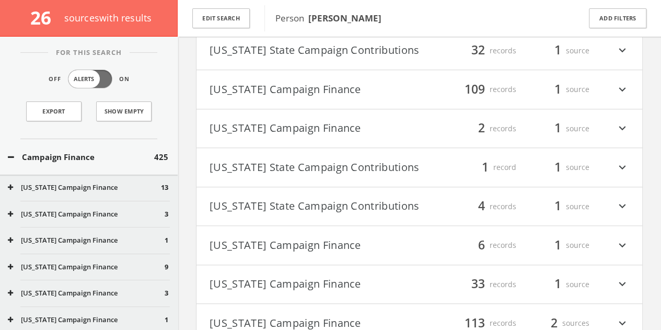
scroll to position [436, 0]
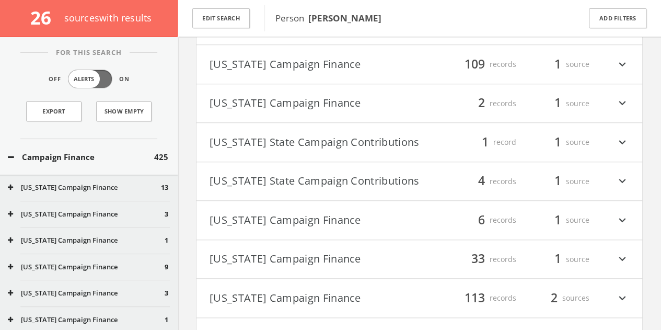
click at [312, 220] on button "[US_STATE] Campaign Finance" at bounding box center [315, 220] width 210 height 18
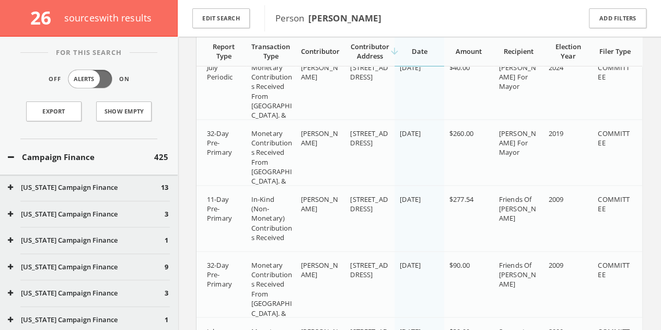
scroll to position [543, 0]
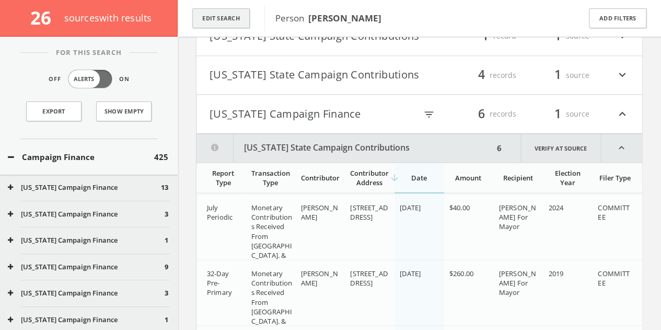
click at [222, 26] on button "Edit Search" at bounding box center [220, 18] width 57 height 20
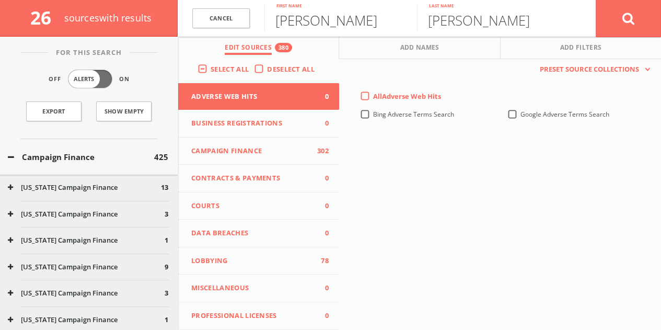
click at [279, 19] on input "[PERSON_NAME]" at bounding box center [340, 17] width 153 height 27
paste input "[PERSON_NAME] [PERSON_NAME]"
drag, startPoint x: 308, startPoint y: 25, endPoint x: 667, endPoint y: 31, distance: 358.6
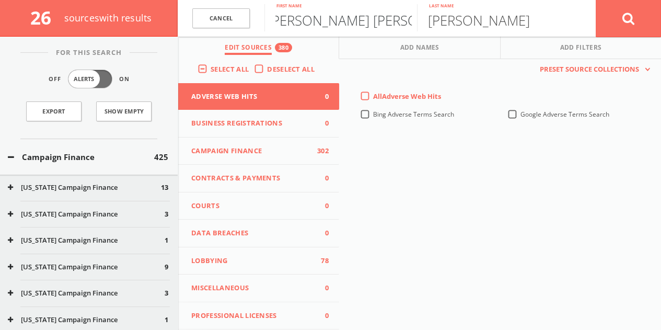
click at [661, 33] on html "Search History Alerts Votes [PERSON_NAME] Edit Profile Change Password Security…" at bounding box center [330, 197] width 661 height 1480
type input "[PERSON_NAME]"
paste input "[PERSON_NAME] [PERSON_NAME]"
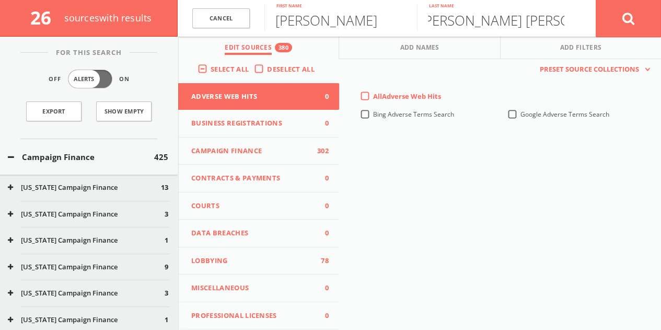
drag, startPoint x: 509, startPoint y: 15, endPoint x: 349, endPoint y: 30, distance: 160.1
click at [352, 30] on form "Cancel [PERSON_NAME] First name [PERSON_NAME] [PERSON_NAME] Last name Cancel" at bounding box center [419, 18] width 483 height 37
type input "[PERSON_NAME]"
click at [596, 0] on button at bounding box center [628, 18] width 65 height 38
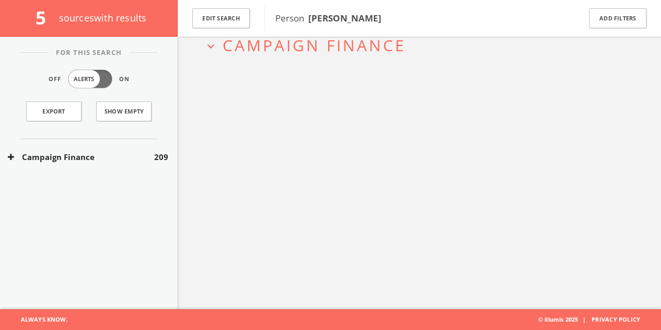
scroll to position [61, 0]
click at [119, 152] on button "Campaign Finance" at bounding box center [81, 157] width 146 height 12
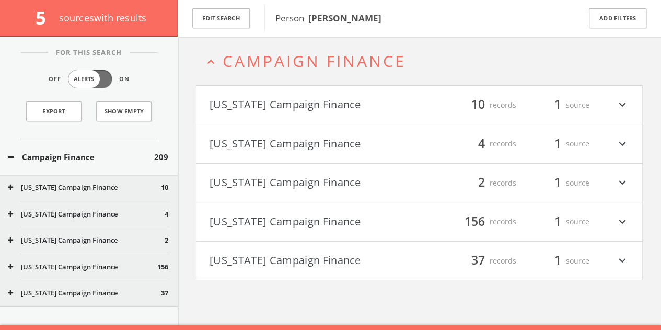
scroll to position [45, 0]
click at [228, 19] on button "Edit Search" at bounding box center [220, 18] width 57 height 20
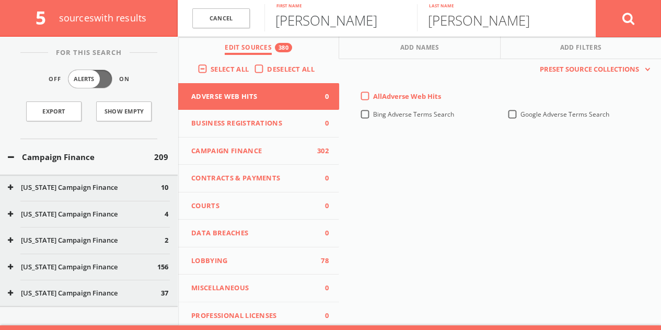
click at [281, 19] on input "[PERSON_NAME]" at bounding box center [340, 17] width 153 height 27
paste input "[PERSON_NAME]"
drag, startPoint x: 333, startPoint y: 20, endPoint x: 668, endPoint y: 15, distance: 335.6
click at [661, 17] on html "Search History Alerts Votes [PERSON_NAME] Edit Profile Change Password Security…" at bounding box center [330, 150] width 661 height 391
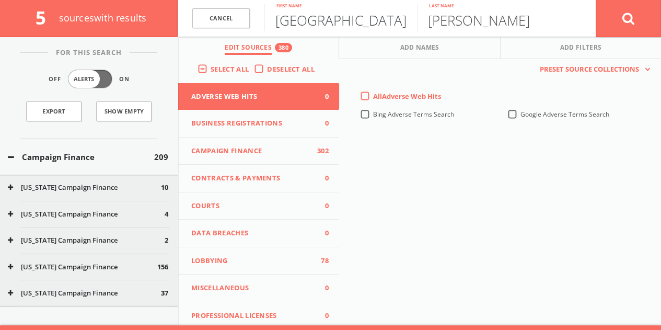
type input "[GEOGRAPHIC_DATA]"
type input "[PERSON_NAME]"
click at [596, 0] on button at bounding box center [628, 18] width 65 height 38
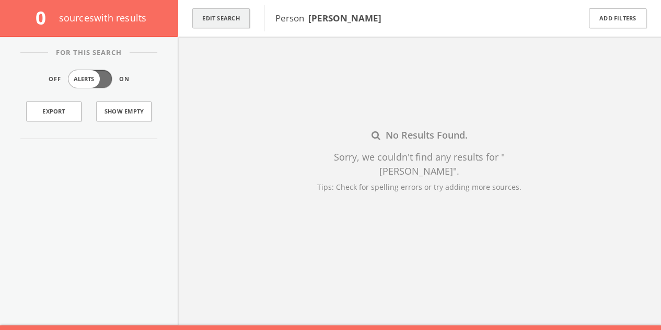
click at [242, 21] on button "Edit Search" at bounding box center [220, 18] width 57 height 20
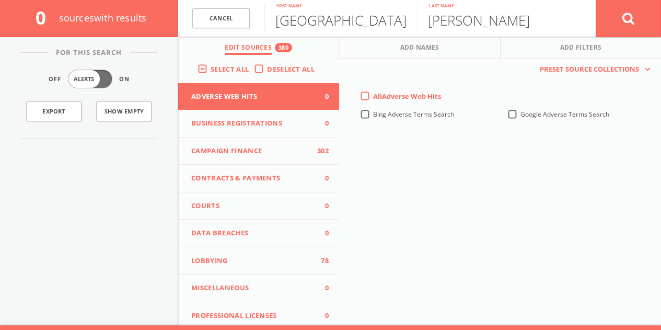
click at [291, 19] on input "[GEOGRAPHIC_DATA]" at bounding box center [340, 17] width 153 height 27
paste input "[PERSON_NAME]"
drag, startPoint x: 562, startPoint y: -3, endPoint x: 668, endPoint y: -16, distance: 107.4
click at [661, 0] on html "Search History Alerts Votes [PERSON_NAME] Edit Profile Change Password Security…" at bounding box center [330, 150] width 661 height 391
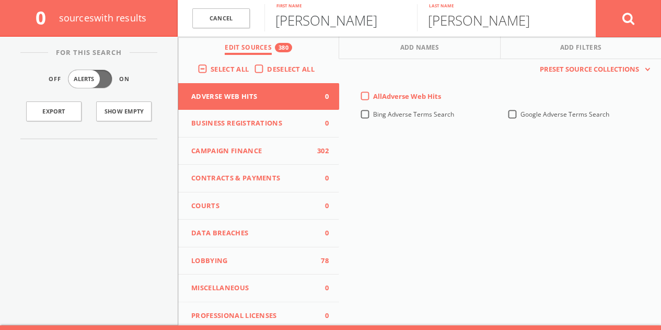
type input "[PERSON_NAME]"
paste input "[PERSON_NAME]"
drag, startPoint x: 492, startPoint y: 22, endPoint x: 274, endPoint y: 29, distance: 218.0
click at [354, 37] on div "Cancel [PERSON_NAME] First name [PERSON_NAME] Last name Cancel Edit Sources 380…" at bounding box center [419, 18] width 483 height 37
type input "Yeates"
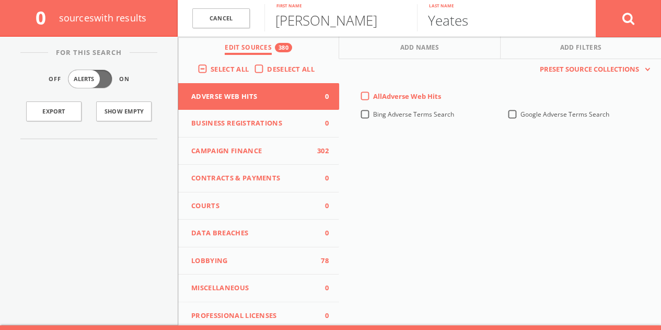
click at [596, 0] on button at bounding box center [628, 18] width 65 height 38
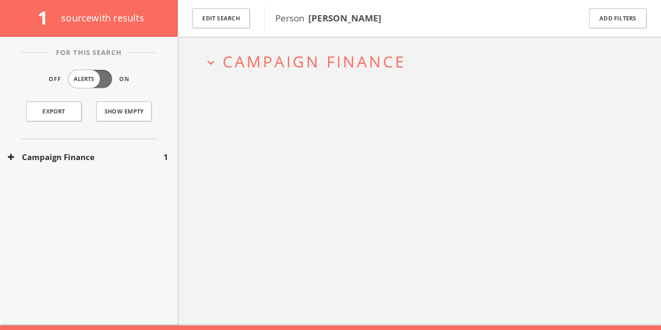
click at [147, 145] on div "Campaign Finance 1" at bounding box center [89, 157] width 178 height 36
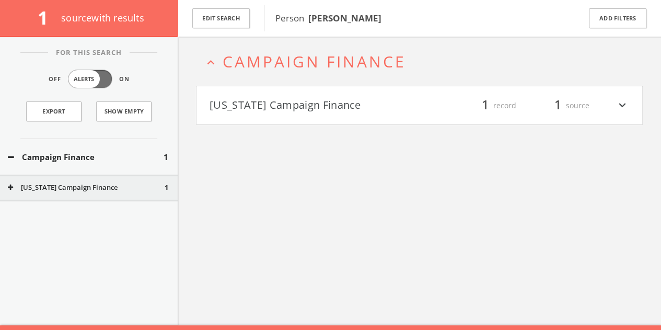
click at [317, 86] on h4 "[US_STATE] Campaign Finance filter_list 1 record 1 source expand_more" at bounding box center [420, 105] width 446 height 39
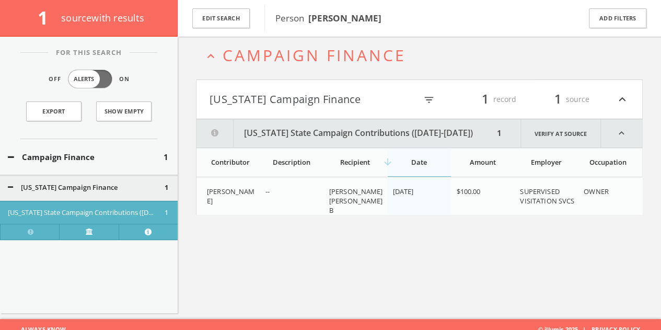
scroll to position [61, 0]
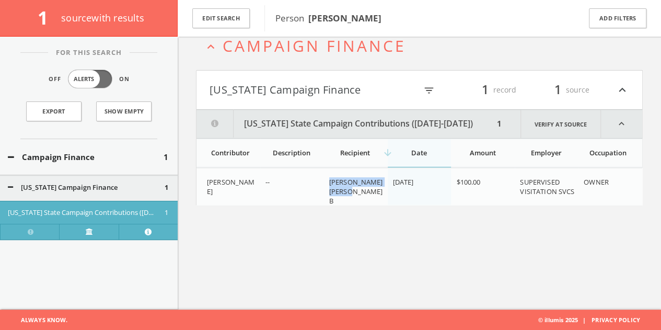
drag, startPoint x: 328, startPoint y: 178, endPoint x: 374, endPoint y: 188, distance: 46.4
click at [374, 188] on td "[PERSON_NAME] [PERSON_NAME] B" at bounding box center [356, 191] width 64 height 47
click at [109, 151] on div "Campaign Finance 1" at bounding box center [89, 157] width 178 height 36
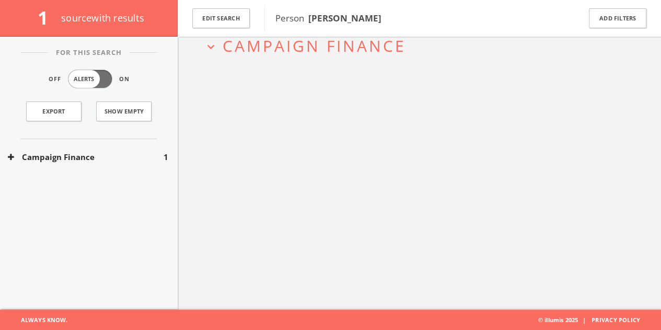
click at [97, 166] on div "Campaign Finance 1" at bounding box center [89, 157] width 178 height 36
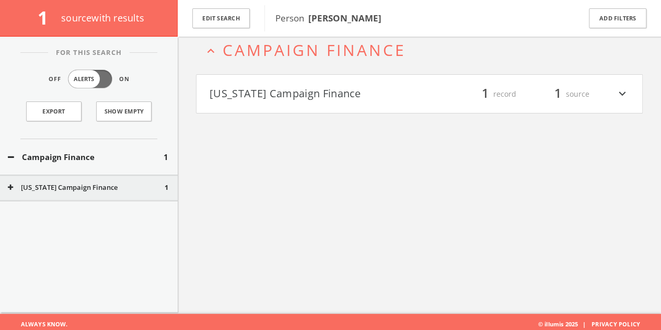
click at [271, 101] on button "[US_STATE] Campaign Finance" at bounding box center [315, 94] width 210 height 18
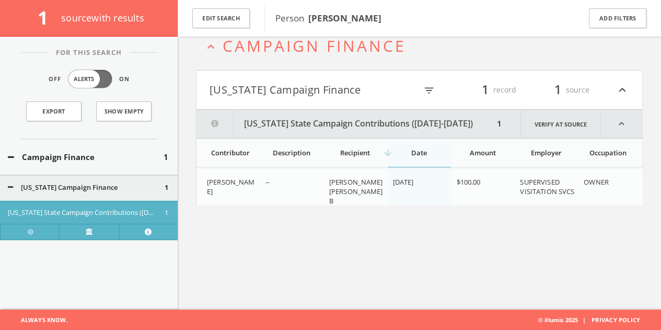
drag, startPoint x: 281, startPoint y: 91, endPoint x: 298, endPoint y: 71, distance: 26.3
click at [281, 91] on button "[US_STATE] Campaign Finance" at bounding box center [313, 90] width 207 height 18
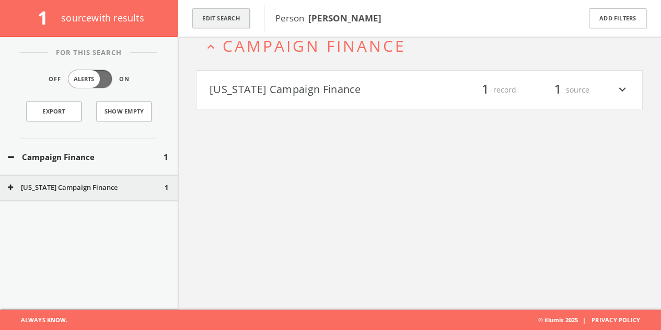
click at [234, 8] on button "Edit Search" at bounding box center [220, 18] width 57 height 20
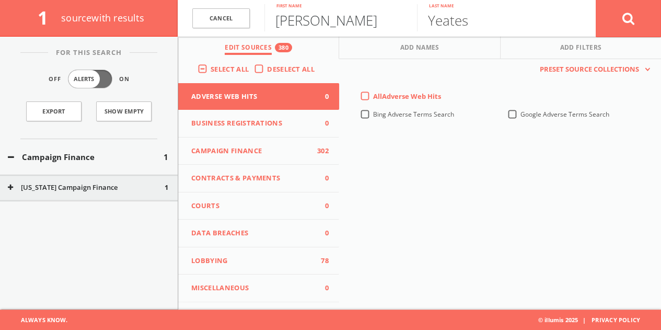
click at [308, 20] on input "[PERSON_NAME]" at bounding box center [340, 17] width 153 height 27
paste input "[PERSON_NAME]"
drag, startPoint x: 313, startPoint y: 20, endPoint x: 668, endPoint y: 12, distance: 356.0
click at [661, 17] on html "Search History Alerts Votes [PERSON_NAME] Edit Profile Change Password Security…" at bounding box center [330, 134] width 661 height 391
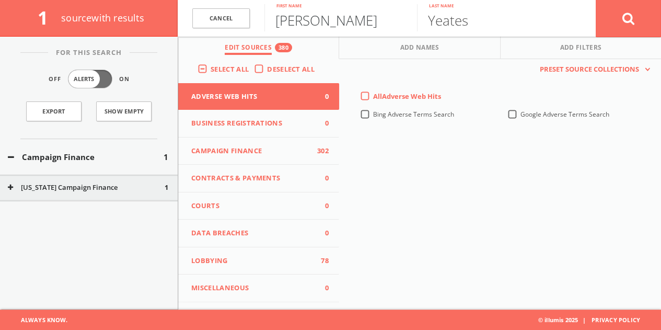
type input "[PERSON_NAME]"
paste input "[PERSON_NAME]"
drag, startPoint x: 506, startPoint y: 23, endPoint x: 73, endPoint y: 0, distance: 433.9
click at [91, 2] on div "1 source with results Cancel [PERSON_NAME] First name [PERSON_NAME] Last name C…" at bounding box center [330, 18] width 661 height 37
type input "Balk"
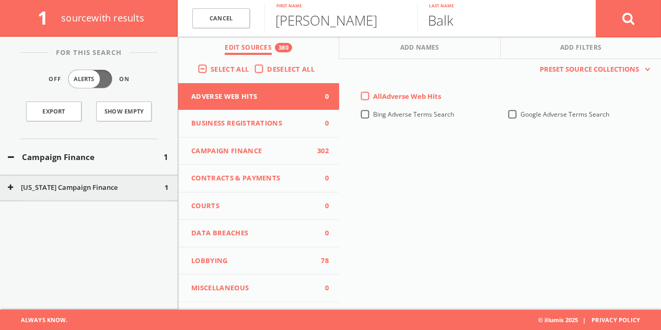
click at [596, 0] on button at bounding box center [628, 18] width 65 height 38
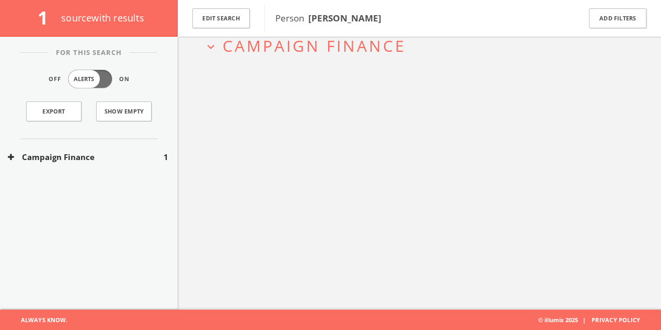
click at [127, 141] on div "Campaign Finance 1" at bounding box center [89, 157] width 178 height 36
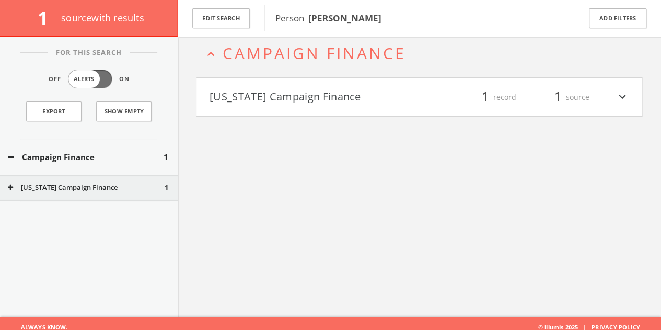
click at [300, 90] on button "[US_STATE] Campaign Finance" at bounding box center [315, 97] width 210 height 18
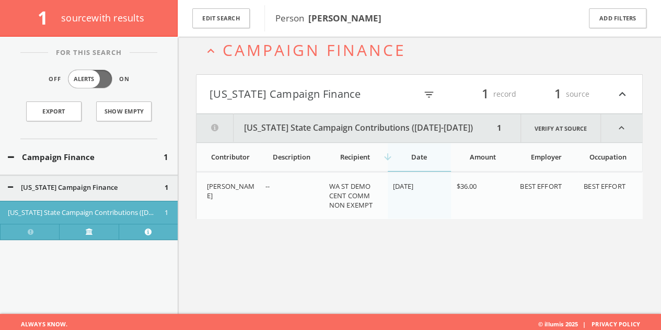
scroll to position [61, 0]
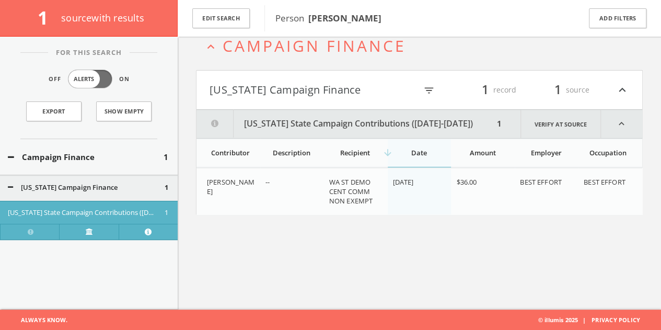
click at [306, 82] on button "[US_STATE] Campaign Finance" at bounding box center [313, 90] width 207 height 18
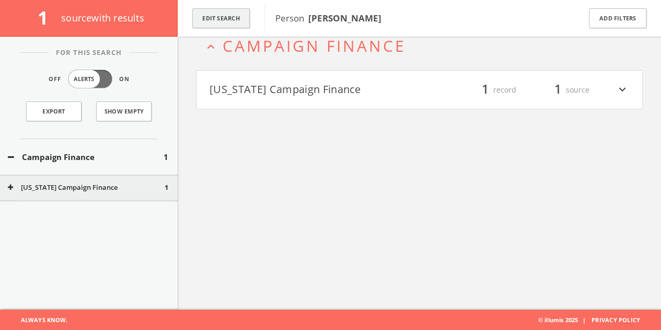
click at [228, 19] on button "Edit Search" at bounding box center [220, 18] width 57 height 20
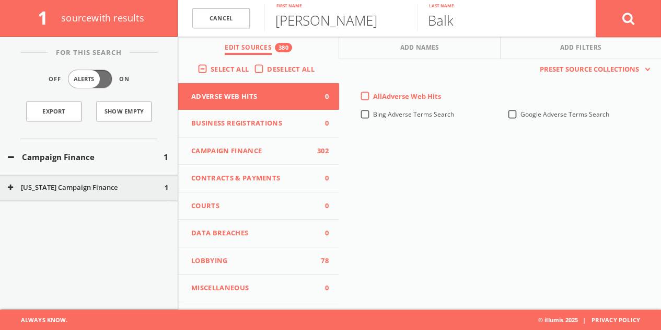
click at [315, 28] on input "[PERSON_NAME]" at bounding box center [340, 17] width 153 height 27
paste input "[PERSON_NAME]"
drag, startPoint x: 310, startPoint y: 22, endPoint x: 668, endPoint y: 21, distance: 358.6
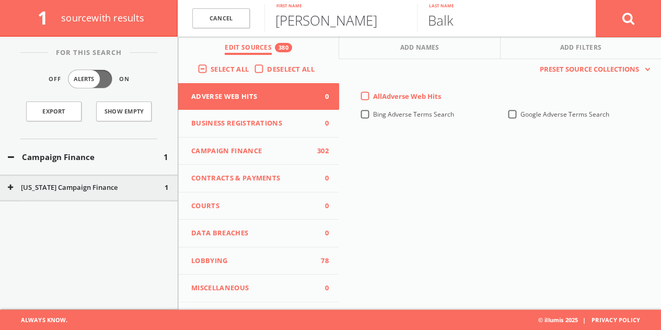
click at [661, 21] on html "Search History Alerts Votes [PERSON_NAME] Edit Profile Change Password Security…" at bounding box center [330, 134] width 661 height 391
type input "[PERSON_NAME]"
click at [596, 0] on button at bounding box center [628, 18] width 65 height 38
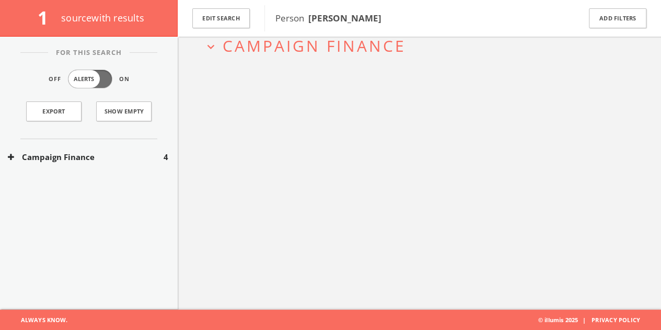
click at [122, 145] on div "Campaign Finance 4" at bounding box center [89, 157] width 178 height 36
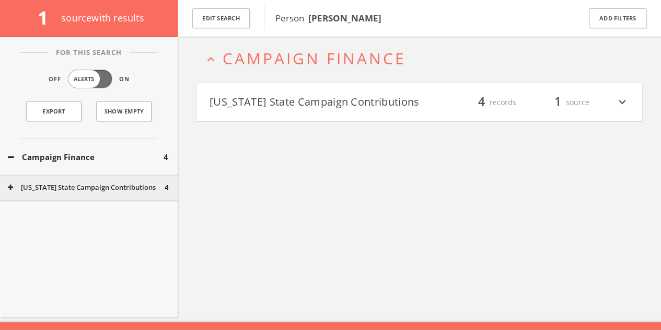
click at [372, 99] on button "[US_STATE] State Campaign Contributions" at bounding box center [315, 103] width 210 height 18
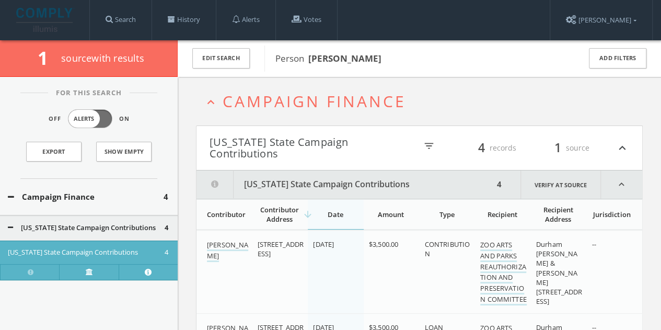
click at [252, 57] on div "Edit Search" at bounding box center [221, 58] width 87 height 37
click at [242, 61] on button "Edit Search" at bounding box center [220, 58] width 57 height 20
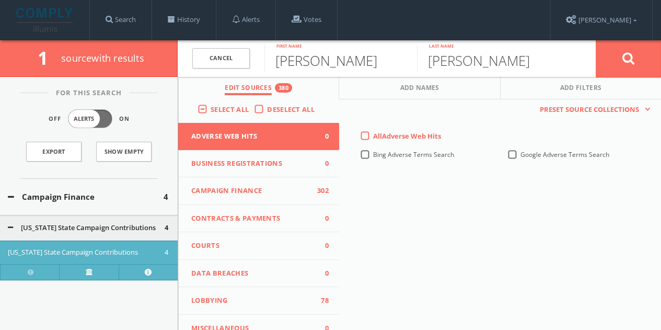
click at [284, 62] on input "[PERSON_NAME]" at bounding box center [340, 57] width 153 height 27
paste input "[PERSON_NAME]"
drag, startPoint x: 308, startPoint y: 60, endPoint x: 668, endPoint y: 60, distance: 360.1
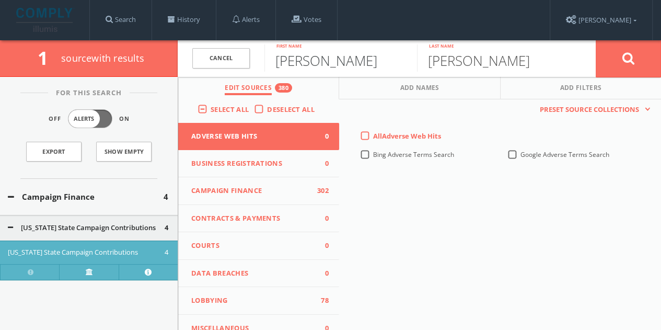
click at [661, 63] on html "Search History Alerts Votes [PERSON_NAME] Edit Profile Change Password Security…" at bounding box center [330, 304] width 661 height 609
type input "[PERSON_NAME]"
click at [596, 40] on button at bounding box center [628, 59] width 65 height 38
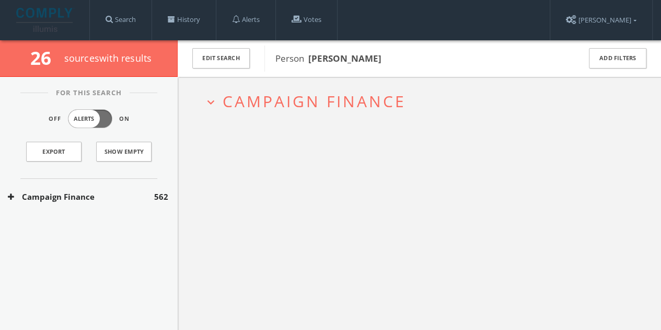
click at [105, 192] on button "Campaign Finance" at bounding box center [81, 197] width 146 height 12
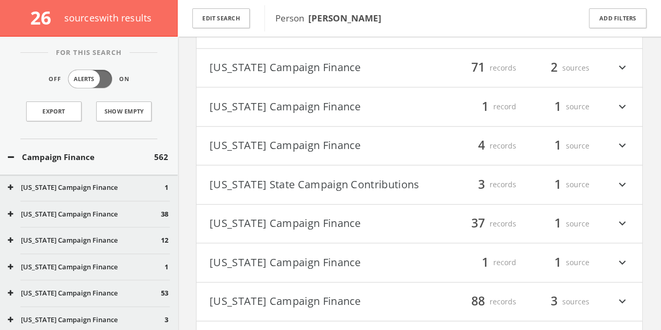
scroll to position [618, 0]
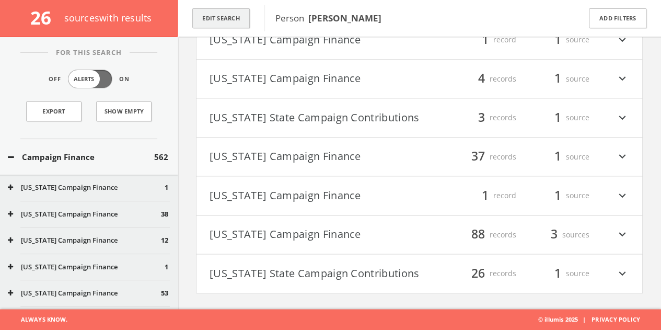
click at [236, 20] on button "Edit Search" at bounding box center [220, 18] width 57 height 20
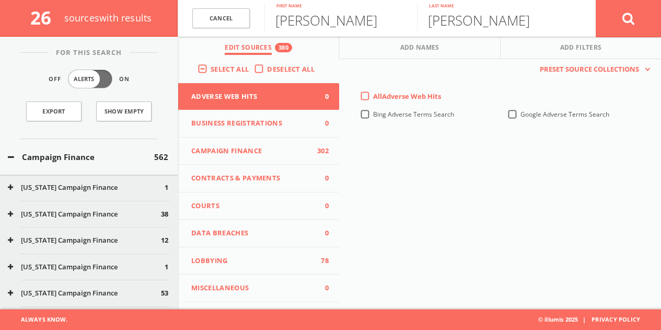
click at [320, 21] on input "[PERSON_NAME]" at bounding box center [340, 17] width 153 height 27
drag, startPoint x: 287, startPoint y: 25, endPoint x: 668, endPoint y: 29, distance: 380.5
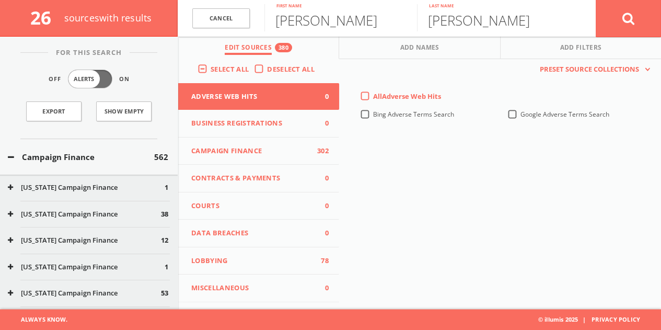
scroll to position [0, 0]
type input "[PERSON_NAME]"
paste input "[PERSON_NAME]"
drag, startPoint x: 502, startPoint y: 17, endPoint x: 86, endPoint y: 18, distance: 416.0
click at [98, 18] on div "26 source s with results Cancel [PERSON_NAME] First name [PERSON_NAME] Last nam…" at bounding box center [330, 18] width 661 height 37
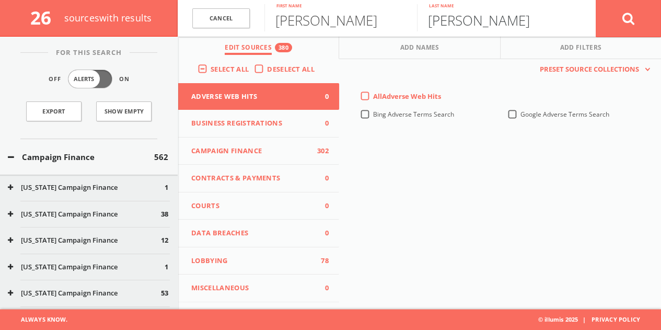
type input "[PERSON_NAME]"
click at [596, 0] on button at bounding box center [628, 18] width 65 height 38
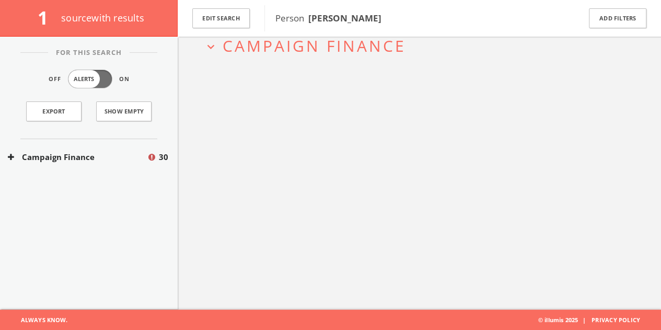
click at [145, 165] on div "Campaign Finance 30" at bounding box center [89, 157] width 178 height 36
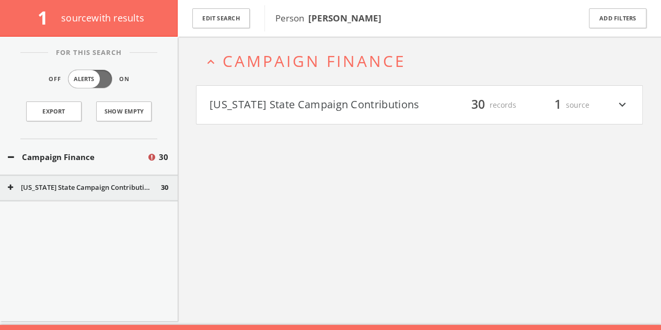
click at [327, 109] on button "[US_STATE] State Campaign Contributions" at bounding box center [315, 105] width 210 height 18
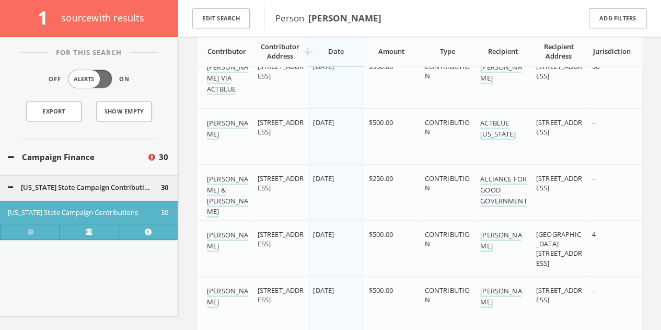
scroll to position [1723, 0]
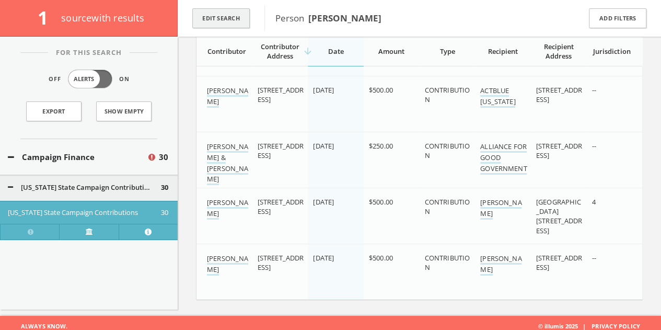
click at [237, 18] on button "Edit Search" at bounding box center [220, 18] width 57 height 20
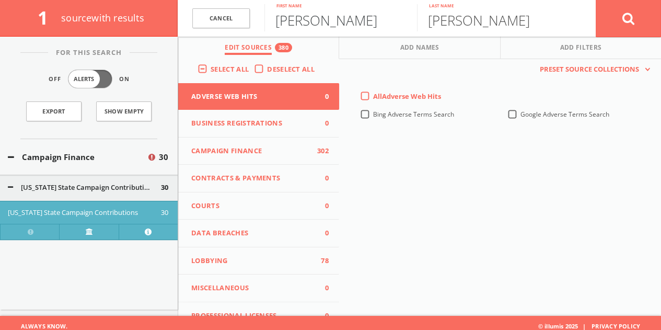
click at [294, 9] on input "[PERSON_NAME]" at bounding box center [340, 17] width 153 height 27
paste input "[PERSON_NAME] [PERSON_NAME]"
drag, startPoint x: 286, startPoint y: 23, endPoint x: 587, endPoint y: 31, distance: 301.2
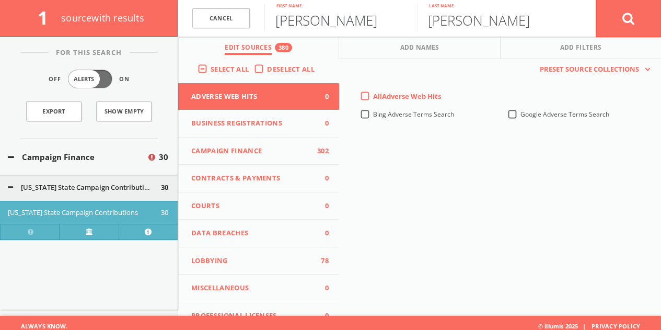
click at [587, 31] on form "Cancel [PERSON_NAME] First name [PERSON_NAME] Last name Cancel" at bounding box center [419, 18] width 483 height 37
click at [300, 21] on input "[PERSON_NAME]" at bounding box center [340, 17] width 153 height 27
paste input "[PERSON_NAME]"
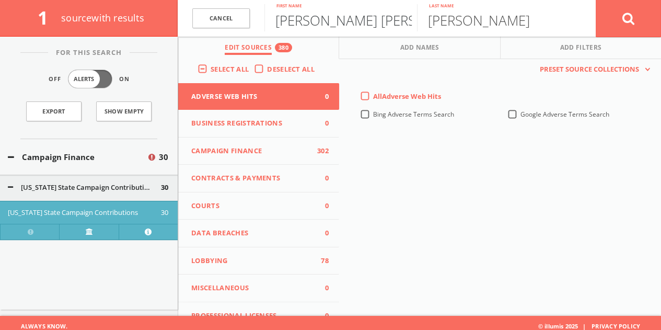
click at [317, 18] on input "[PERSON_NAME] [PERSON_NAME] WardSchubach [PERSON_NAME]" at bounding box center [340, 17] width 153 height 27
type input "[PERSON_NAME]"
click at [596, 0] on button at bounding box center [628, 18] width 65 height 38
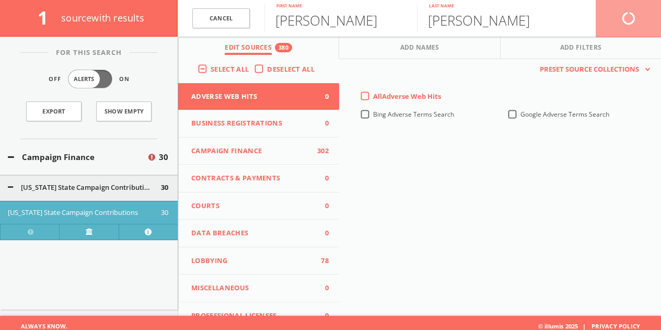
scroll to position [61, 0]
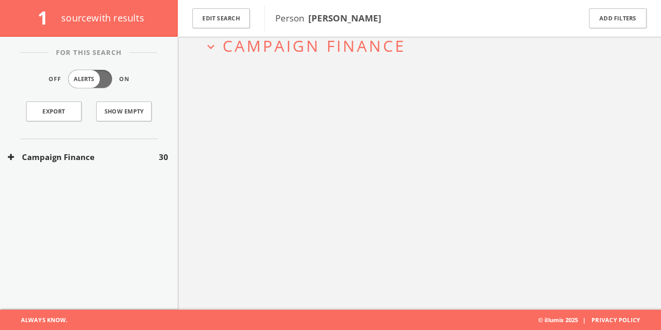
click at [129, 158] on button "Campaign Finance" at bounding box center [83, 157] width 151 height 12
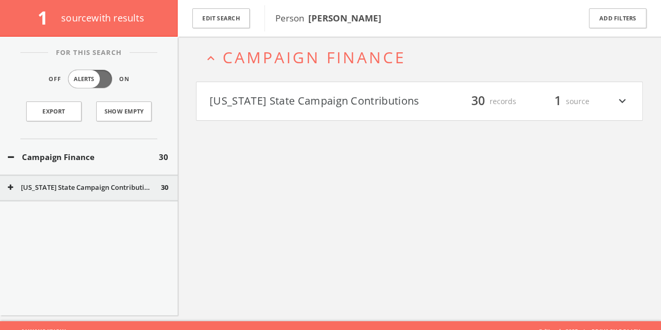
click at [339, 107] on button "[US_STATE] State Campaign Contributions" at bounding box center [315, 102] width 210 height 18
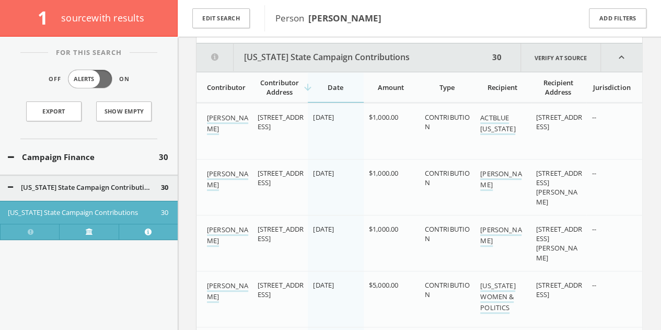
scroll to position [133, 0]
click at [205, 9] on button "Edit Search" at bounding box center [220, 18] width 57 height 20
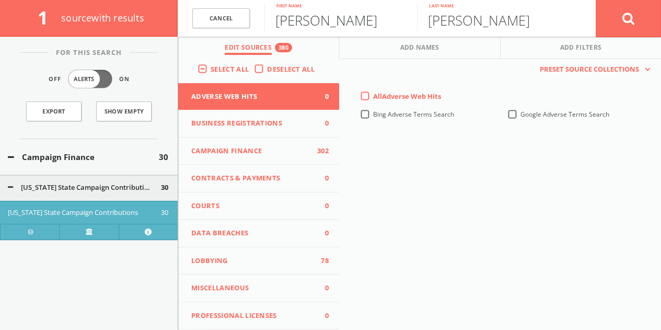
click at [297, 26] on input "[PERSON_NAME]" at bounding box center [340, 17] width 153 height 27
paste input "[PERSON_NAME]"
drag, startPoint x: 326, startPoint y: 25, endPoint x: 668, endPoint y: 16, distance: 343.0
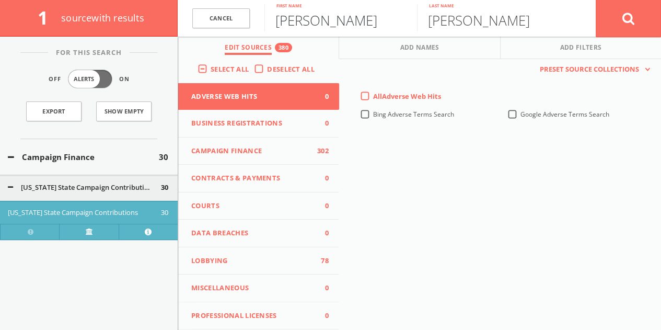
type input "[PERSON_NAME]"
click at [596, 0] on button at bounding box center [628, 18] width 65 height 38
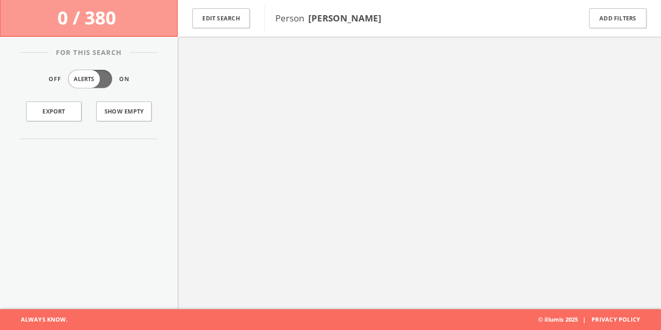
scroll to position [61, 0]
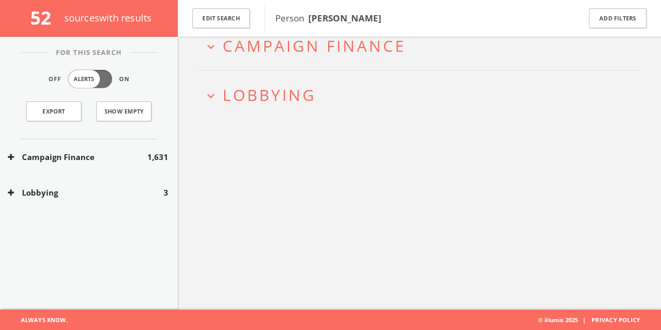
click at [114, 188] on button "Lobbying" at bounding box center [86, 193] width 156 height 12
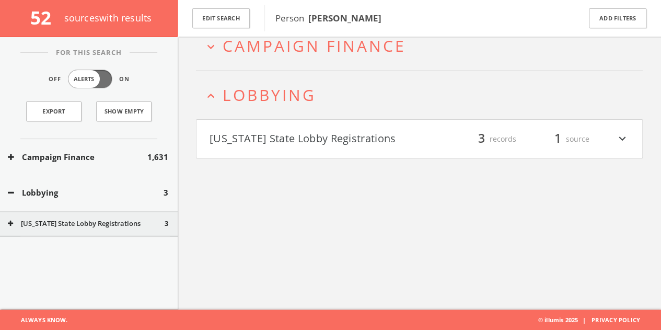
click at [270, 149] on h4 "[US_STATE] State Lobby Registrations filter_list 3 records 1 source expand_more" at bounding box center [420, 139] width 446 height 39
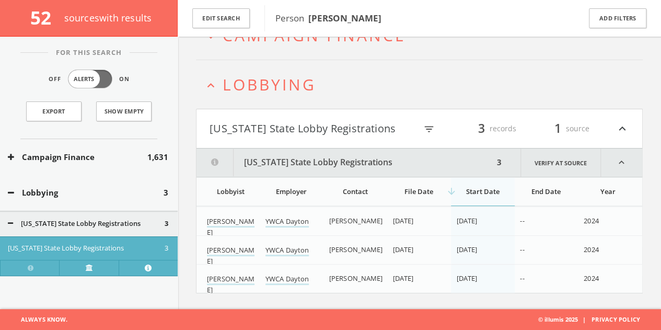
scroll to position [70, 0]
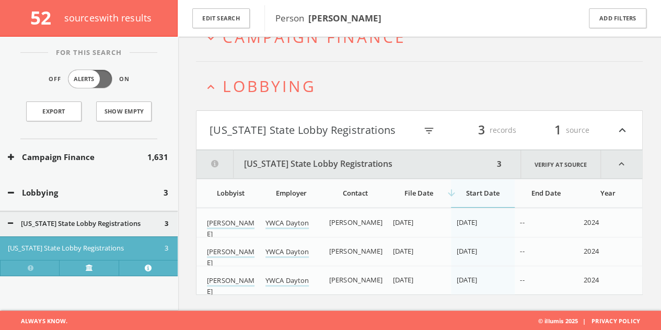
click at [289, 107] on h2 "expand_less Lobbying" at bounding box center [419, 86] width 447 height 49
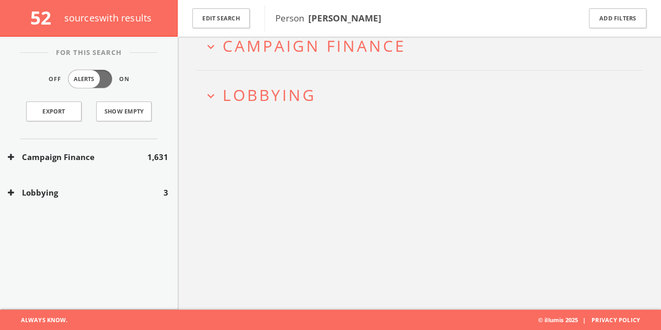
click at [90, 146] on div "Campaign Finance 1,631" at bounding box center [89, 157] width 178 height 36
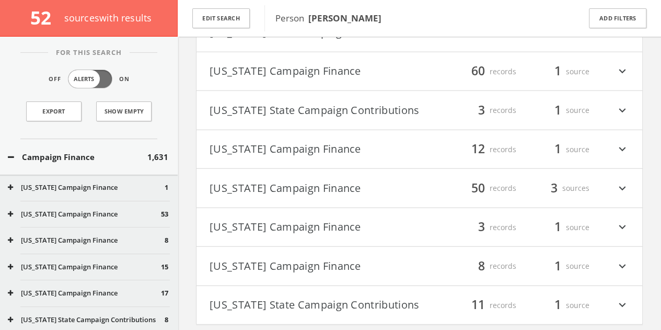
click at [380, 119] on button "[US_STATE] State Campaign Contributions" at bounding box center [315, 110] width 210 height 18
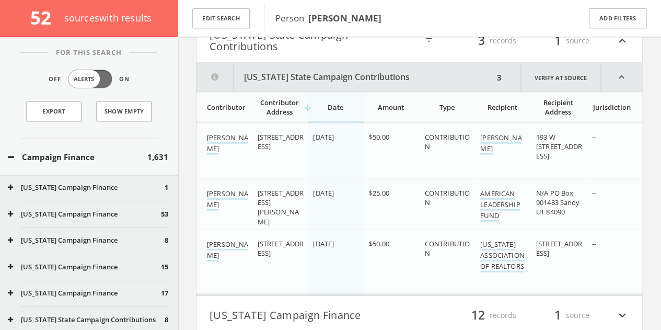
scroll to position [1304, 0]
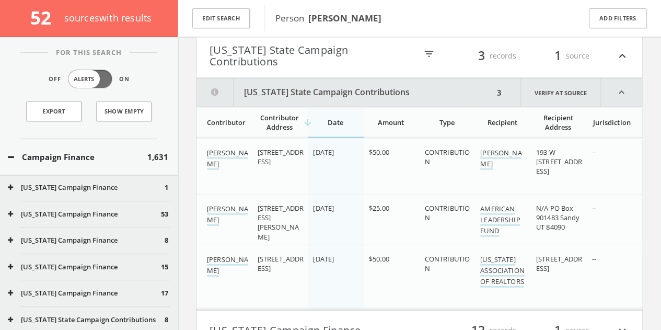
click at [332, 63] on button "[US_STATE] State Campaign Contributions" at bounding box center [313, 55] width 207 height 23
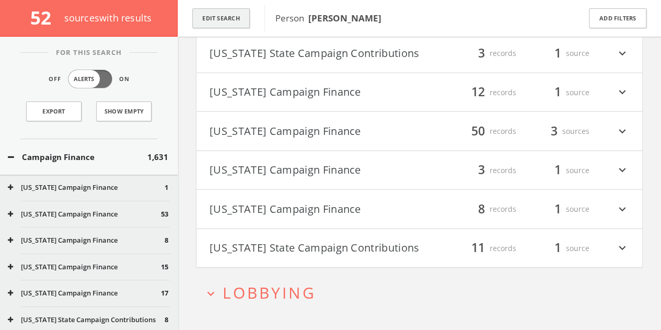
click at [226, 23] on button "Edit Search" at bounding box center [220, 18] width 57 height 20
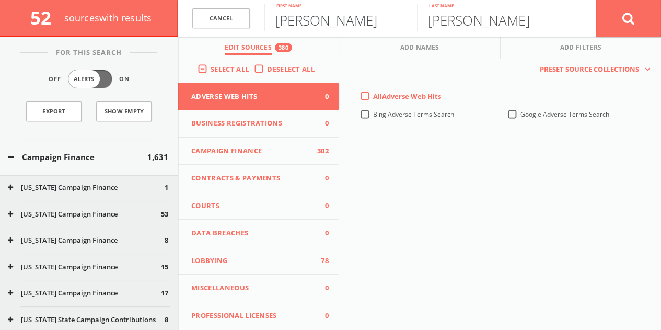
click at [303, 15] on input "[PERSON_NAME]" at bounding box center [340, 17] width 153 height 27
paste input "[PERSON_NAME]"
drag, startPoint x: 332, startPoint y: 27, endPoint x: 606, endPoint y: 43, distance: 274.8
click at [609, 37] on div "Cancel [PERSON_NAME] First name [PERSON_NAME] Last name Cancel Edit Sources 380…" at bounding box center [419, 18] width 483 height 37
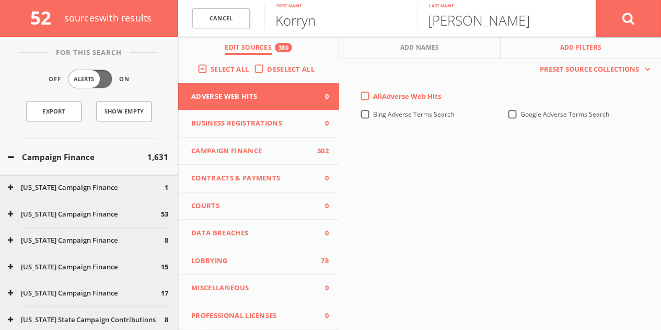
type input "Korryn"
paste input "[PERSON_NAME]"
drag, startPoint x: 476, startPoint y: 21, endPoint x: 320, endPoint y: 23, distance: 155.2
click at [325, 22] on form "Cancel [PERSON_NAME] First name [PERSON_NAME] Last name Cancel" at bounding box center [419, 18] width 483 height 37
type input "[PERSON_NAME]"
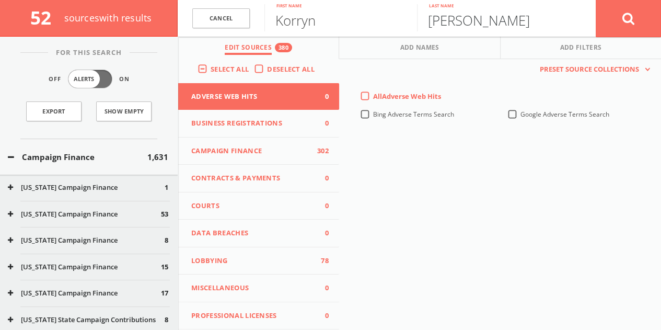
click at [596, 0] on button at bounding box center [628, 18] width 65 height 38
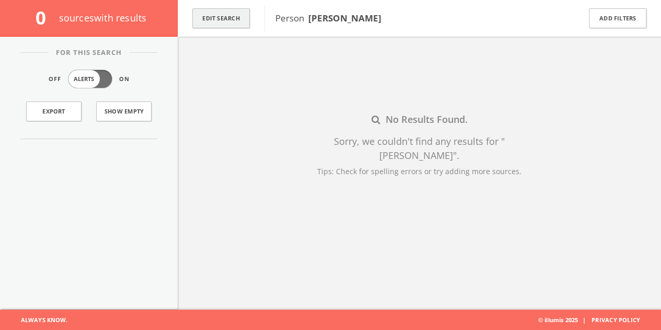
click at [234, 21] on button "Edit Search" at bounding box center [220, 18] width 57 height 20
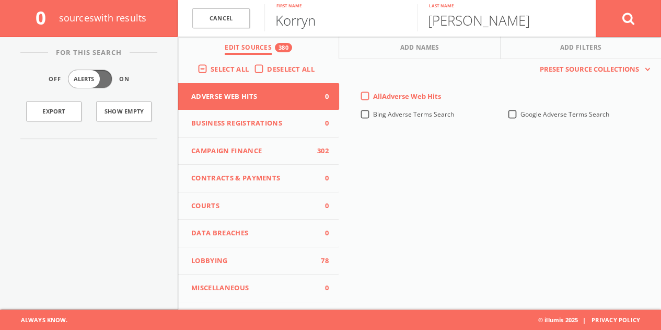
click at [295, 23] on input "Korryn" at bounding box center [340, 17] width 153 height 27
paste input "[PERSON_NAME]"
drag, startPoint x: 307, startPoint y: 21, endPoint x: 467, endPoint y: 27, distance: 160.5
click at [467, 27] on form "Cancel [PERSON_NAME] First name [PERSON_NAME] Last name Cancel" at bounding box center [419, 18] width 483 height 37
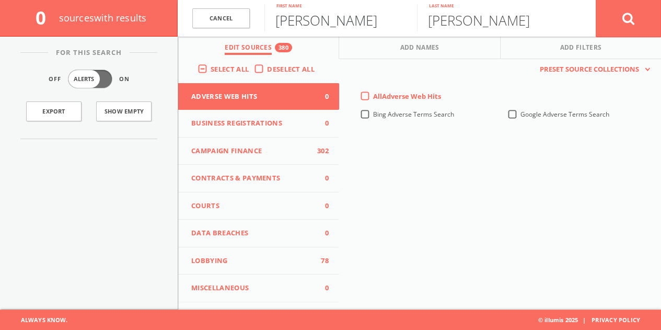
type input "[PERSON_NAME]"
type input "havas"
click at [596, 0] on button at bounding box center [628, 18] width 65 height 38
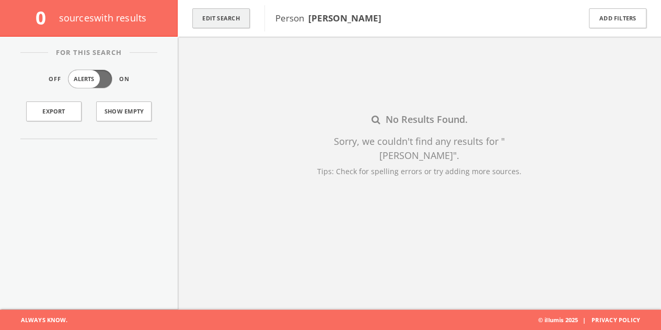
click at [235, 22] on button "Edit Search" at bounding box center [220, 18] width 57 height 20
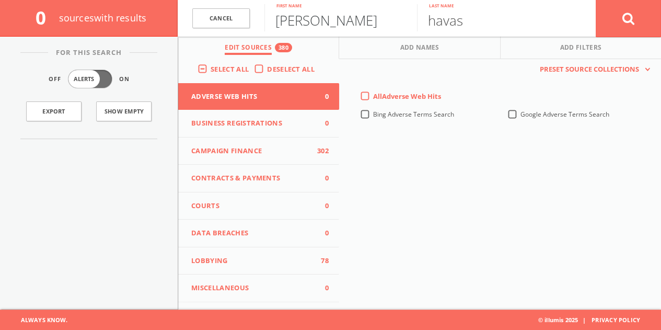
click at [317, 29] on input "[PERSON_NAME]" at bounding box center [340, 17] width 153 height 27
type input "[PERSON_NAME]"
click at [596, 0] on button at bounding box center [628, 18] width 65 height 38
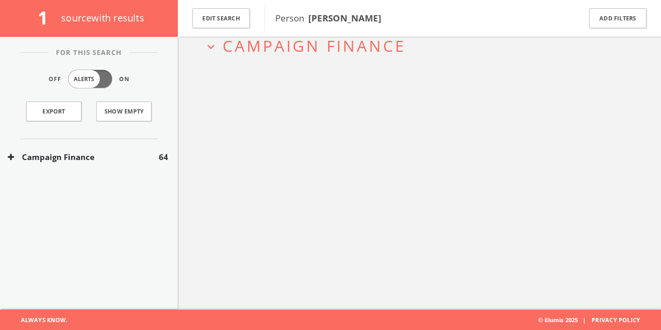
click at [119, 156] on button "Campaign Finance" at bounding box center [83, 157] width 151 height 12
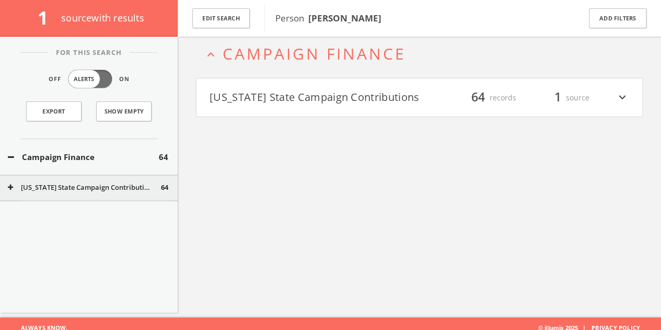
click at [307, 107] on h4 "[US_STATE] State Campaign Contributions filter_list 64 records 1 source expand_…" at bounding box center [420, 97] width 446 height 39
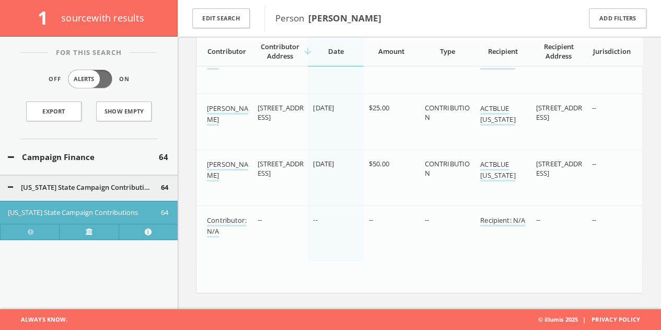
scroll to position [3573, 0]
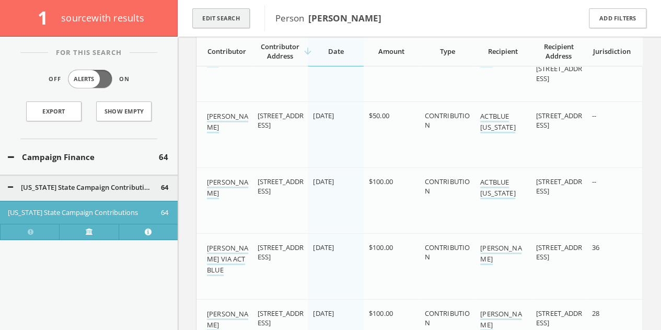
click at [236, 14] on button "Edit Search" at bounding box center [220, 18] width 57 height 20
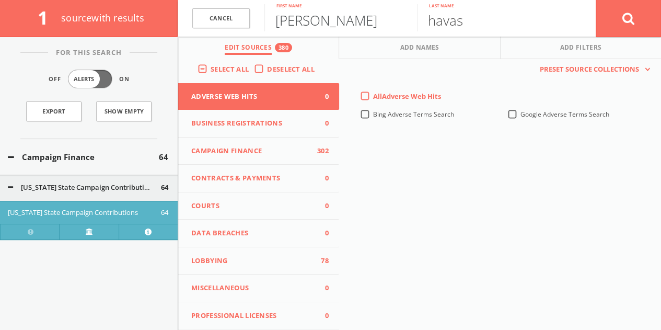
click at [323, 22] on input "[PERSON_NAME]" at bounding box center [340, 17] width 153 height 27
paste input "[PERSON_NAME]"
drag, startPoint x: 317, startPoint y: 27, endPoint x: 668, endPoint y: 33, distance: 351.8
click at [633, 28] on form "Cancel [PERSON_NAME] First name [PERSON_NAME] Last name Cancel" at bounding box center [419, 18] width 483 height 37
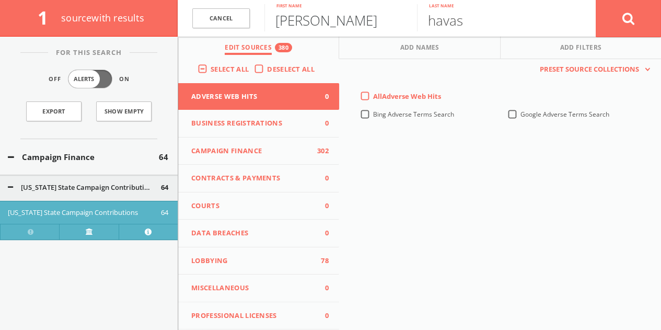
type input "[PERSON_NAME]"
paste input "[PERSON_NAME]"
drag, startPoint x: 477, startPoint y: 24, endPoint x: 126, endPoint y: 21, distance: 350.2
click at [131, 21] on div "1 source with results Cancel [PERSON_NAME] First name [PERSON_NAME] Last name C…" at bounding box center [330, 18] width 661 height 37
type input "Giardino"
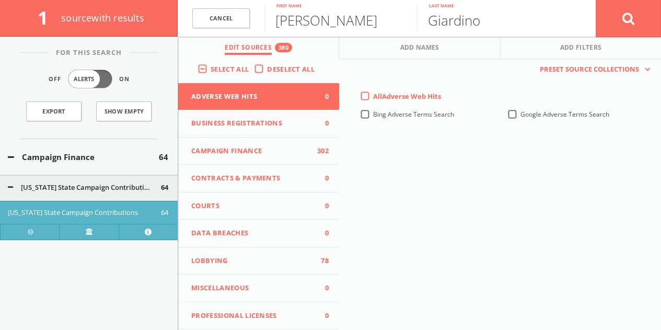
click at [596, 0] on button at bounding box center [628, 18] width 65 height 38
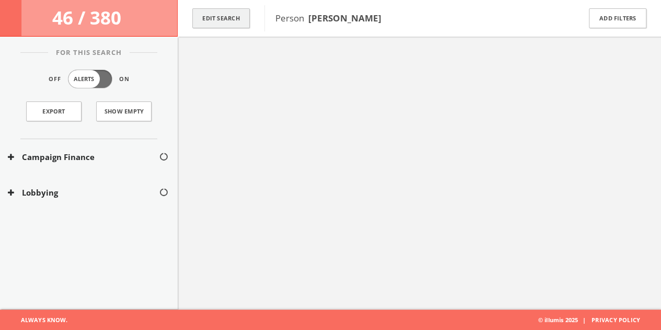
click at [220, 17] on button "Edit Search" at bounding box center [220, 18] width 57 height 20
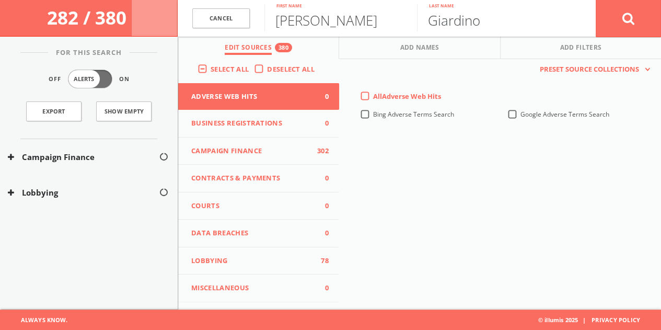
drag, startPoint x: 433, startPoint y: 21, endPoint x: 440, endPoint y: 21, distance: 6.8
click at [434, 21] on input "Giardino" at bounding box center [493, 17] width 153 height 27
type input "Giardino"
click at [596, 0] on button at bounding box center [628, 18] width 65 height 38
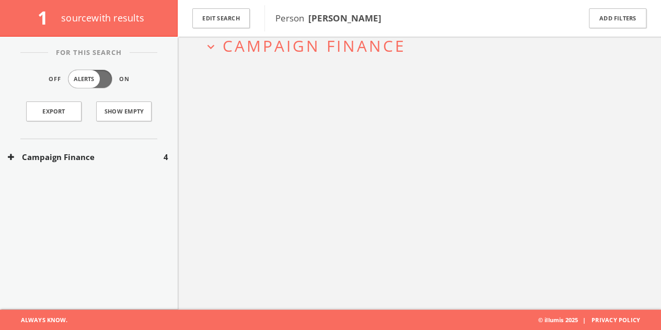
click at [123, 152] on button "Campaign Finance" at bounding box center [86, 157] width 156 height 12
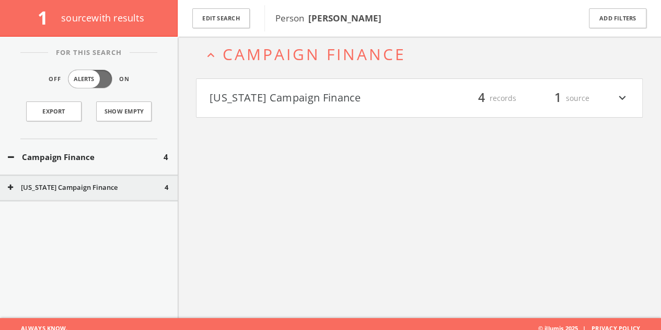
click at [279, 112] on h4 "[US_STATE] Campaign Finance filter_list 4 records 1 source expand_more" at bounding box center [420, 98] width 446 height 39
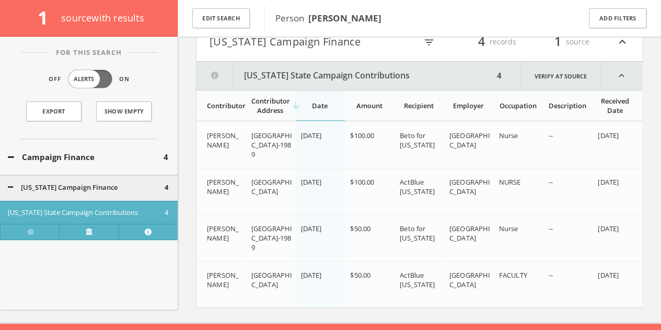
scroll to position [122, 0]
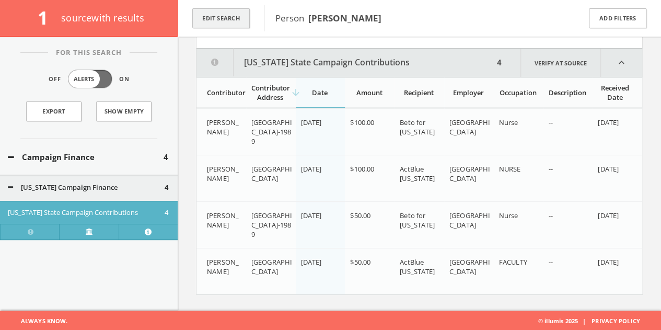
click at [213, 10] on button "Edit Search" at bounding box center [220, 18] width 57 height 20
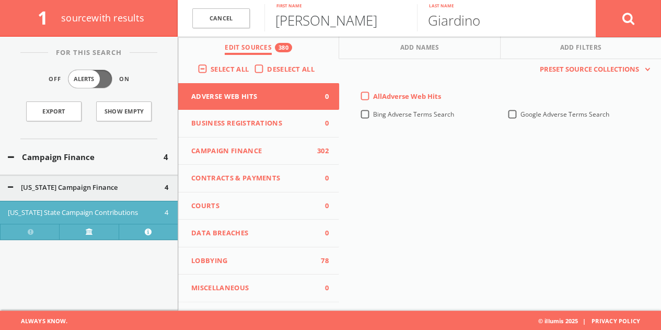
click at [290, 26] on input "[PERSON_NAME]" at bounding box center [340, 17] width 153 height 27
paste input "[PERSON_NAME]"
type input "[PERSON_NAME]"
click at [596, 0] on button at bounding box center [628, 18] width 65 height 38
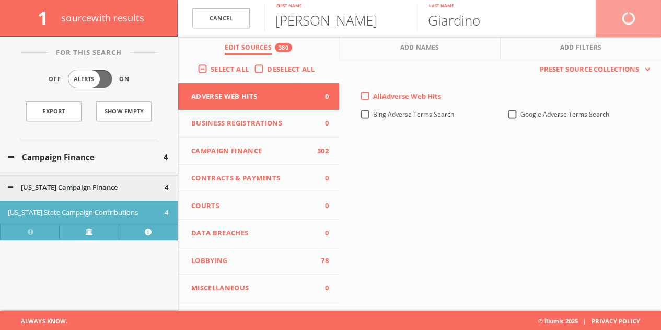
scroll to position [61, 0]
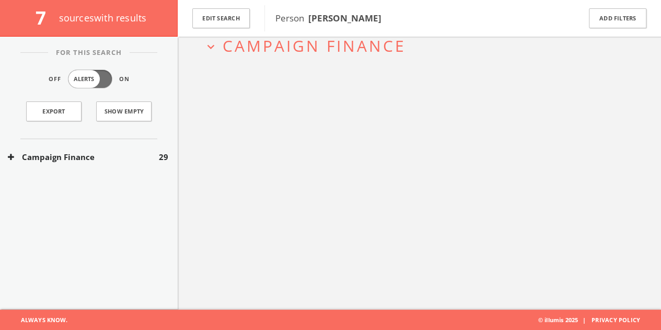
click at [141, 165] on div "Campaign Finance 29" at bounding box center [89, 157] width 178 height 36
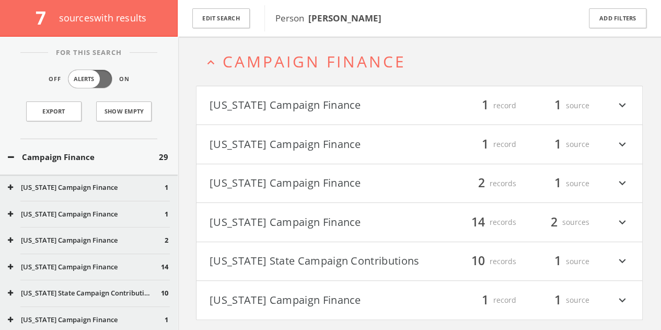
click at [343, 101] on button "[US_STATE] Campaign Finance" at bounding box center [315, 106] width 210 height 18
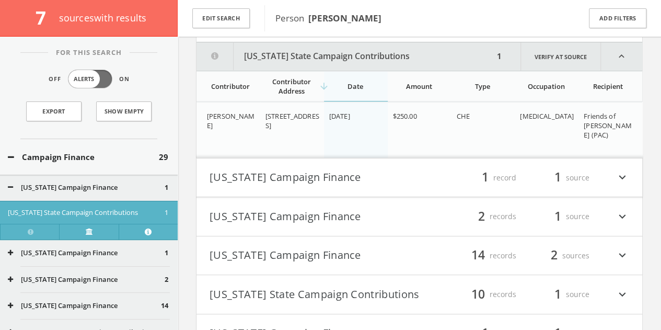
scroll to position [133, 0]
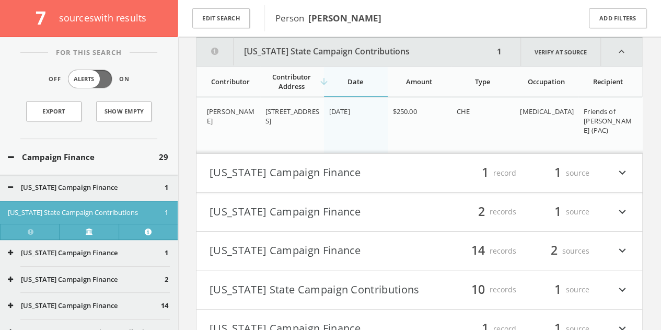
click at [335, 174] on button "[US_STATE] Campaign Finance" at bounding box center [315, 173] width 210 height 18
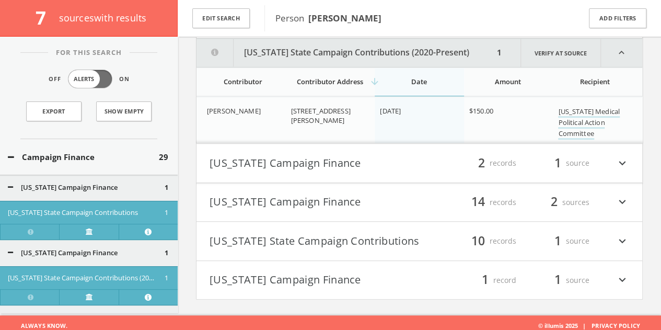
click at [351, 155] on button "[US_STATE] Campaign Finance" at bounding box center [315, 163] width 210 height 18
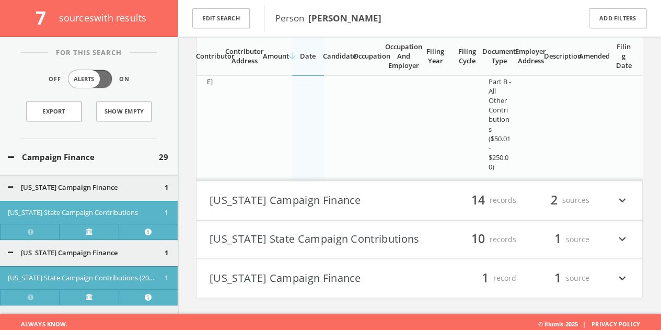
scroll to position [643, 0]
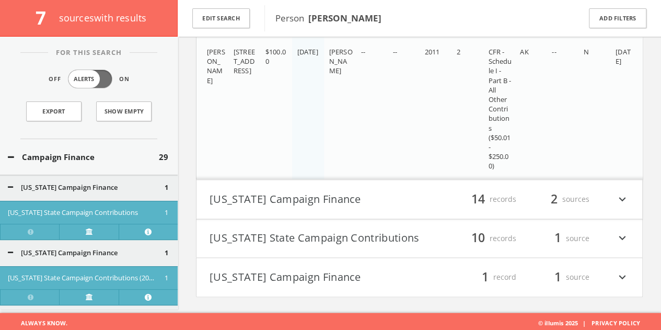
click at [414, 229] on button "[US_STATE] State Campaign Contributions" at bounding box center [315, 238] width 210 height 18
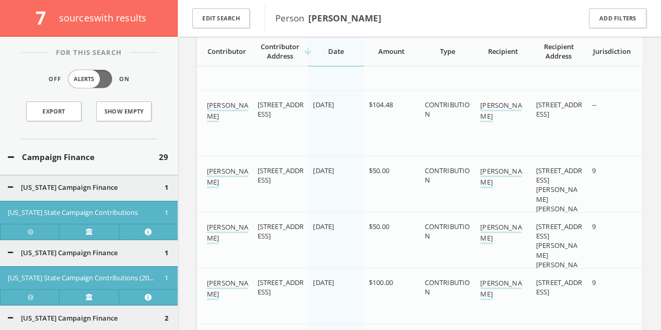
scroll to position [1279, 0]
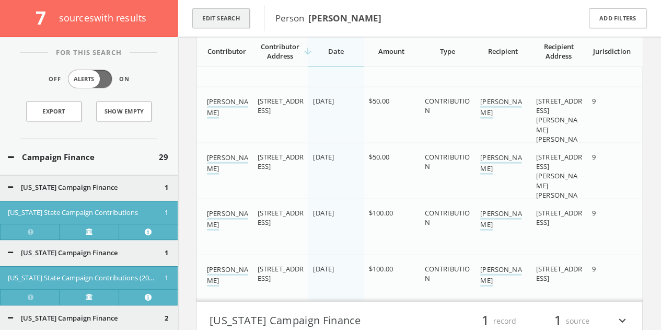
click at [236, 28] on button "Edit Search" at bounding box center [220, 18] width 57 height 20
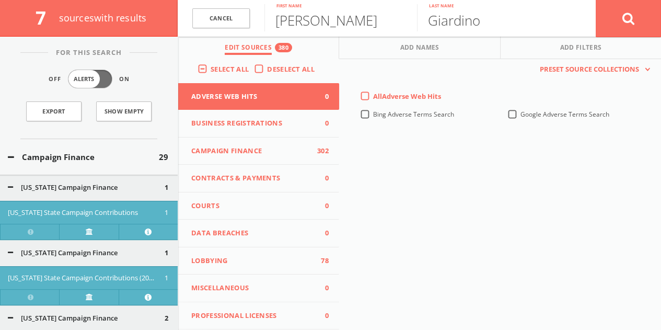
click at [262, 17] on div "Cancel" at bounding box center [221, 18] width 87 height 37
click at [281, 17] on input "[PERSON_NAME]" at bounding box center [340, 17] width 153 height 27
paste input "[PERSON_NAME] [PERSON_NAME]"
drag, startPoint x: 298, startPoint y: 26, endPoint x: 326, endPoint y: 27, distance: 27.7
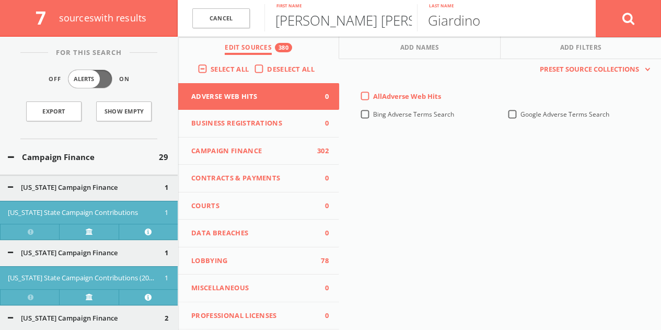
click at [326, 27] on input "[PERSON_NAME] [PERSON_NAME]" at bounding box center [340, 17] width 153 height 27
click at [308, 19] on input "[PERSON_NAME] [PERSON_NAME]" at bounding box center [340, 17] width 153 height 27
drag, startPoint x: 308, startPoint y: 19, endPoint x: 467, endPoint y: 31, distance: 158.8
click at [467, 31] on form "Cancel [PERSON_NAME] [PERSON_NAME] First name [PERSON_NAME] Last name Cancel" at bounding box center [419, 18] width 483 height 37
type input "[PERSON_NAME]"
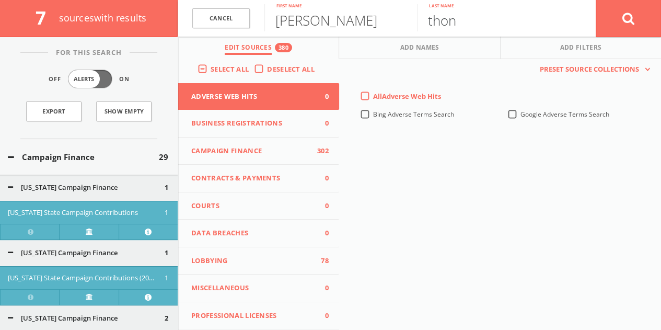
type input "thon"
click at [596, 0] on button at bounding box center [628, 18] width 65 height 38
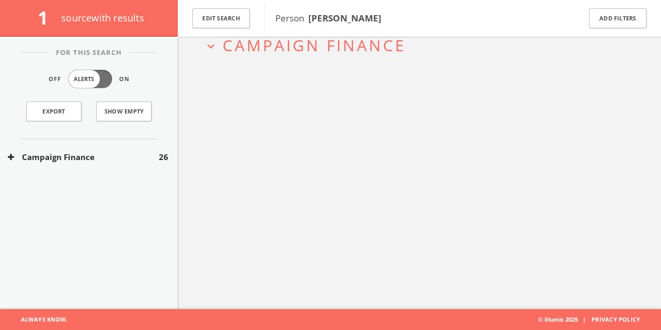
scroll to position [61, 0]
click at [137, 160] on button "Campaign Finance" at bounding box center [83, 157] width 151 height 12
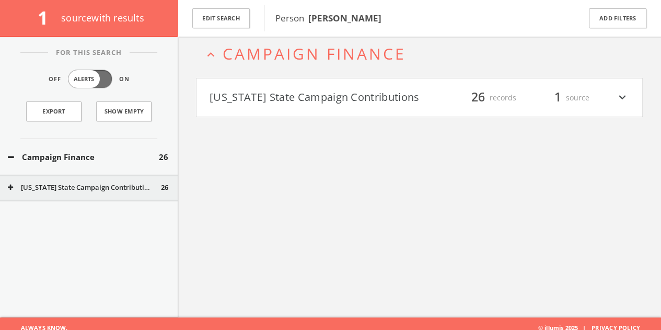
click at [275, 109] on h4 "[US_STATE] State Campaign Contributions filter_list 26 records 1 source expand_…" at bounding box center [420, 97] width 446 height 39
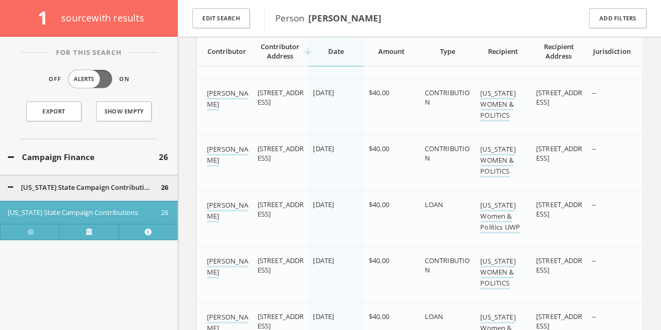
scroll to position [267, 0]
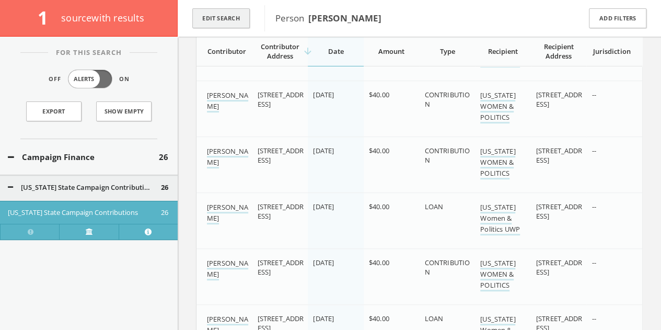
click at [247, 18] on button "Edit Search" at bounding box center [220, 18] width 57 height 20
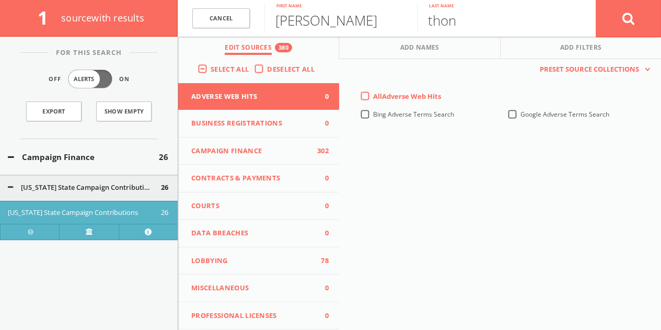
click at [293, 21] on input "[PERSON_NAME]" at bounding box center [340, 17] width 153 height 27
paste input "[PERSON_NAME] [PERSON_NAME]"
drag, startPoint x: 314, startPoint y: 21, endPoint x: 668, endPoint y: 49, distance: 355.4
click at [661, 50] on html "Search History Alerts Votes [PERSON_NAME] Edit Profile Change Password Security…" at bounding box center [330, 254] width 661 height 1042
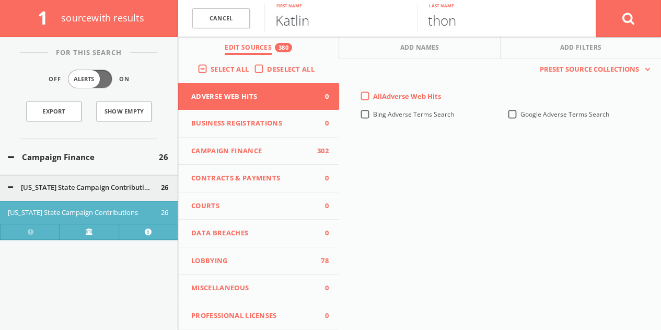
type input "Katlin"
type input "[PERSON_NAME]"
click at [596, 0] on button at bounding box center [628, 18] width 65 height 38
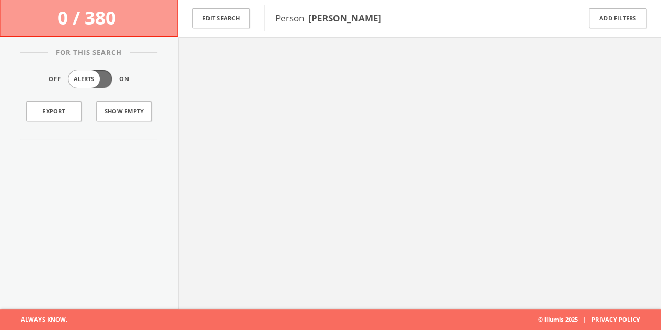
scroll to position [61, 0]
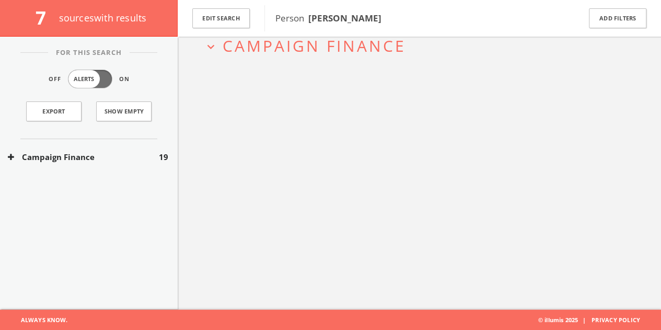
click at [146, 157] on button "Campaign Finance" at bounding box center [83, 157] width 151 height 12
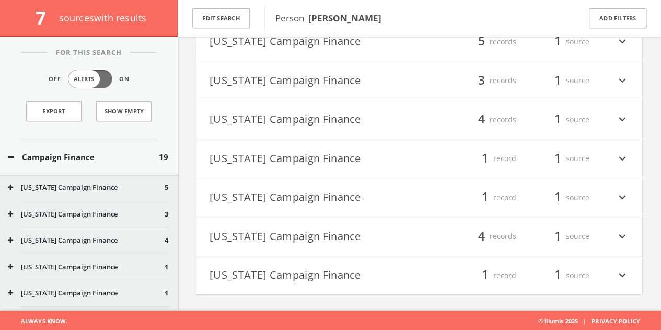
scroll to position [0, 0]
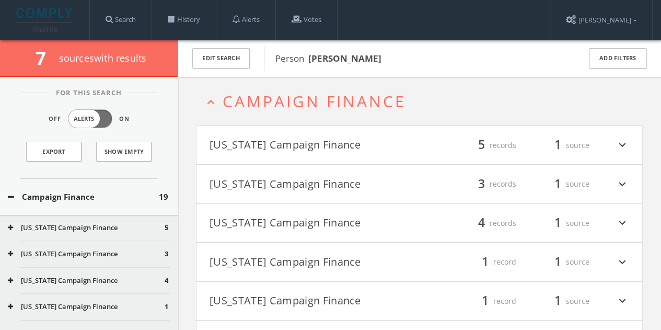
click at [133, 209] on div "Campaign Finance 19" at bounding box center [89, 197] width 178 height 36
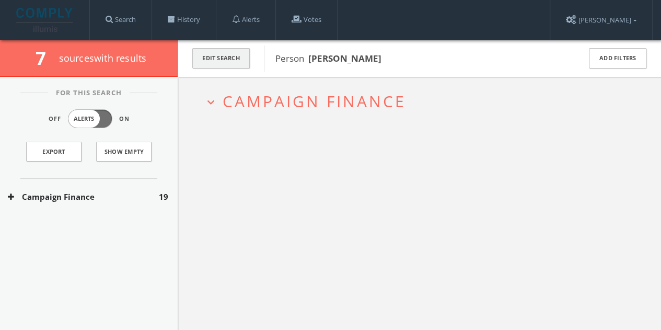
click at [211, 65] on button "Edit Search" at bounding box center [220, 58] width 57 height 20
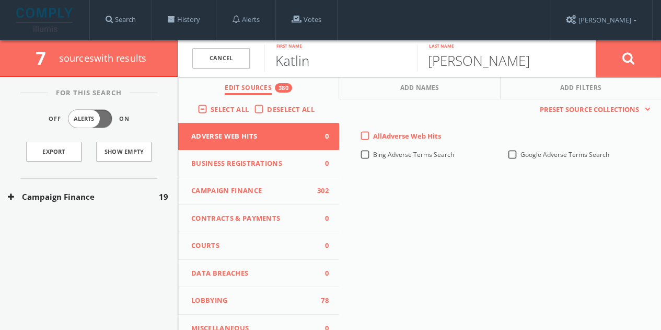
click at [268, 67] on input "Katlin" at bounding box center [340, 57] width 153 height 27
click at [287, 62] on input "Katlin" at bounding box center [340, 57] width 153 height 27
paste input "[PERSON_NAME]"
drag, startPoint x: 293, startPoint y: 63, endPoint x: 668, endPoint y: 91, distance: 376.9
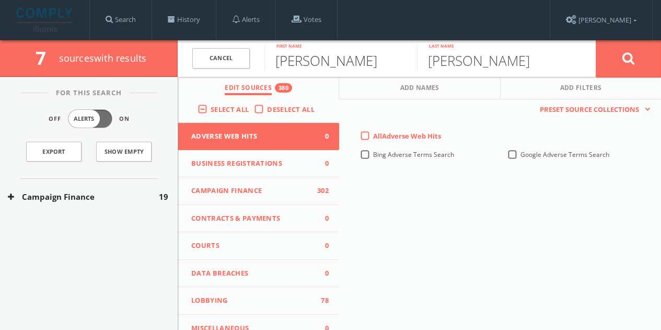
click at [661, 93] on html "Search History Alerts Votes [PERSON_NAME] Edit Profile Change Password Security…" at bounding box center [330, 214] width 661 height 428
type input "[PERSON_NAME]"
type input "West"
click at [596, 40] on button at bounding box center [628, 59] width 65 height 38
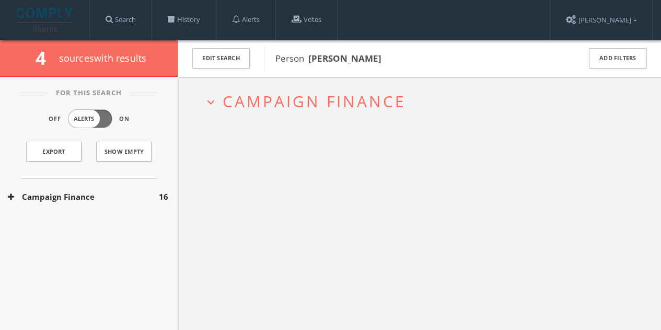
click at [145, 198] on button "Campaign Finance" at bounding box center [83, 197] width 151 height 12
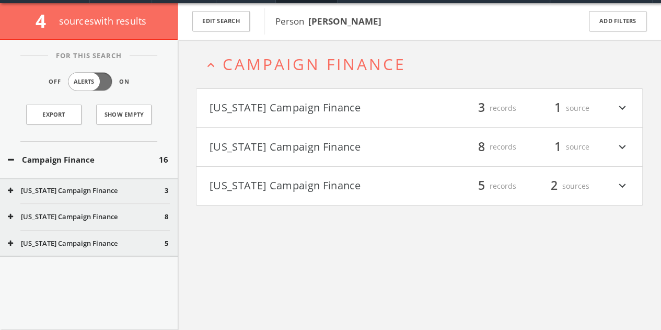
scroll to position [40, 0]
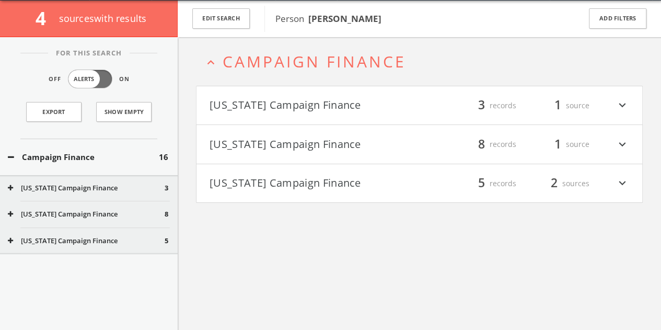
click at [282, 182] on button "[US_STATE] Campaign Finance" at bounding box center [315, 184] width 210 height 18
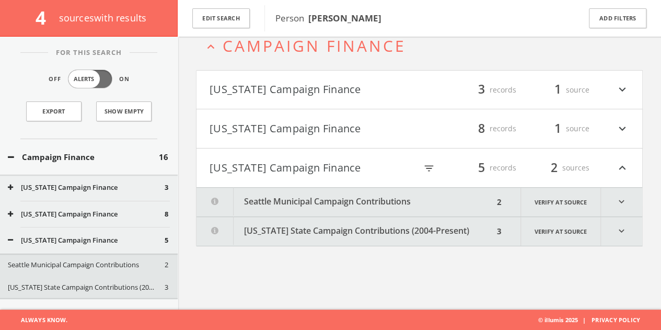
click at [406, 195] on button "Seattle Municipal Campaign Contributions" at bounding box center [345, 202] width 297 height 29
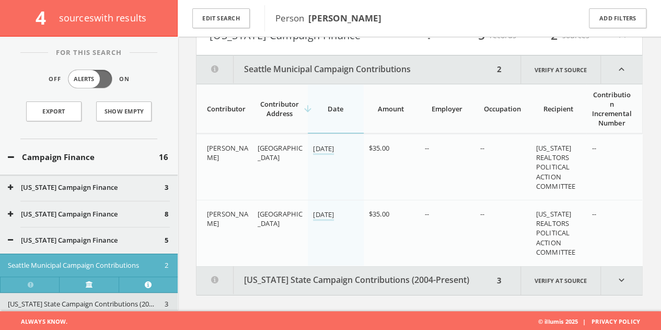
click at [407, 279] on button "[US_STATE] State Campaign Contributions (2004-Present)" at bounding box center [345, 280] width 297 height 29
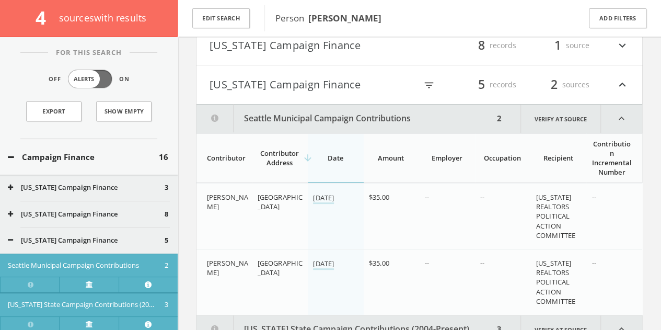
scroll to position [209, 0]
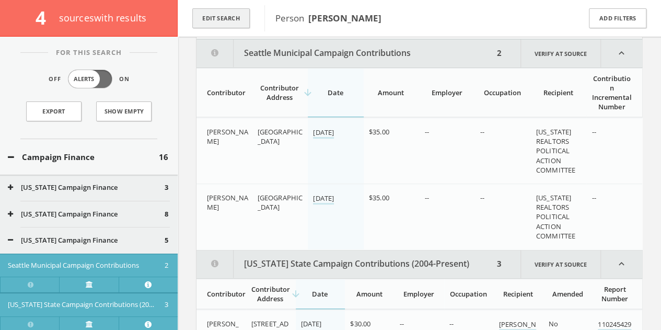
click at [203, 18] on button "Edit Search" at bounding box center [220, 18] width 57 height 20
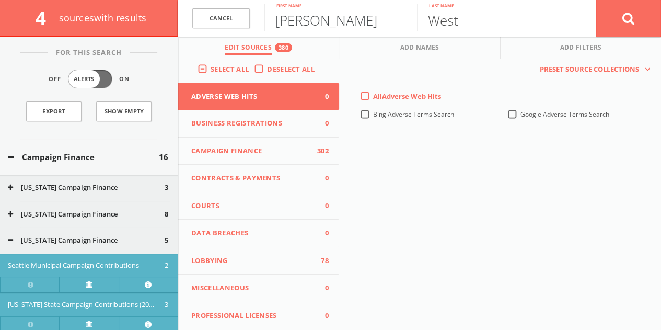
click at [303, 24] on input "[PERSON_NAME]" at bounding box center [340, 17] width 153 height 27
type input "E"
click at [88, 146] on div "Campaign Finance 16" at bounding box center [89, 157] width 178 height 36
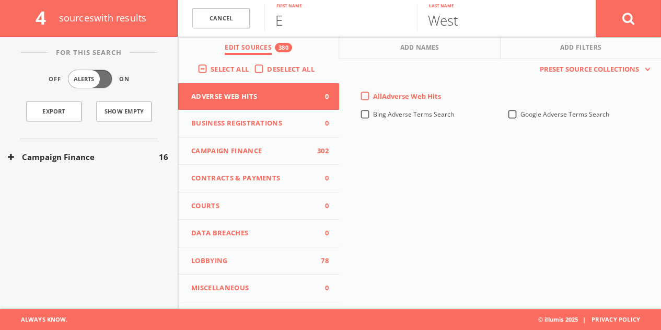
scroll to position [61, 0]
click at [304, 22] on input "E" at bounding box center [340, 17] width 153 height 27
type input "[PERSON_NAME]"
click at [596, 0] on button at bounding box center [628, 18] width 65 height 38
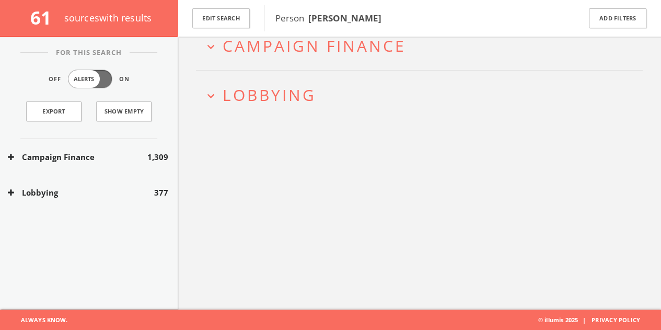
click at [131, 188] on button "Lobbying" at bounding box center [81, 193] width 146 height 12
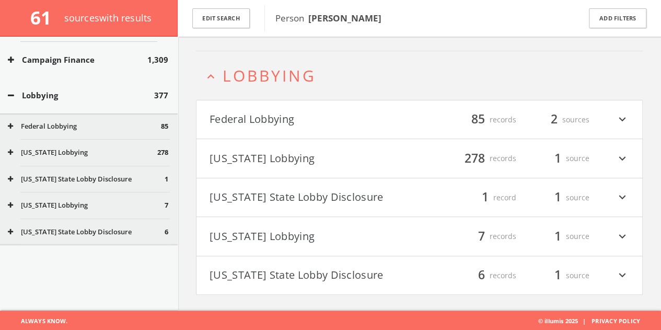
scroll to position [98, 0]
click at [106, 129] on div "Federal Lobbying 85" at bounding box center [89, 125] width 178 height 26
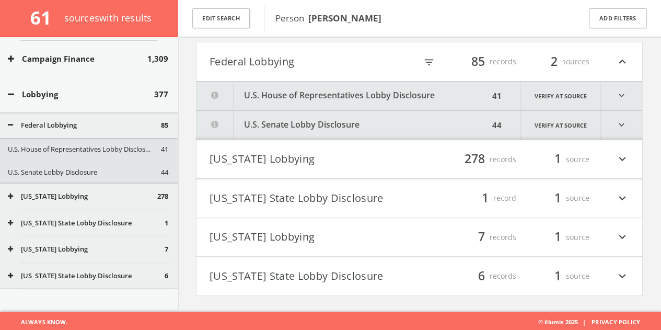
click at [319, 105] on button "U.S. House of Representatives Lobby Disclosure" at bounding box center [343, 96] width 293 height 29
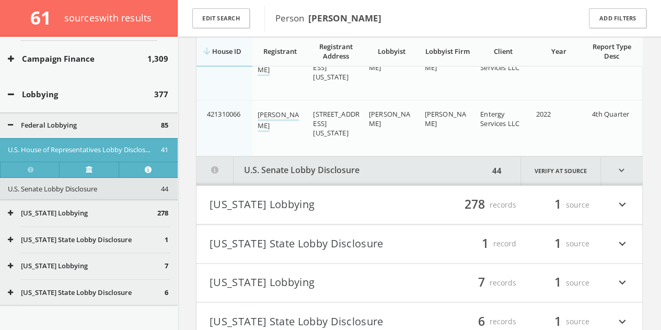
scroll to position [2638, 0]
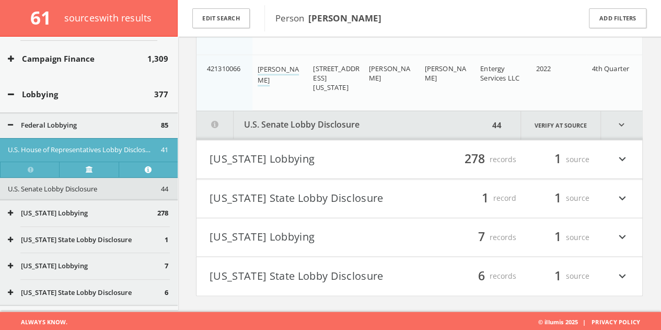
click at [334, 121] on button "U.S. Senate Lobby Disclosure" at bounding box center [343, 125] width 293 height 29
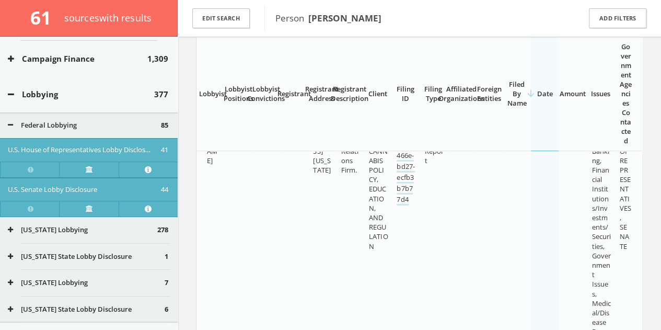
scroll to position [3494, 0]
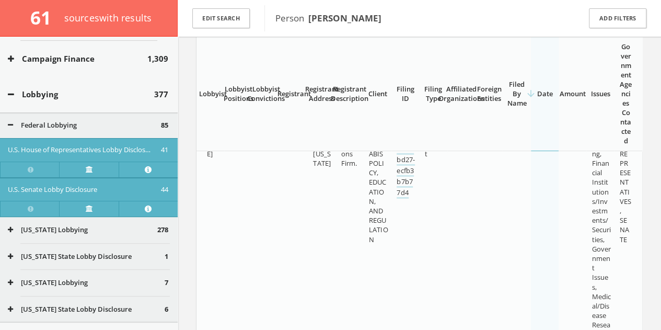
click at [74, 98] on div "Lobbying 377" at bounding box center [89, 94] width 178 height 36
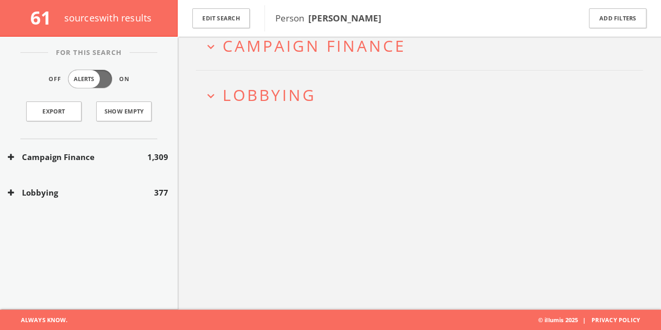
scroll to position [0, 0]
click at [79, 159] on button "Campaign Finance" at bounding box center [78, 157] width 140 height 12
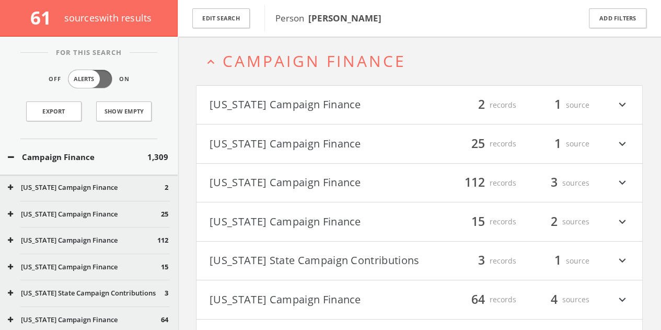
scroll to position [45, 0]
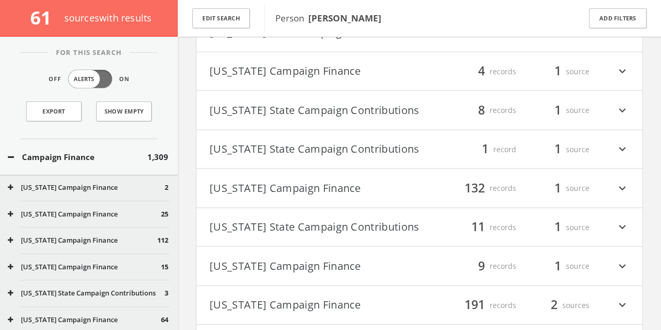
click at [355, 247] on h4 "[US_STATE] State Campaign Contributions filter_list 11 records 1 source expand_…" at bounding box center [420, 227] width 446 height 39
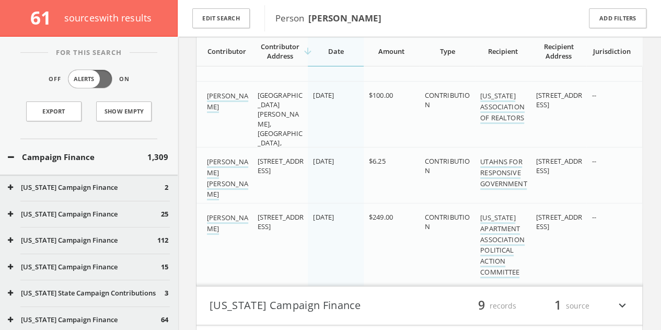
scroll to position [1989, 0]
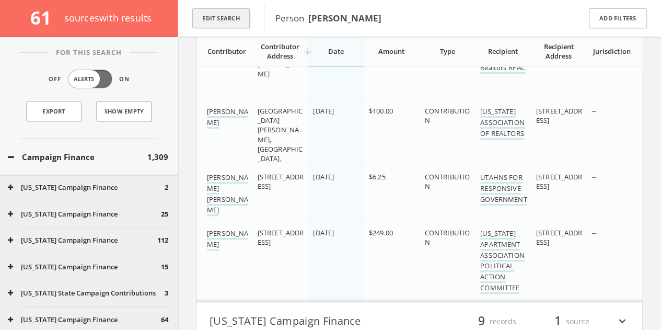
click at [236, 17] on button "Edit Search" at bounding box center [220, 18] width 57 height 20
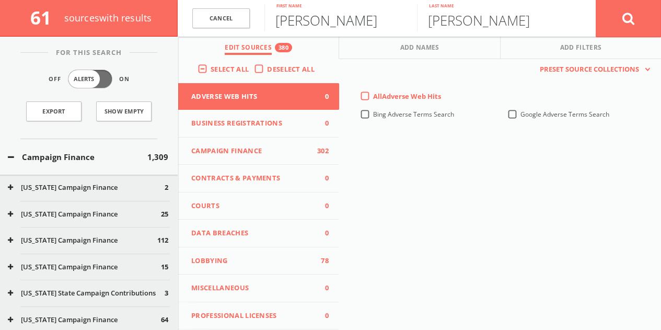
click at [320, 31] on input "[PERSON_NAME]" at bounding box center [340, 17] width 153 height 27
type input "[PERSON_NAME]"
click at [596, 0] on button at bounding box center [628, 18] width 65 height 38
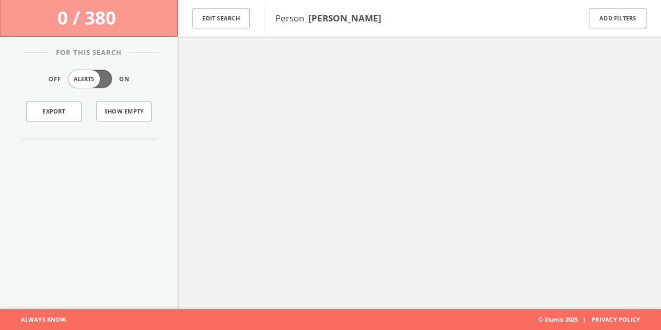
scroll to position [61, 0]
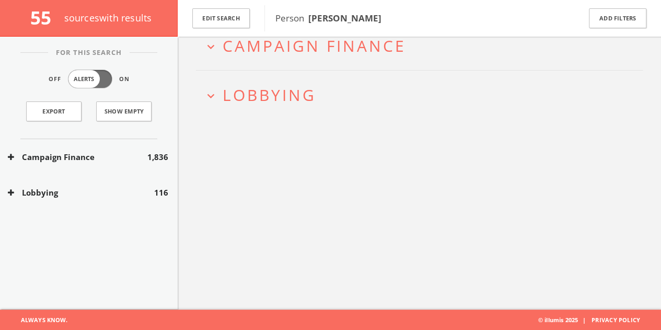
click at [107, 200] on div "Lobbying 116" at bounding box center [89, 193] width 178 height 36
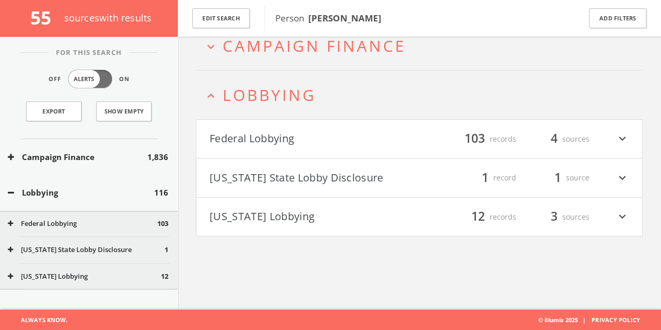
click at [104, 199] on div "Lobbying 116" at bounding box center [89, 193] width 178 height 36
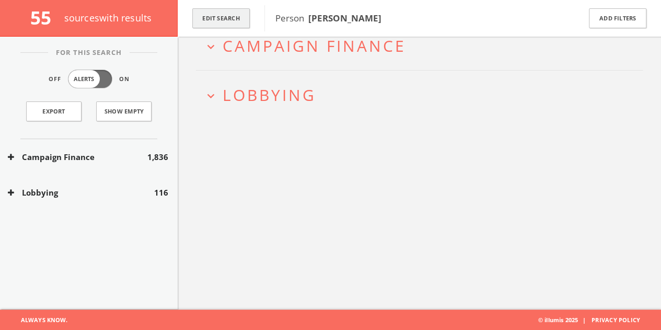
click at [241, 16] on button "Edit Search" at bounding box center [220, 18] width 57 height 20
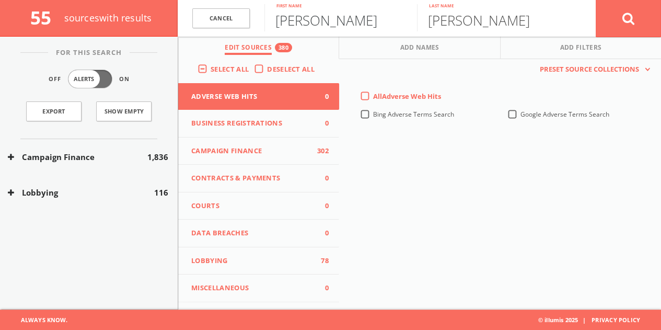
click at [300, 26] on input "[PERSON_NAME]" at bounding box center [340, 17] width 153 height 27
type input "[PERSON_NAME]"
type input "prince"
click at [596, 0] on button at bounding box center [628, 18] width 65 height 38
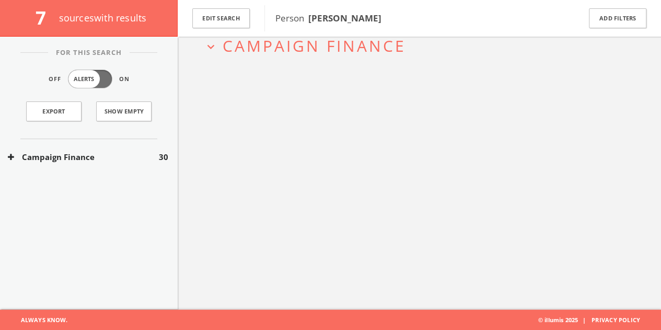
click at [143, 152] on button "Campaign Finance" at bounding box center [83, 157] width 151 height 12
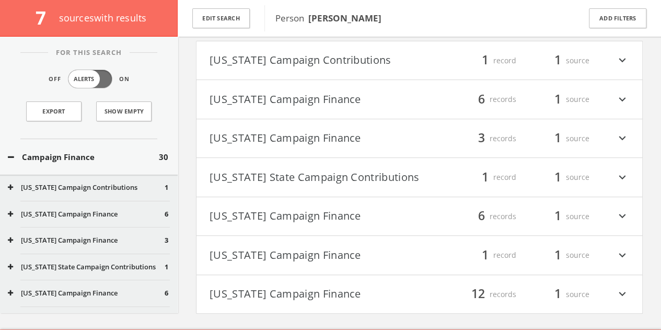
scroll to position [119, 0]
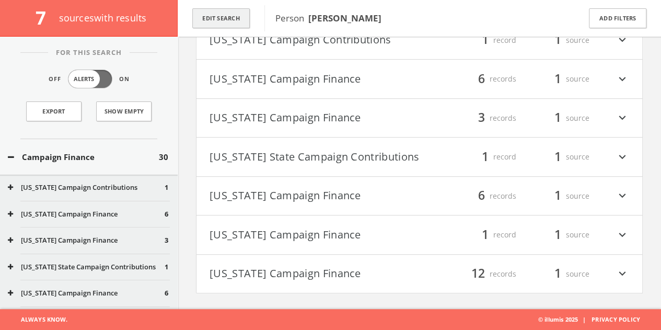
click at [219, 20] on button "Edit Search" at bounding box center [220, 18] width 57 height 20
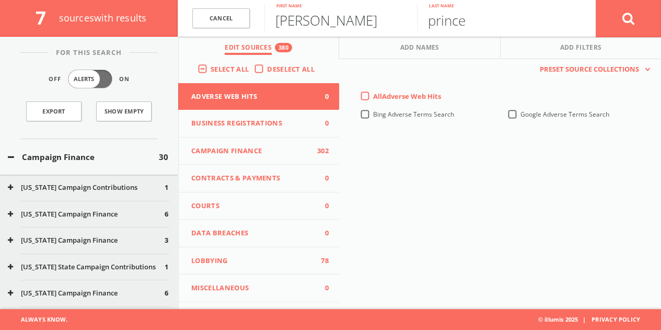
click at [305, 22] on input "[PERSON_NAME]" at bounding box center [340, 17] width 153 height 27
paste input "[PHONE_NUMBER]"
click at [357, 25] on input "[PHONE_NUMBER]" at bounding box center [340, 17] width 153 height 27
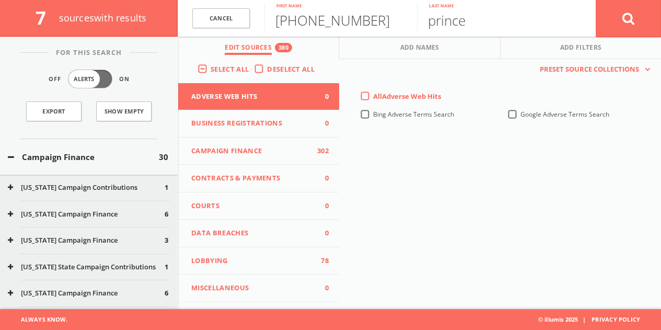
click at [357, 25] on input "[PHONE_NUMBER]" at bounding box center [340, 17] width 153 height 27
paste input "Ema"
type input "Ema"
click at [459, 40] on button "Add Names" at bounding box center [419, 48] width 161 height 22
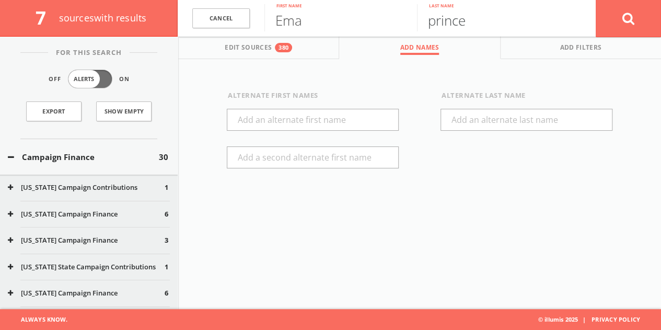
click at [461, 29] on input "prince" at bounding box center [493, 17] width 153 height 27
paste input "Ostarcevic"
type input "Ostarcevic"
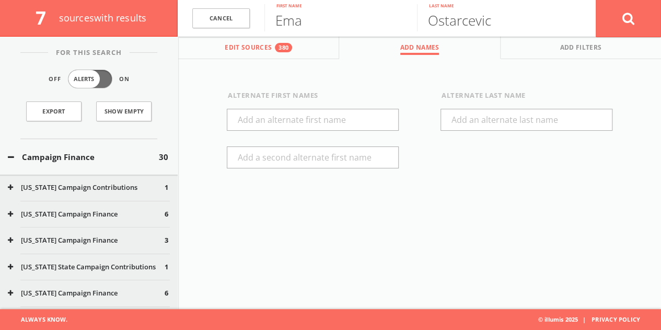
click at [224, 41] on button "Edit Sources 380" at bounding box center [258, 48] width 161 height 22
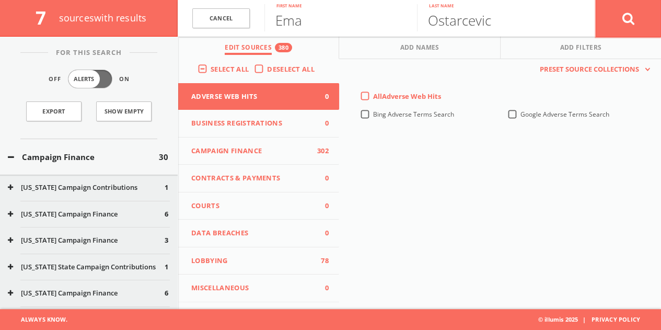
click at [646, 20] on button at bounding box center [628, 18] width 65 height 38
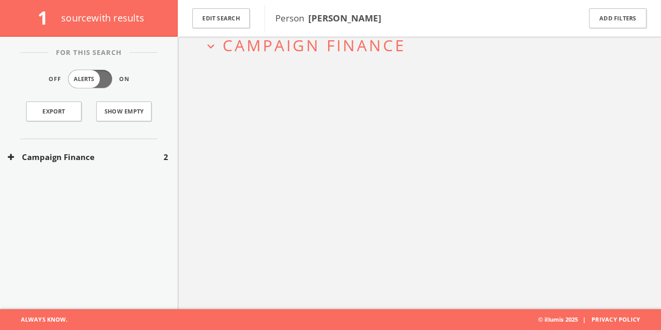
scroll to position [61, 0]
